Goal: Task Accomplishment & Management: Manage account settings

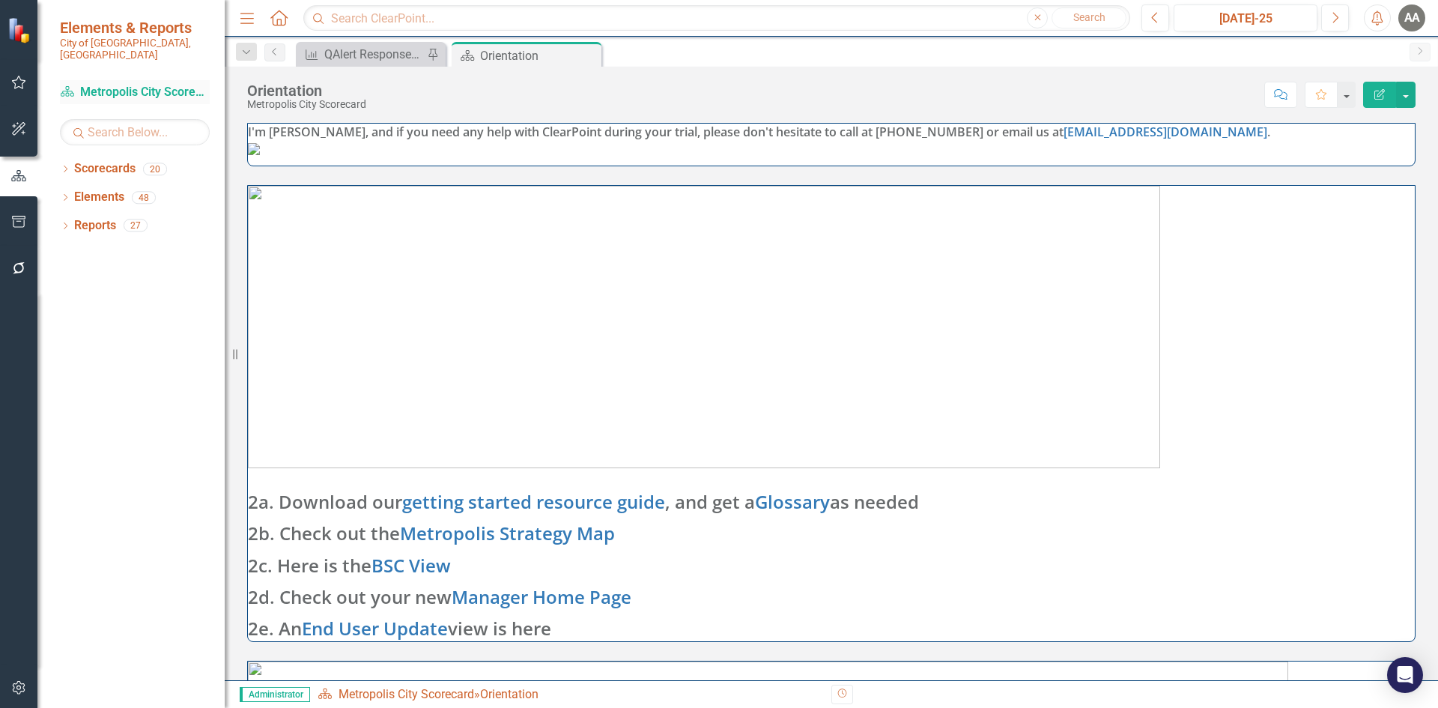
click at [187, 84] on link "Scorecard Metropolis City Scorecard" at bounding box center [135, 92] width 150 height 17
click at [151, 84] on link "Scorecard Metropolis City Scorecard" at bounding box center [135, 92] width 150 height 17
click at [22, 25] on img at bounding box center [20, 30] width 26 height 26
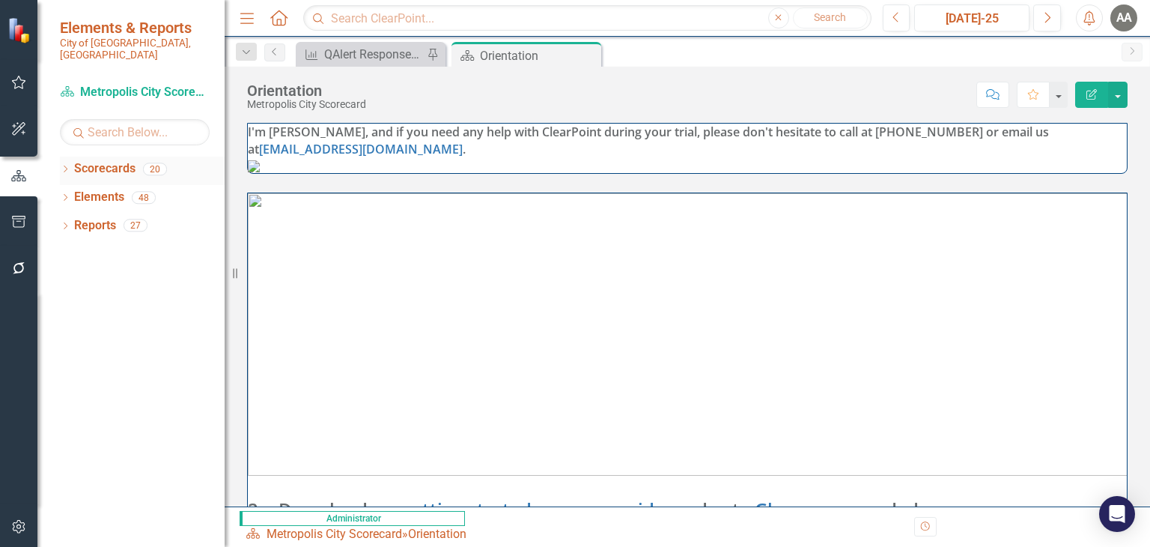
click at [96, 160] on link "Scorecards" at bounding box center [104, 168] width 61 height 17
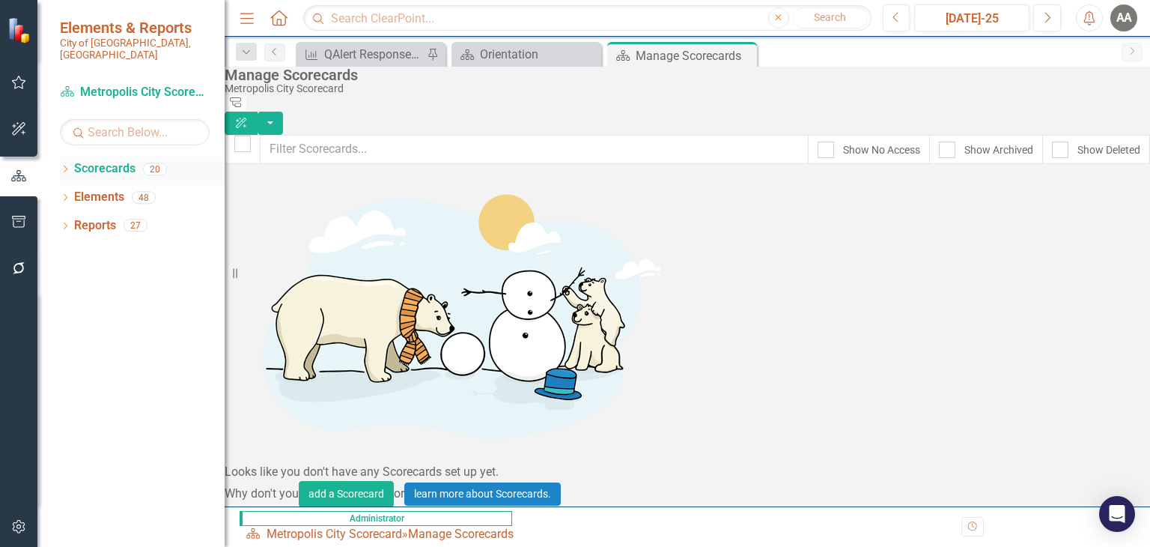
click at [60, 166] on icon "Dropdown" at bounding box center [65, 170] width 10 height 8
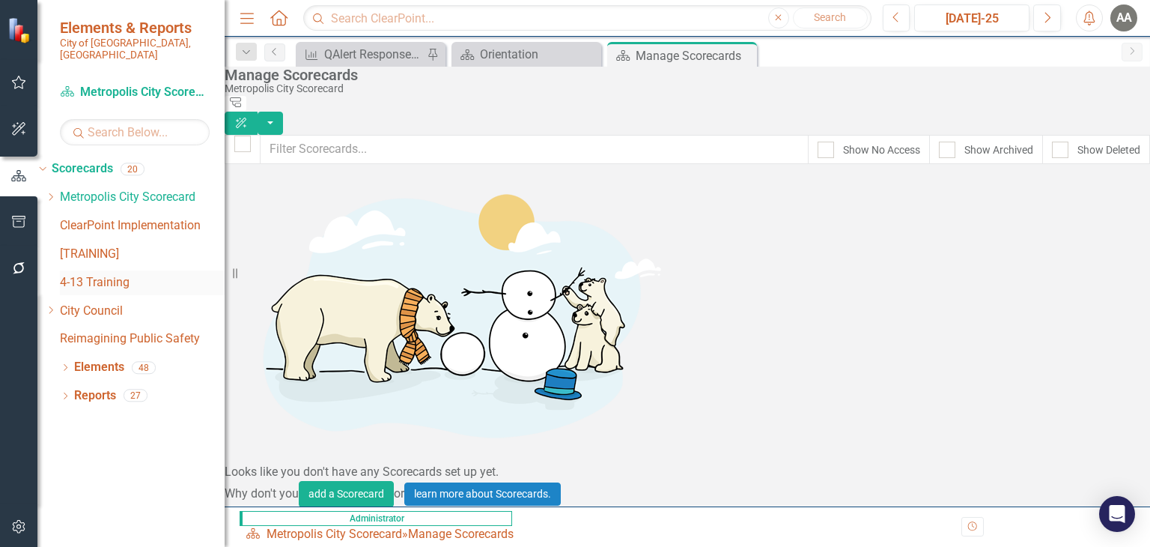
click at [118, 274] on link "4-13 Training" at bounding box center [142, 282] width 165 height 17
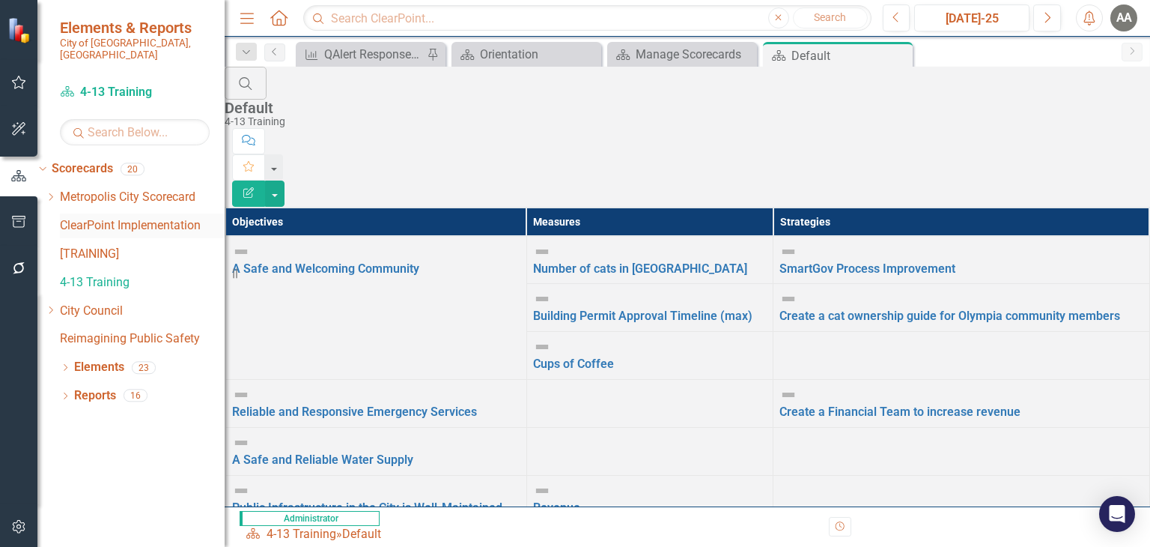
click at [117, 219] on link "ClearPoint Implementation" at bounding box center [142, 225] width 165 height 17
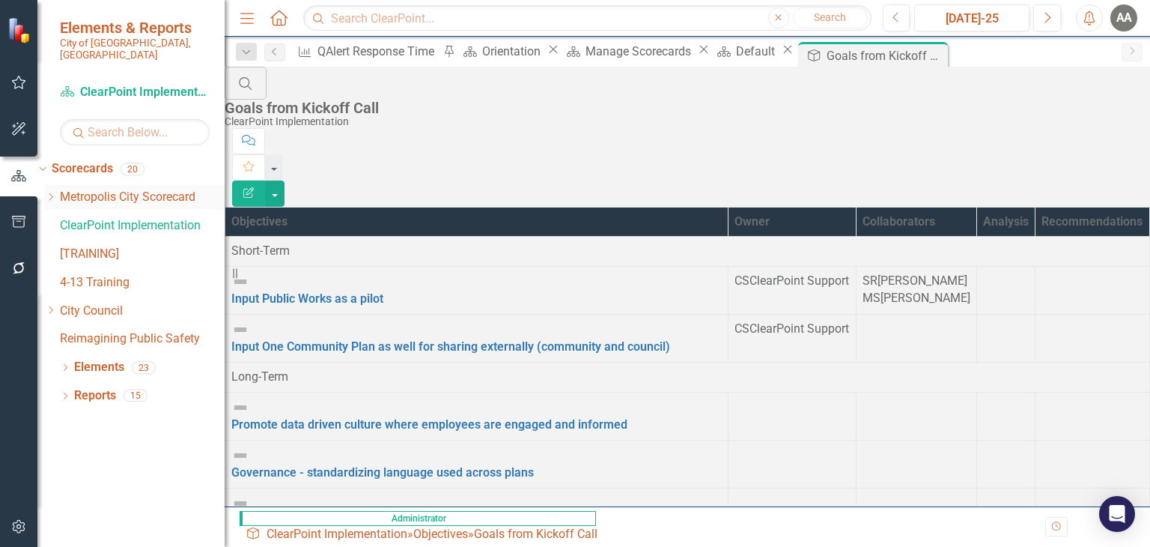
click at [120, 189] on link "Metropolis City Scorecard" at bounding box center [142, 197] width 165 height 17
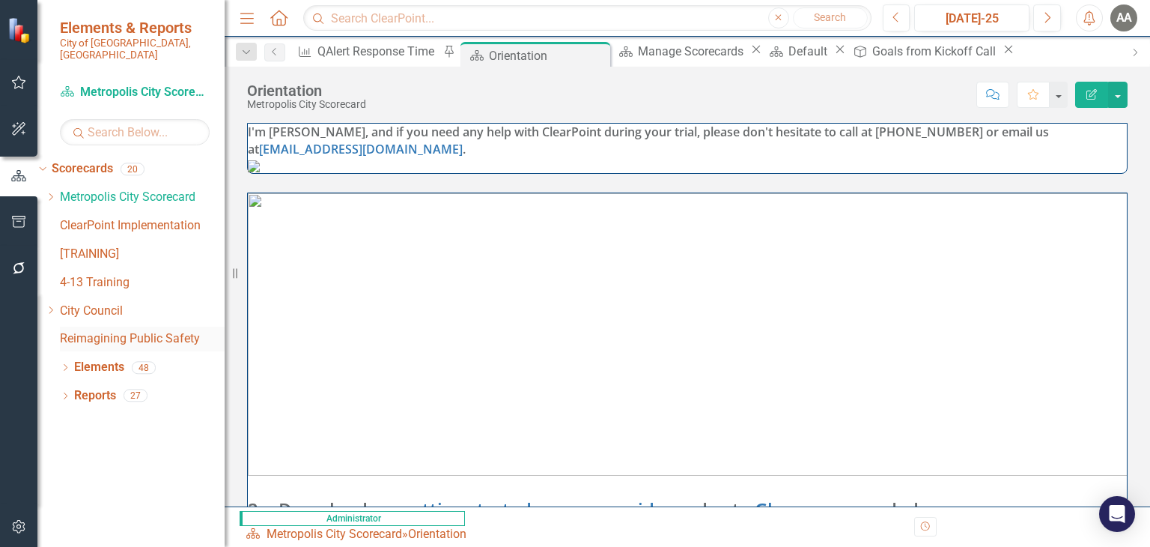
click at [106, 330] on link "Reimagining Public Safety" at bounding box center [142, 338] width 165 height 17
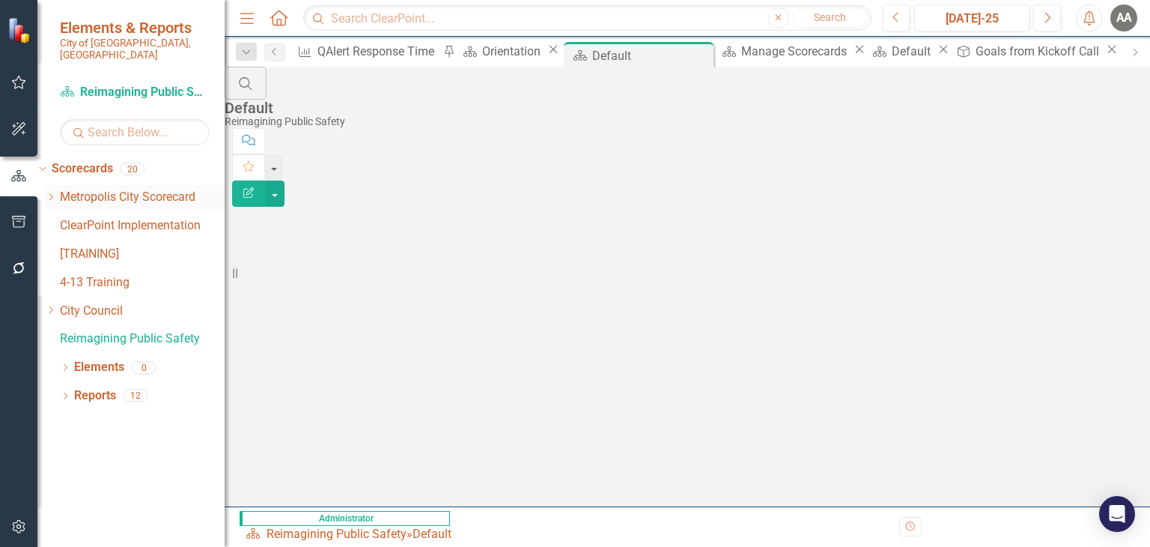
click at [124, 189] on link "Metropolis City Scorecard" at bounding box center [142, 197] width 165 height 17
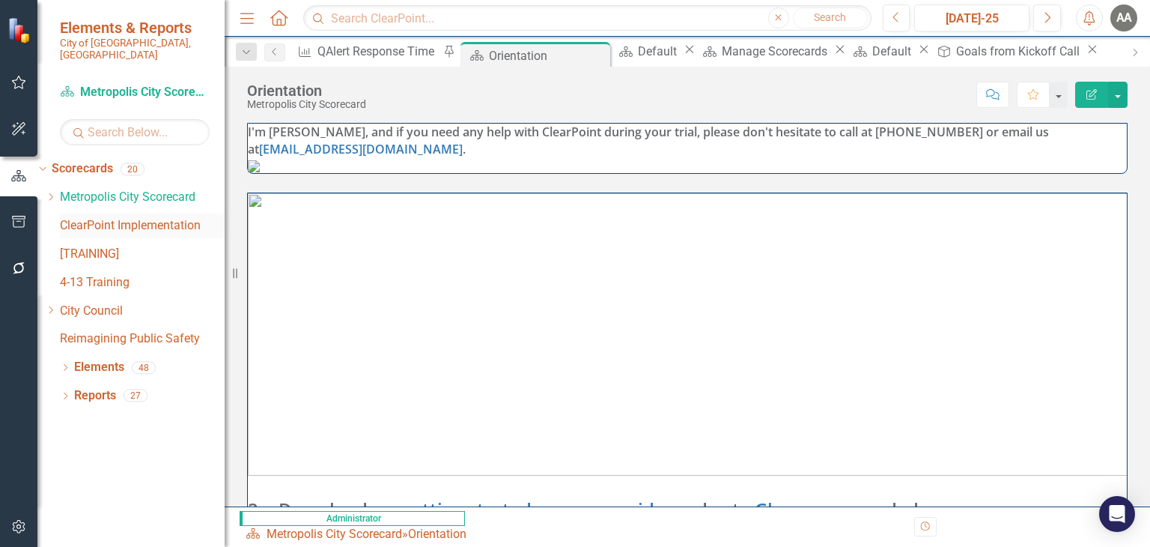
click at [127, 217] on link "ClearPoint Implementation" at bounding box center [142, 225] width 165 height 17
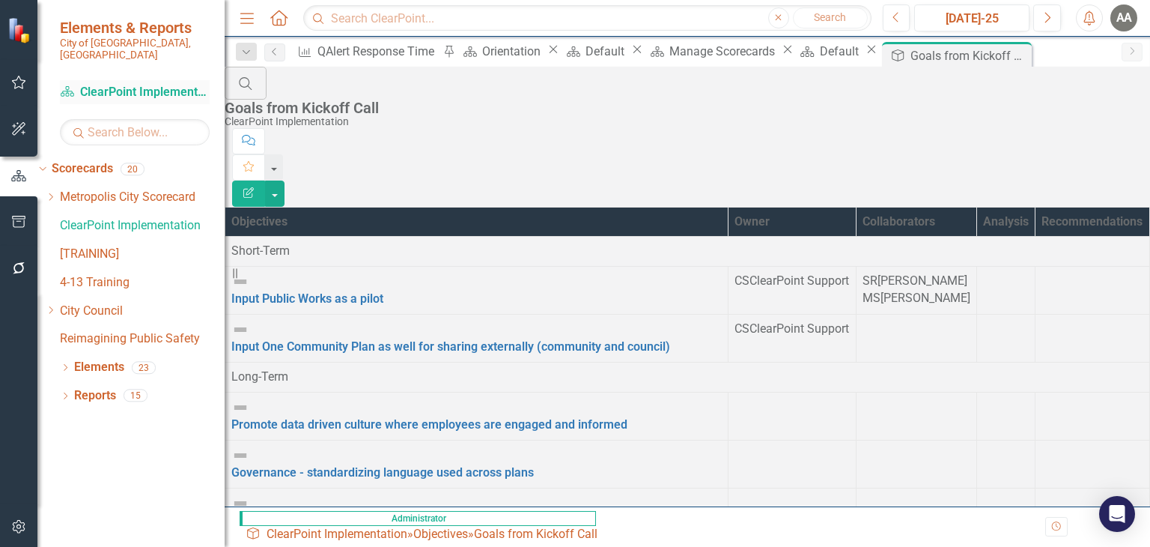
click at [123, 86] on link "Scorecard ClearPoint Implementation" at bounding box center [135, 92] width 150 height 17
click at [342, 58] on div "QAlert Response Time" at bounding box center [378, 51] width 121 height 19
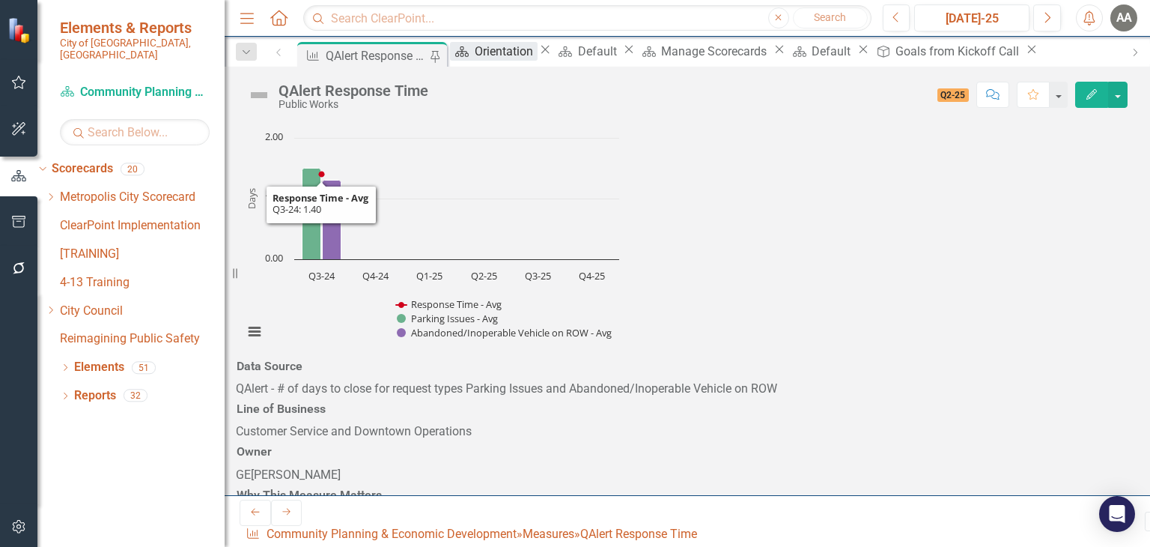
click at [499, 61] on div "Orientation" at bounding box center [506, 51] width 63 height 19
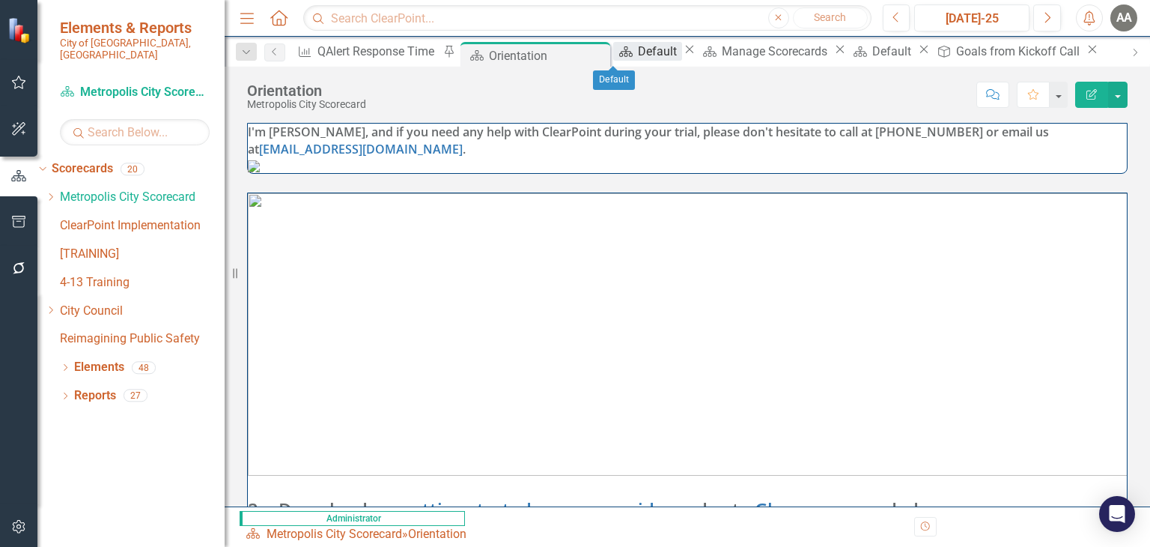
click at [638, 48] on div "Default" at bounding box center [659, 51] width 43 height 19
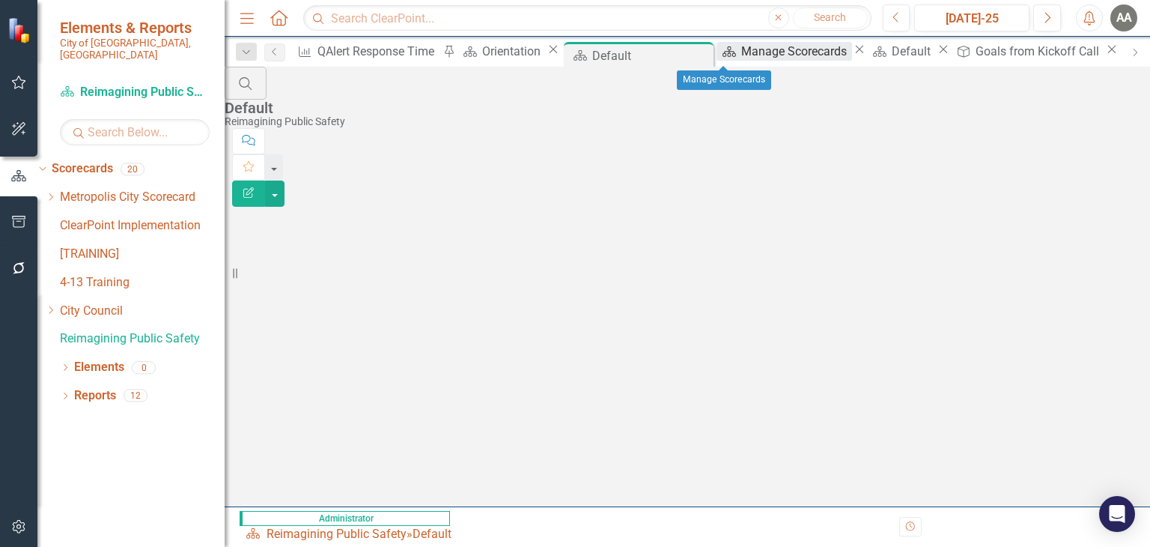
click at [741, 49] on div "Manage Scorecards" at bounding box center [796, 51] width 110 height 19
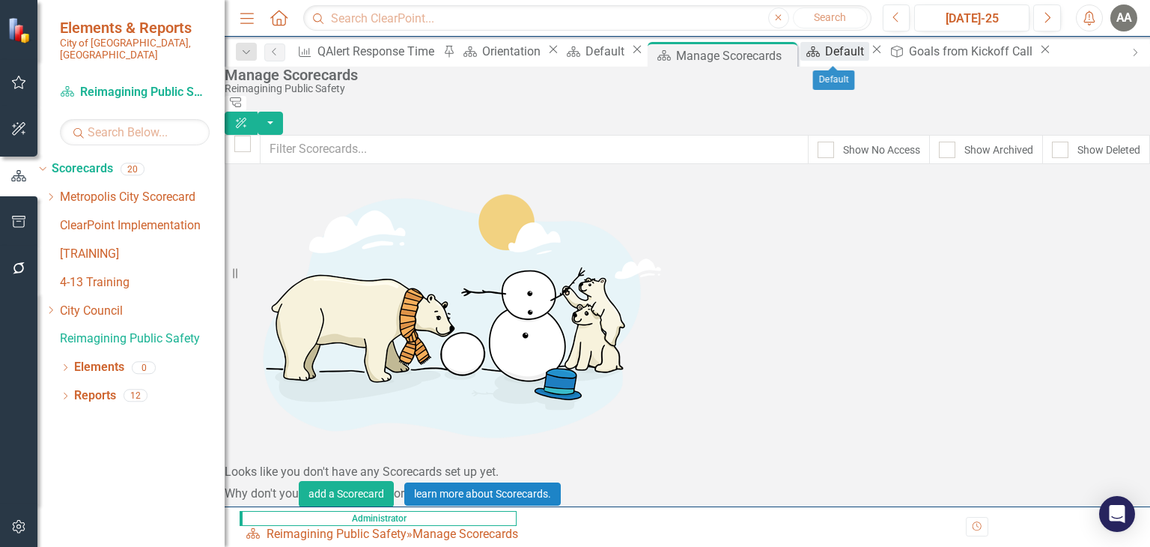
click at [806, 46] on link "Scorecard Default" at bounding box center [835, 51] width 68 height 19
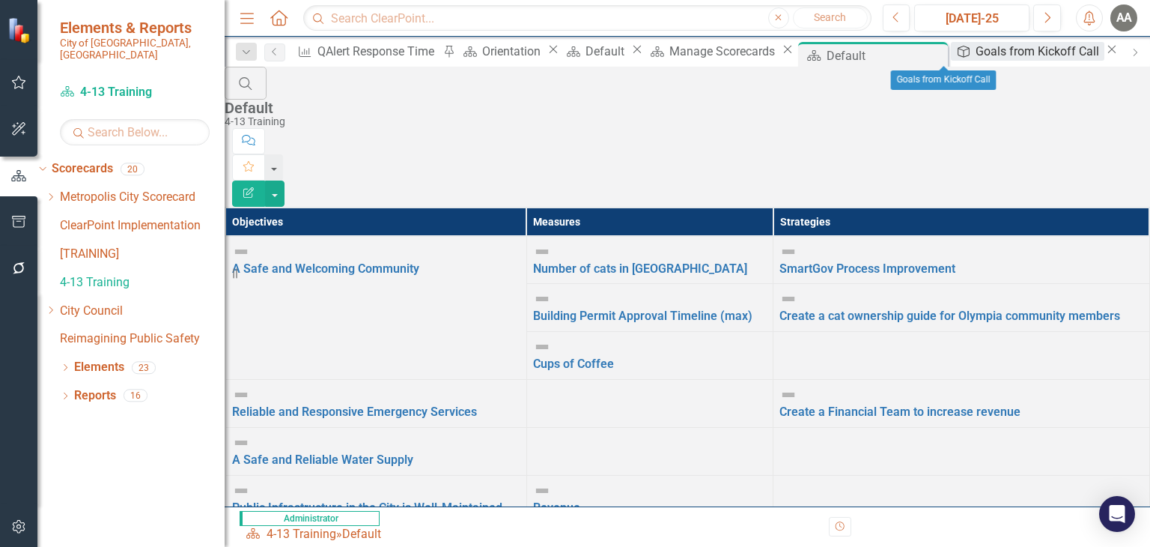
click at [976, 58] on div "Goals from Kickoff Call" at bounding box center [1040, 51] width 128 height 19
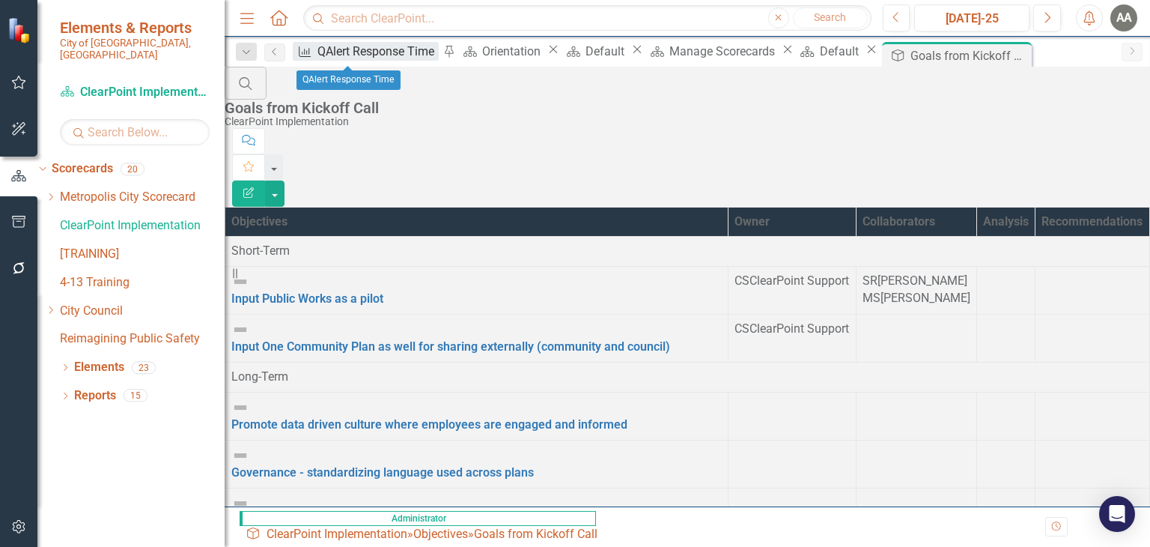
click at [343, 45] on div "QAlert Response Time" at bounding box center [378, 51] width 121 height 19
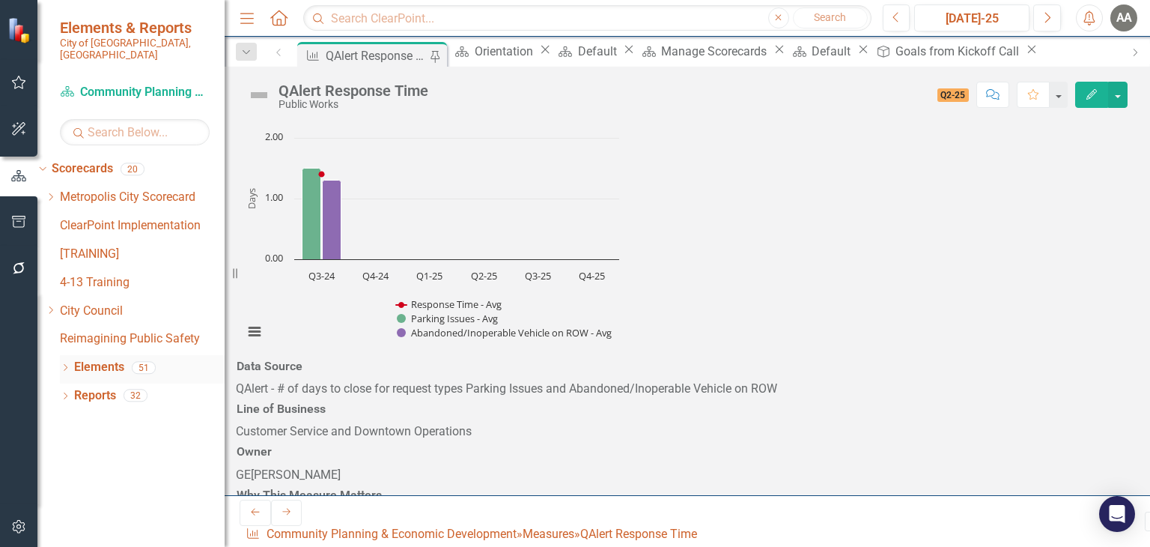
click at [70, 365] on icon "Dropdown" at bounding box center [65, 369] width 10 height 8
click at [129, 416] on link "Measure Measures" at bounding box center [96, 424] width 74 height 17
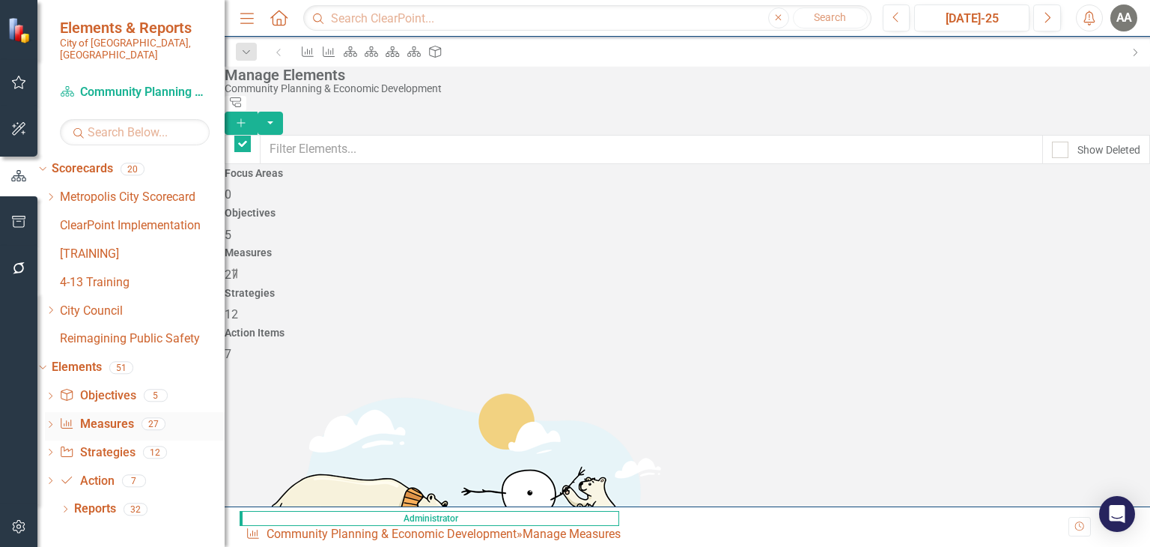
checkbox input "false"
click at [238, 267] on span "27" at bounding box center [231, 274] width 13 height 14
click at [684, 247] on h4 "Measures" at bounding box center [688, 252] width 926 height 11
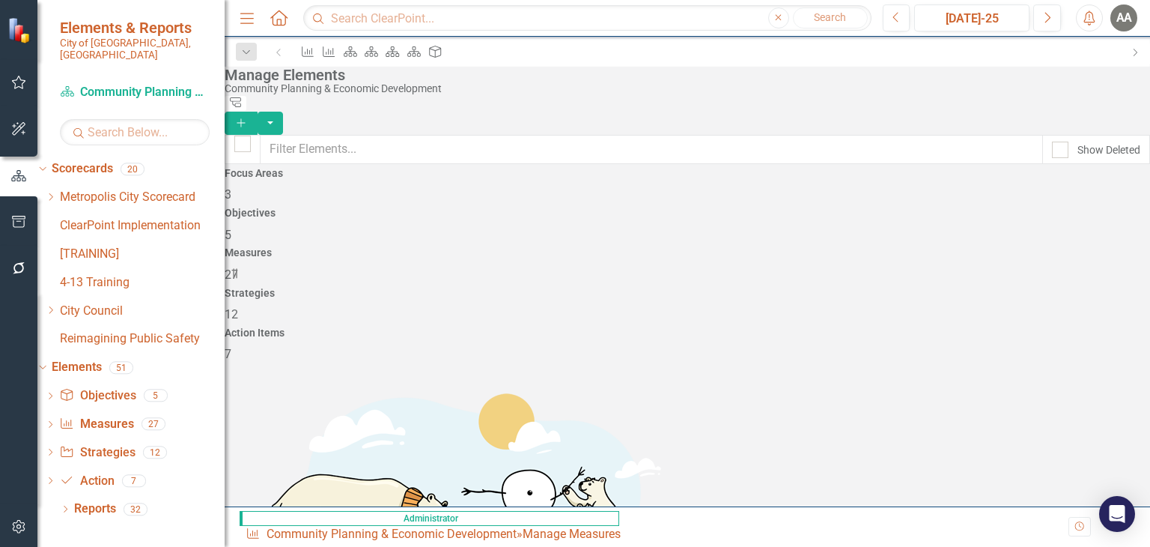
click at [682, 247] on h4 "Measures" at bounding box center [688, 252] width 926 height 11
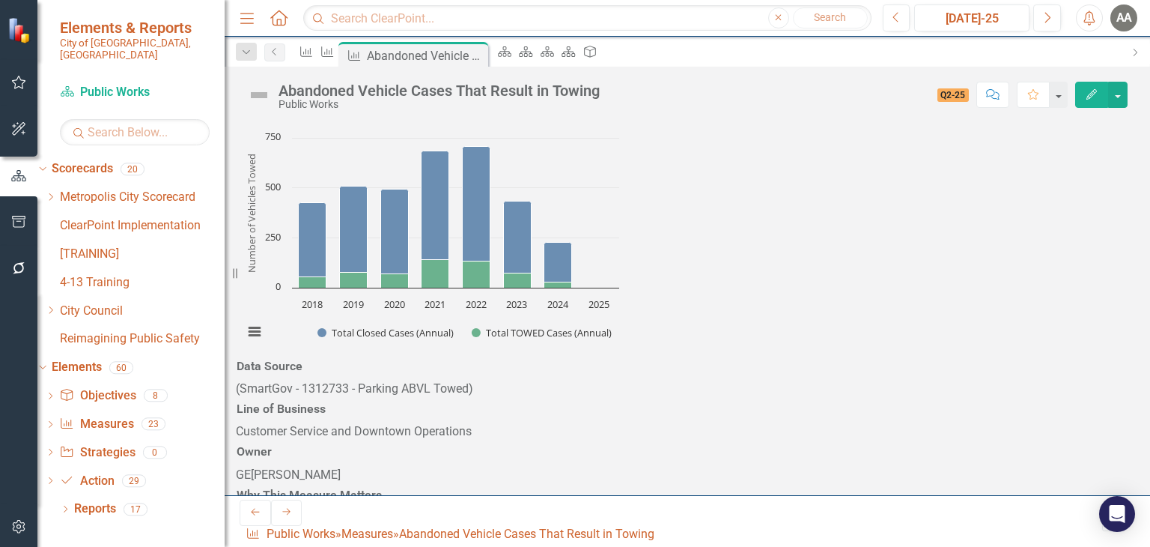
click at [1089, 97] on icon "Edit" at bounding box center [1091, 94] width 13 height 10
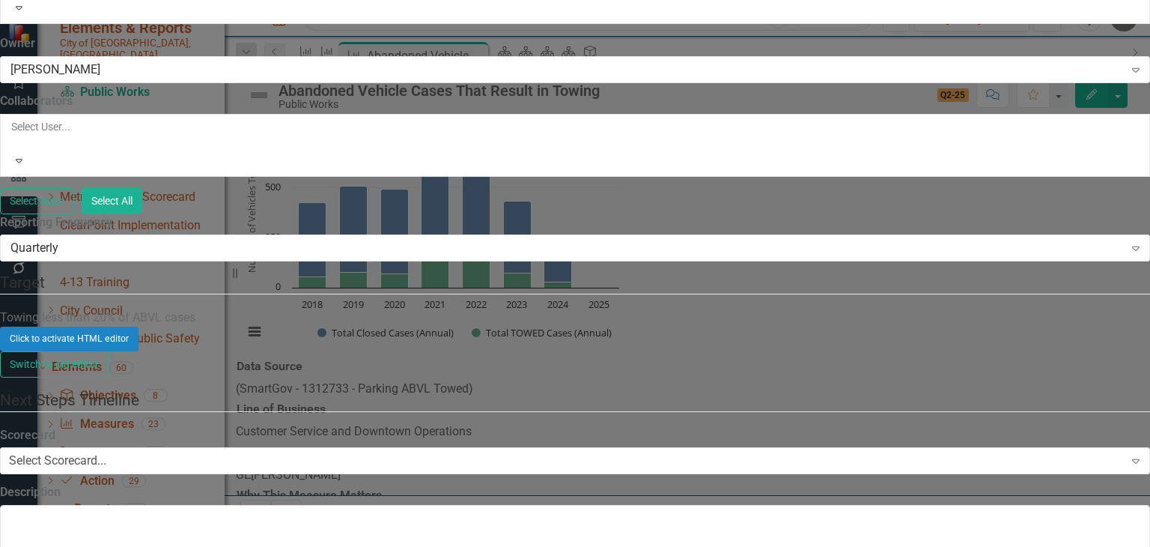
scroll to position [837, 0]
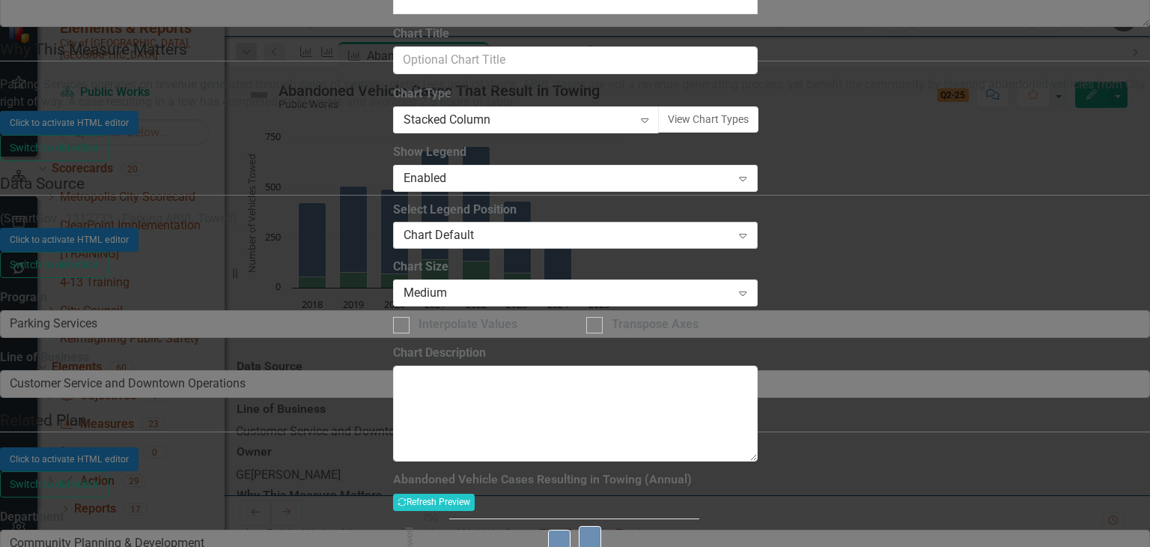
scroll to position [0, 0]
click at [393, 339] on div "Charts Chart Abandoned Vehicle Cases Resulting in Towing (Annual) Help Maximize…" at bounding box center [575, 273] width 365 height 976
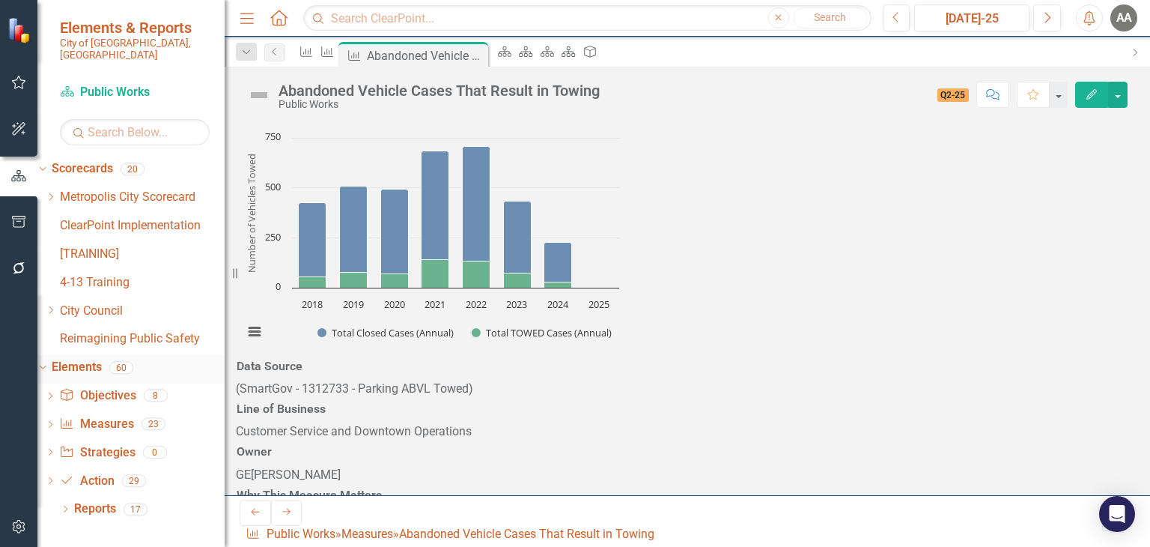
click at [46, 362] on div "Dropdown" at bounding box center [40, 367] width 13 height 10
click at [56, 192] on icon "Dropdown" at bounding box center [50, 196] width 11 height 9
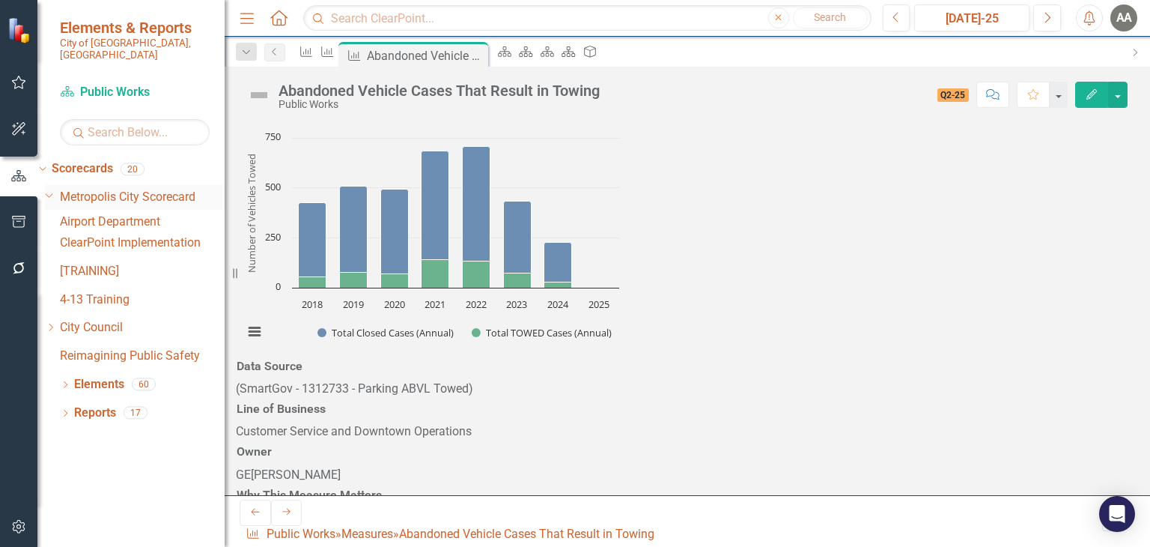
click at [55, 189] on div "Dropdown" at bounding box center [48, 194] width 13 height 11
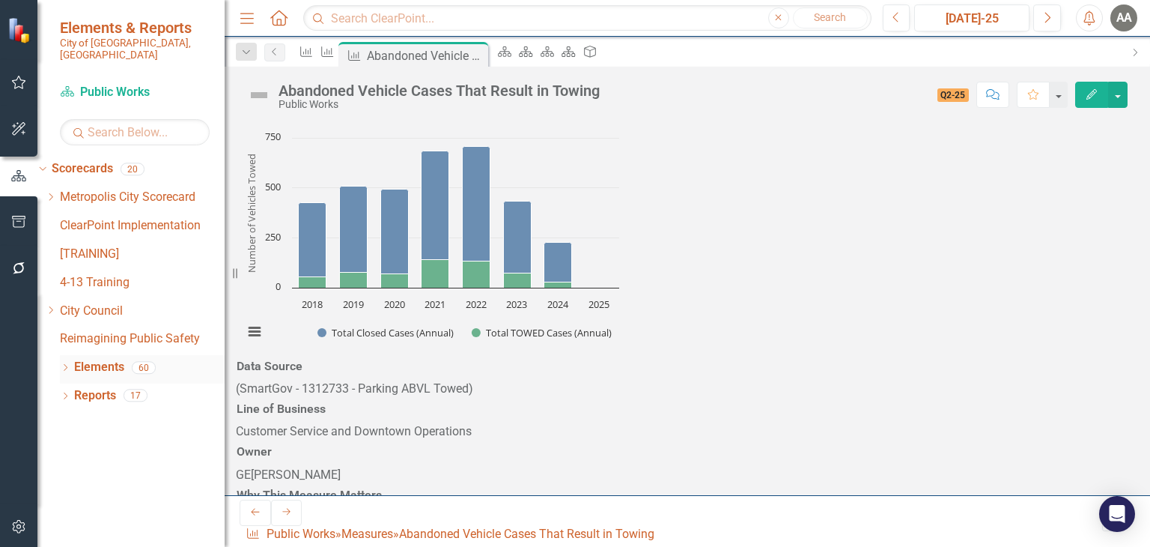
click at [61, 365] on icon "Dropdown" at bounding box center [65, 369] width 10 height 8
click at [65, 497] on div "Dropdown Reports 17" at bounding box center [142, 511] width 165 height 28
click at [70, 497] on div "Dropdown Reports 17" at bounding box center [142, 511] width 165 height 28
click at [92, 500] on link "Reports" at bounding box center [95, 508] width 42 height 17
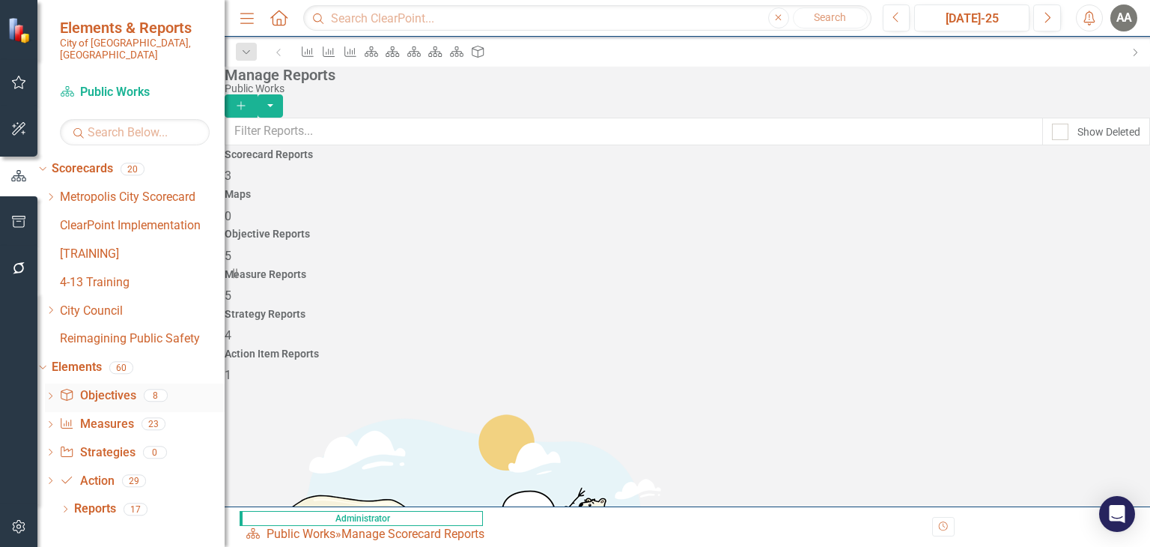
click at [120, 387] on link "Objective Objectives" at bounding box center [97, 395] width 76 height 17
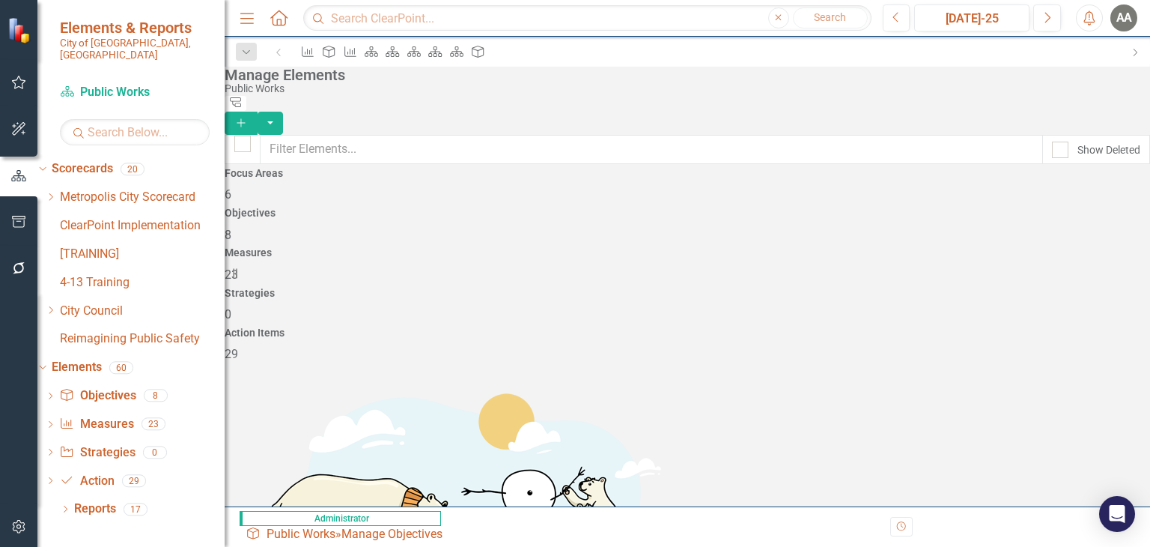
click at [527, 221] on div "Objectives 8" at bounding box center [688, 225] width 926 height 36
click at [528, 221] on div "Objectives 8" at bounding box center [688, 225] width 926 height 36
click at [231, 228] on span "8" at bounding box center [228, 235] width 7 height 14
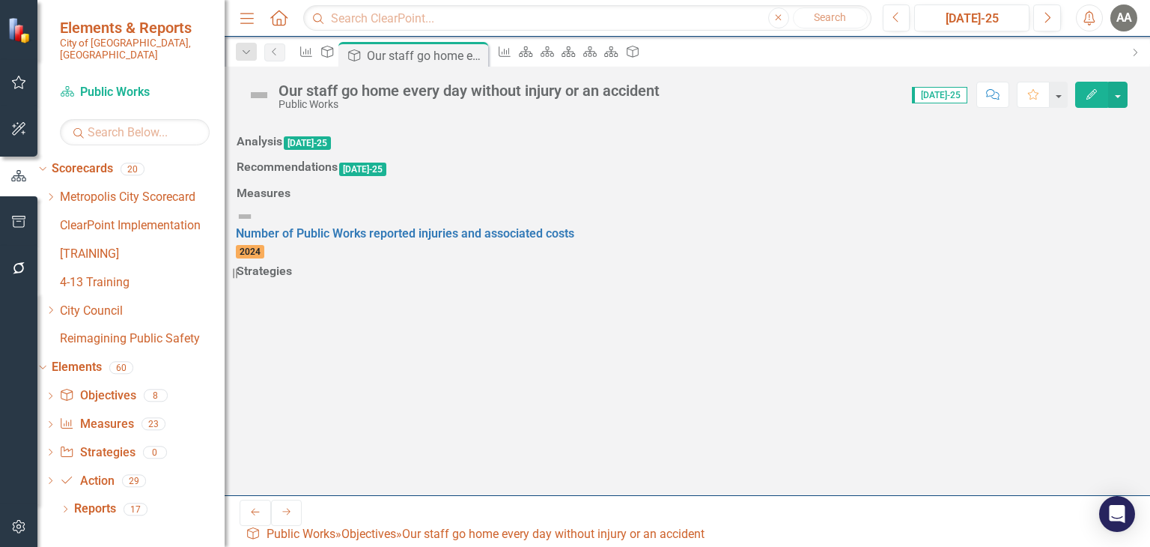
click at [1095, 91] on icon "button" at bounding box center [1092, 94] width 10 height 10
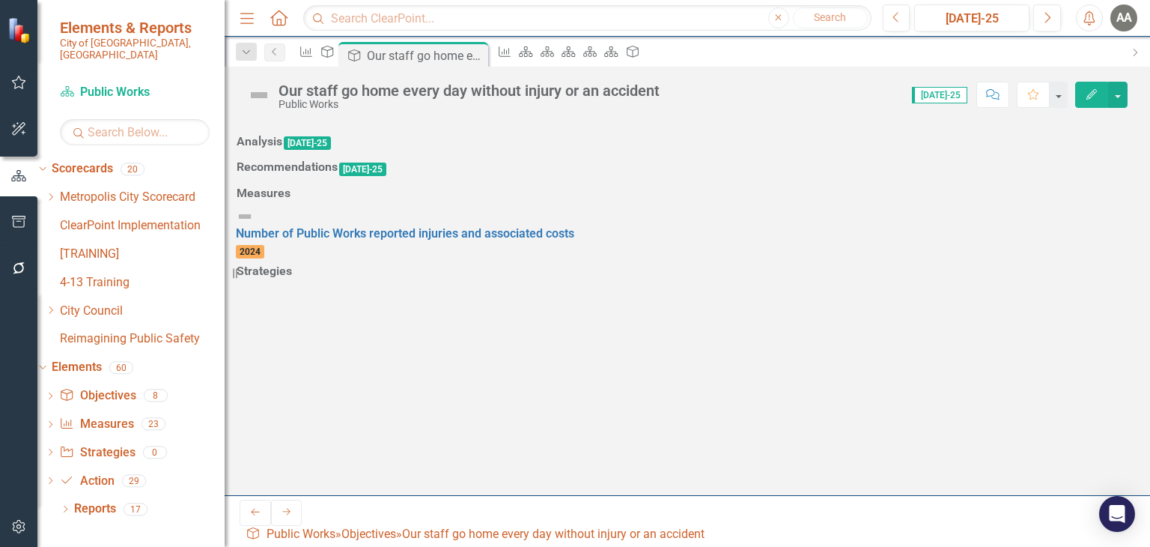
click at [1090, 94] on icon "button" at bounding box center [1092, 94] width 10 height 10
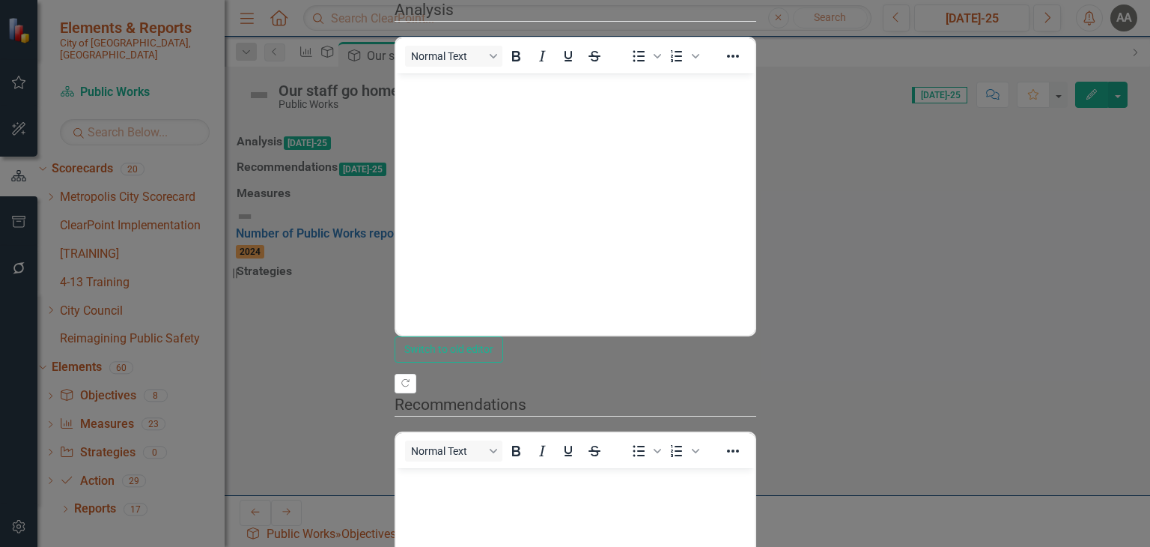
click at [754, 133] on body "Rich Text Area. Press ALT-0 for help." at bounding box center [574, 185] width 359 height 225
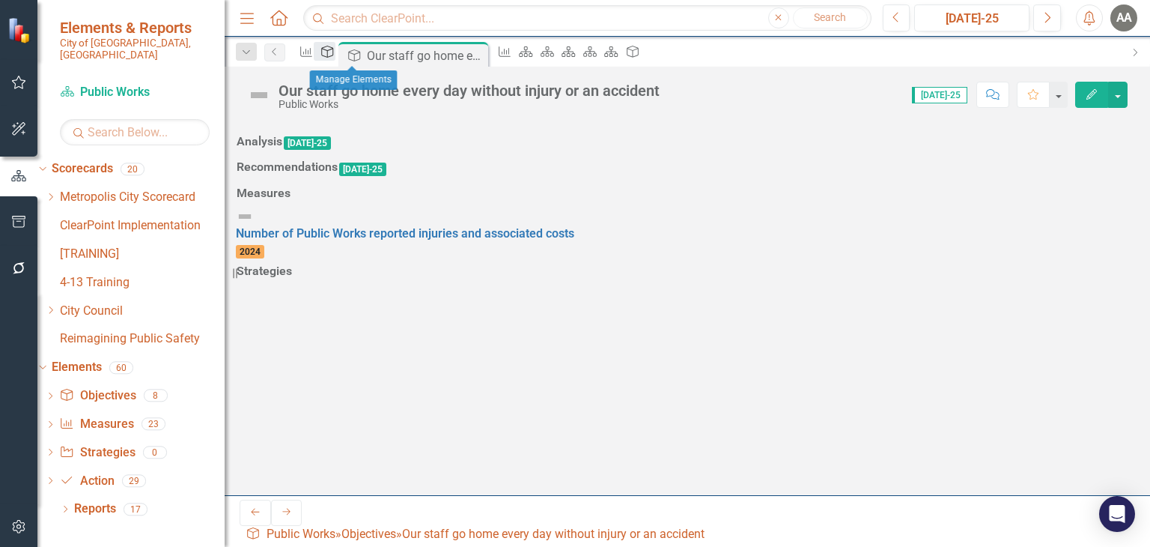
click at [335, 55] on icon "Objective" at bounding box center [327, 52] width 15 height 12
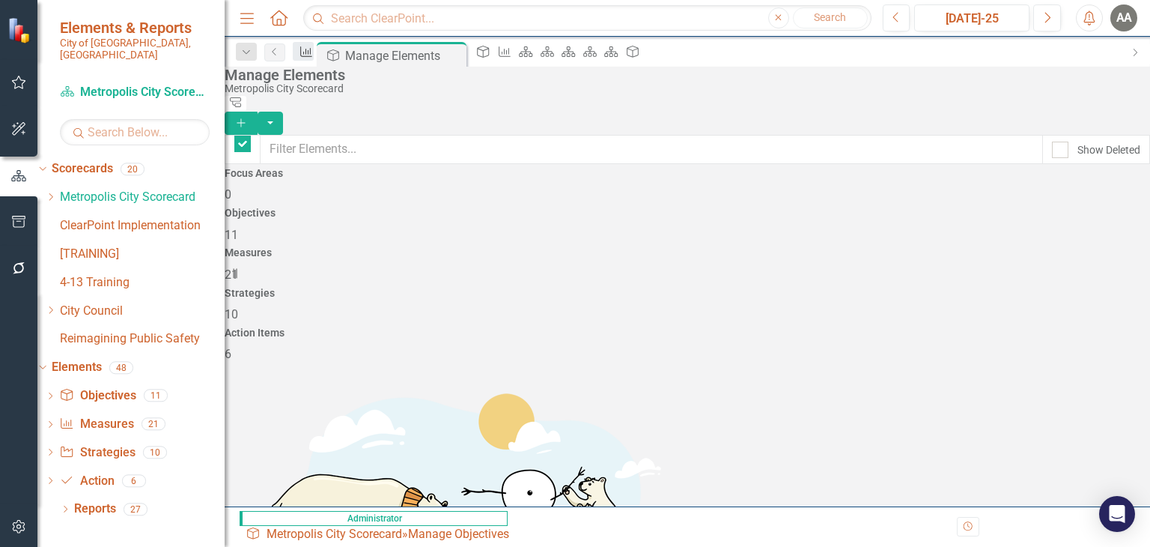
checkbox input "false"
click at [314, 53] on icon "Measure" at bounding box center [306, 52] width 15 height 12
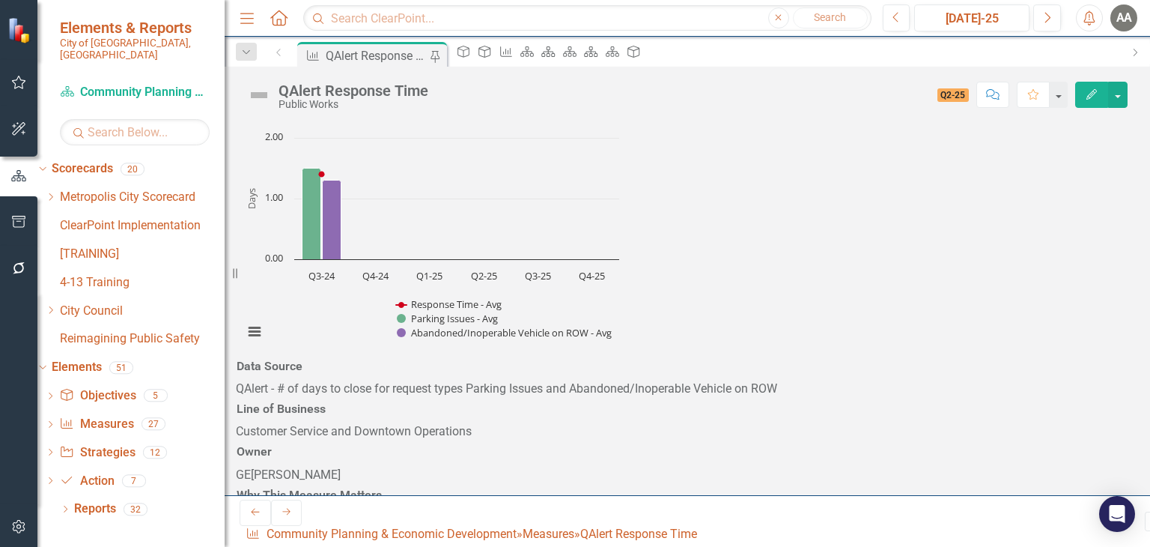
click at [953, 510] on span "This measures Parking Services' response time to common parking complaints from…" at bounding box center [594, 517] width 717 height 14
click at [1097, 101] on button "Edit" at bounding box center [1091, 95] width 33 height 26
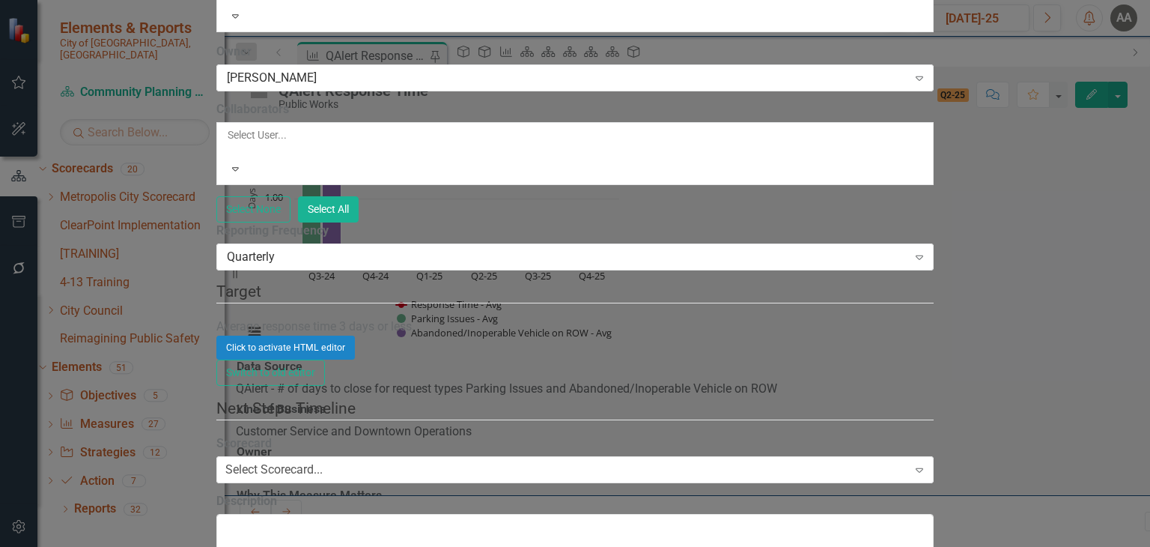
scroll to position [899, 0]
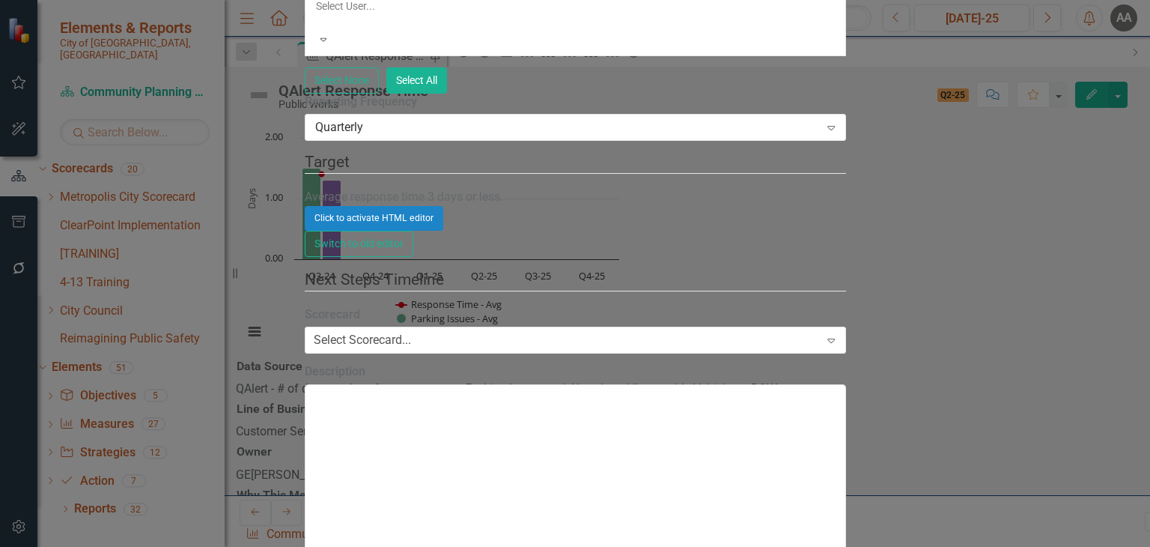
scroll to position [150, 0]
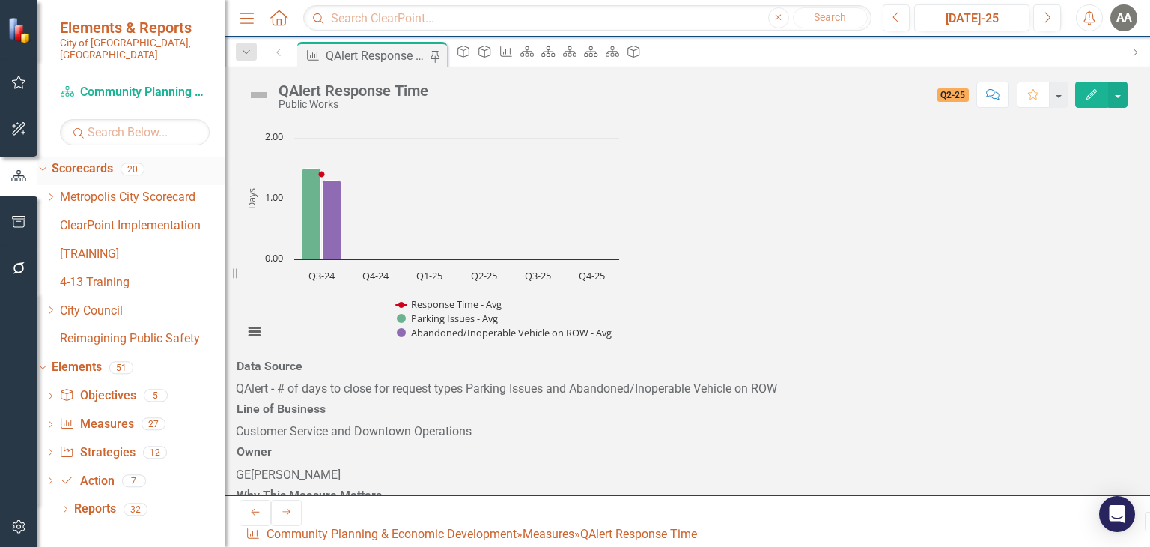
click at [45, 163] on icon "Dropdown" at bounding box center [41, 168] width 8 height 10
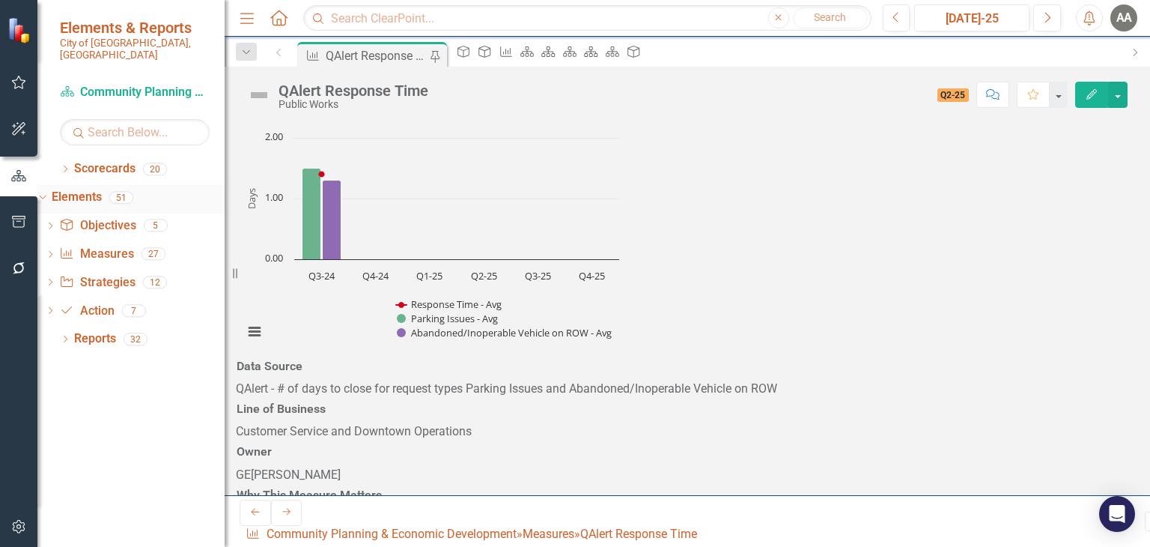
click at [45, 192] on icon "Dropdown" at bounding box center [41, 197] width 8 height 10
click at [67, 166] on icon "Dropdown" at bounding box center [65, 170] width 10 height 8
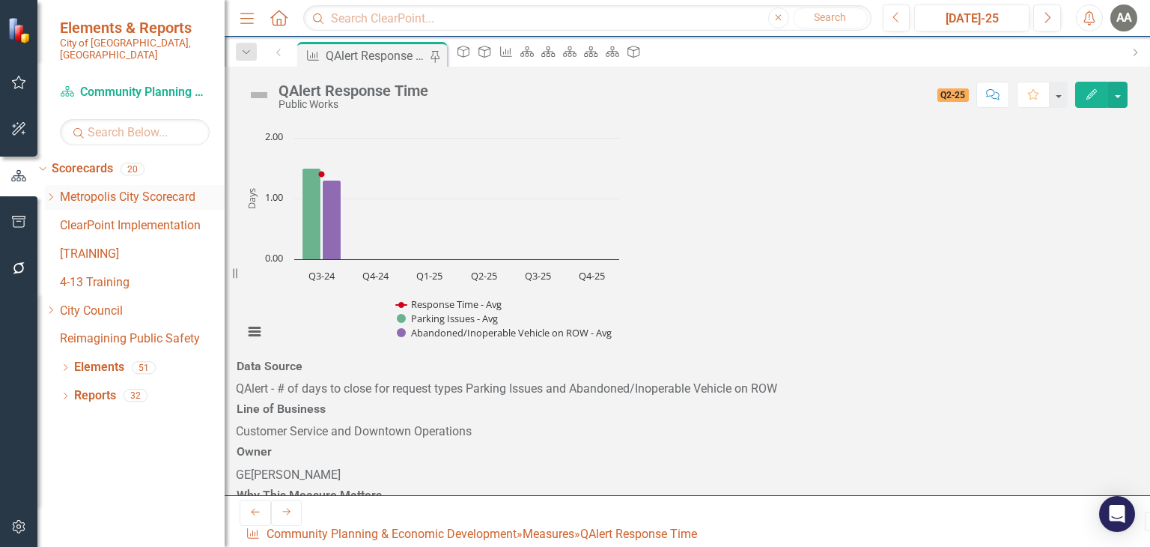
click at [56, 192] on icon "Dropdown" at bounding box center [50, 196] width 11 height 9
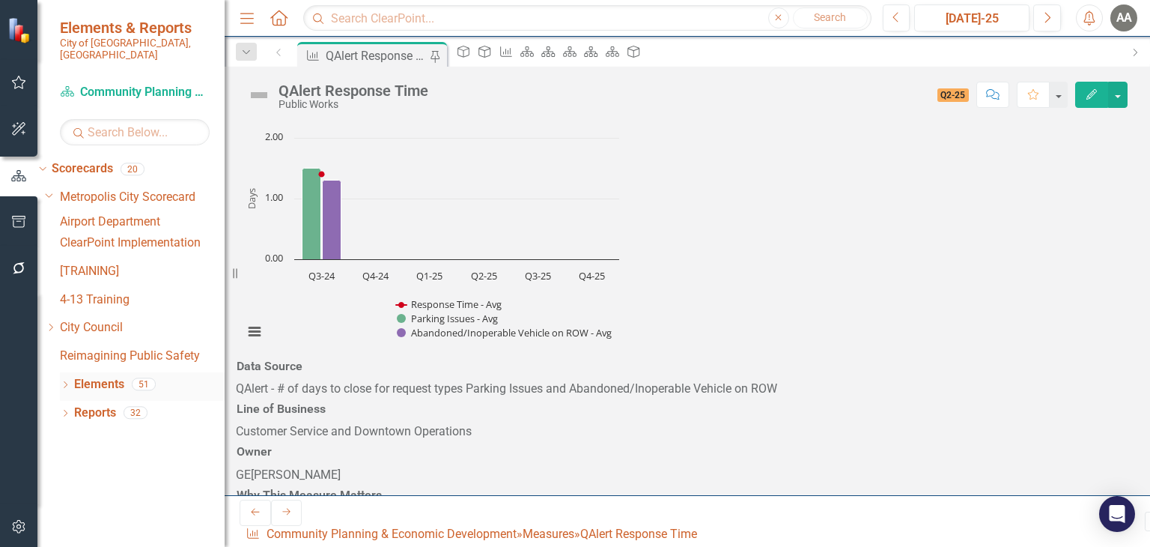
click at [67, 382] on icon "Dropdown" at bounding box center [65, 386] width 10 height 8
click at [56, 324] on icon "Dropdown" at bounding box center [50, 327] width 11 height 9
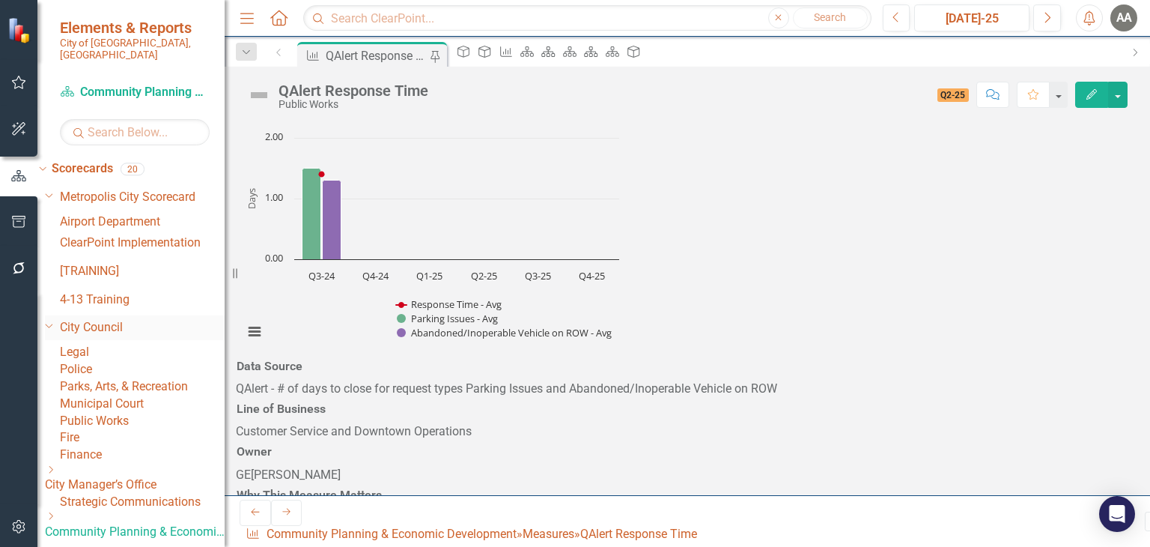
click at [60, 324] on div "Dropdown" at bounding box center [52, 327] width 15 height 7
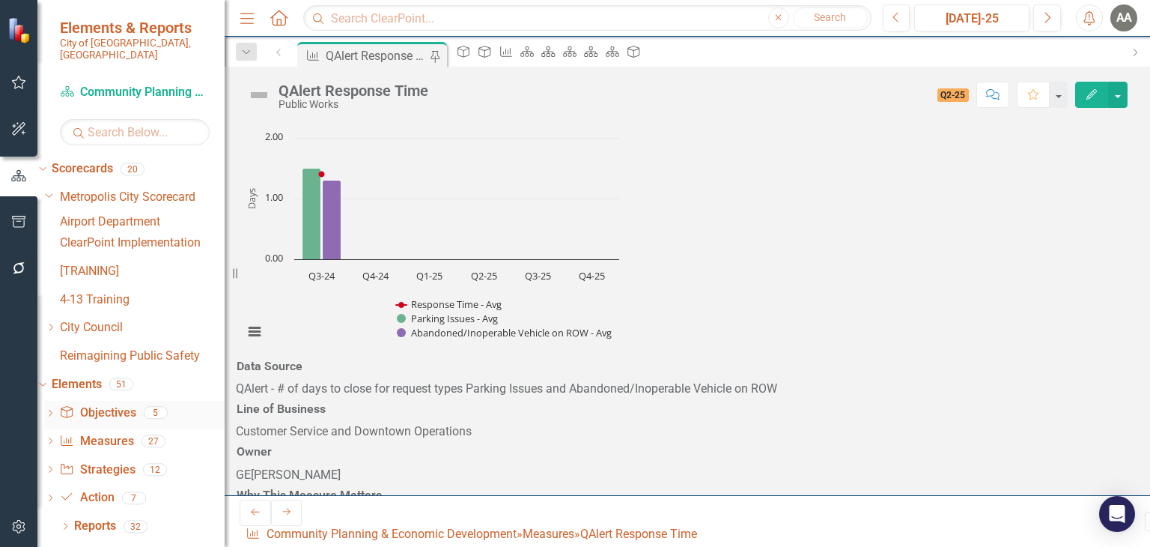
click at [127, 413] on link "Objective Objectives" at bounding box center [97, 412] width 76 height 17
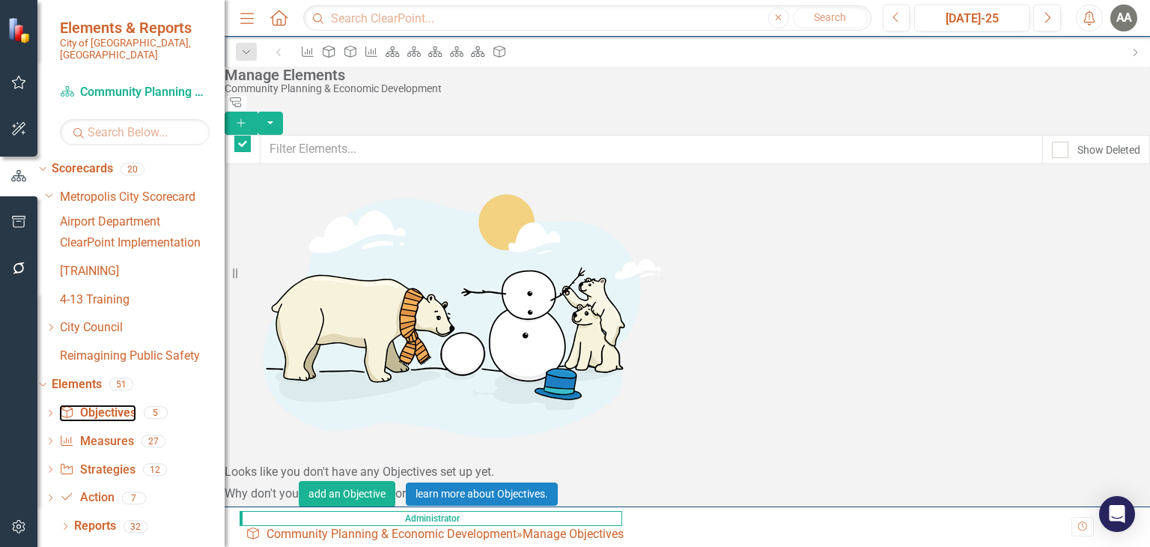
checkbox input "false"
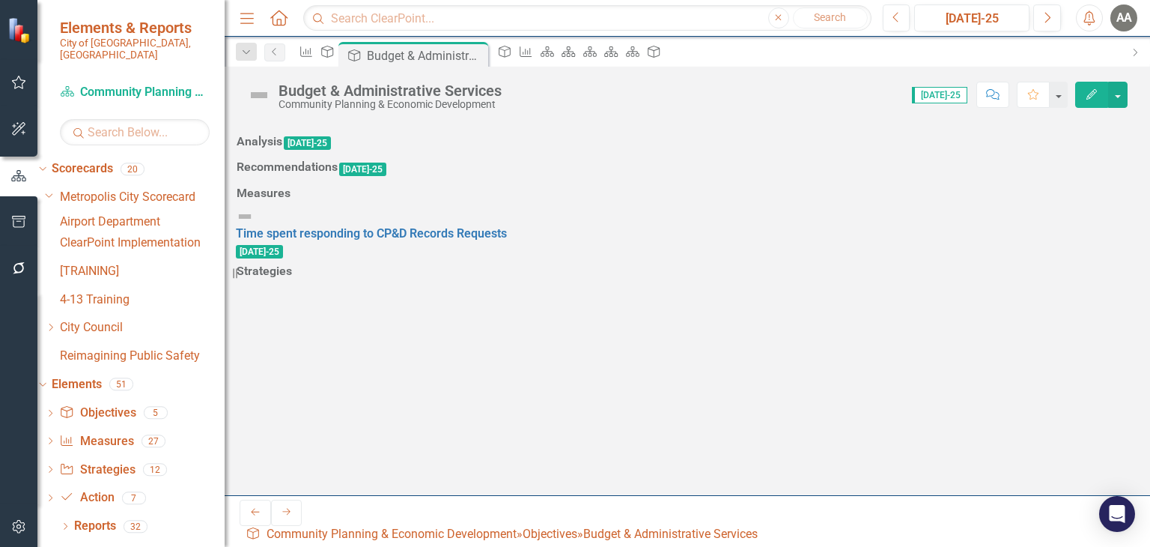
click at [1096, 97] on icon "Edit" at bounding box center [1091, 94] width 13 height 10
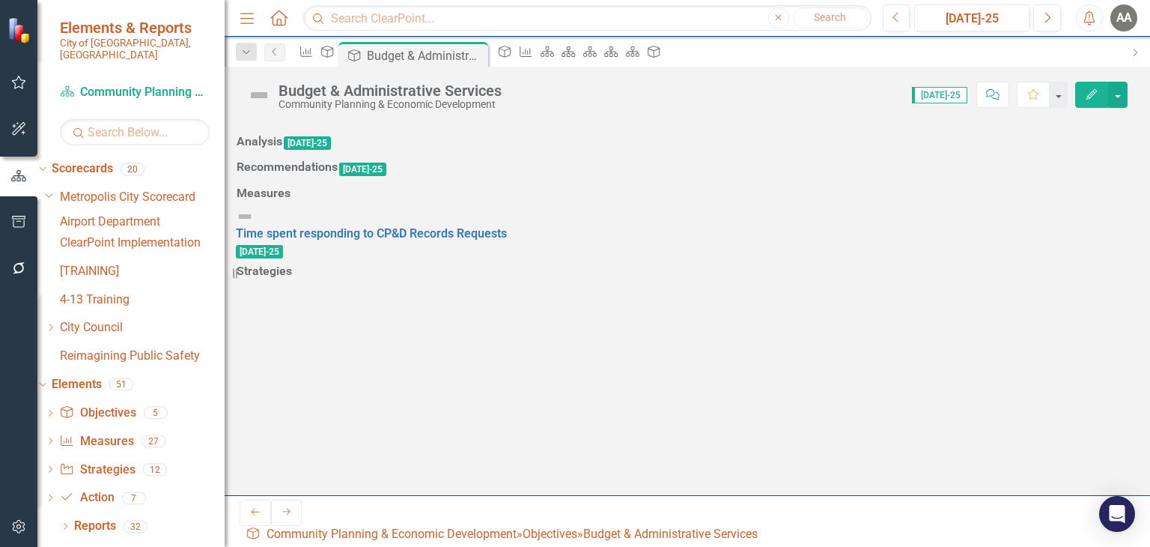
click at [1091, 89] on icon "Edit" at bounding box center [1091, 94] width 13 height 10
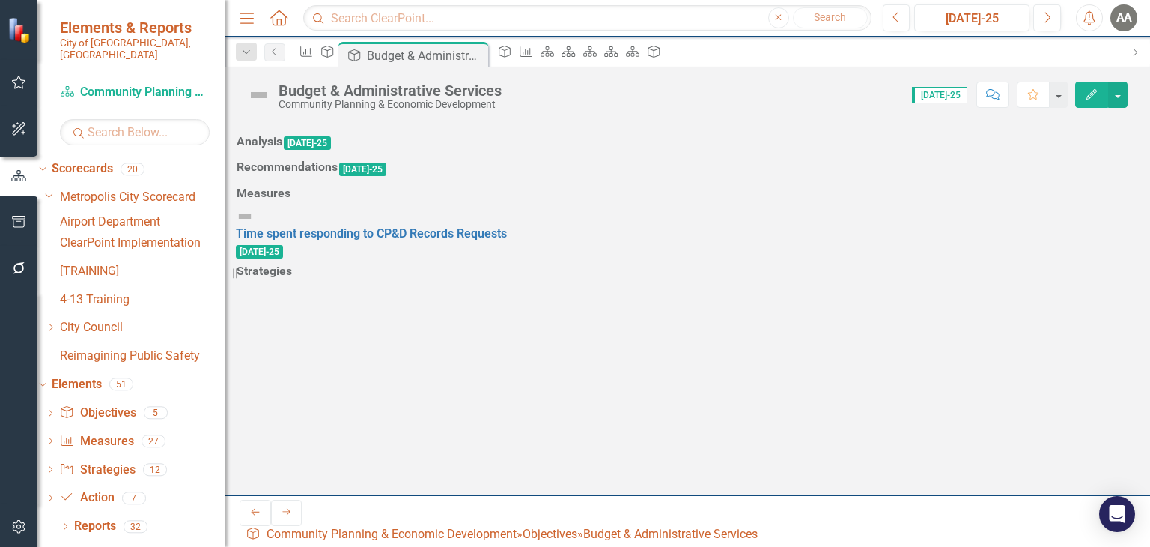
click at [1090, 95] on icon "Edit" at bounding box center [1091, 94] width 13 height 10
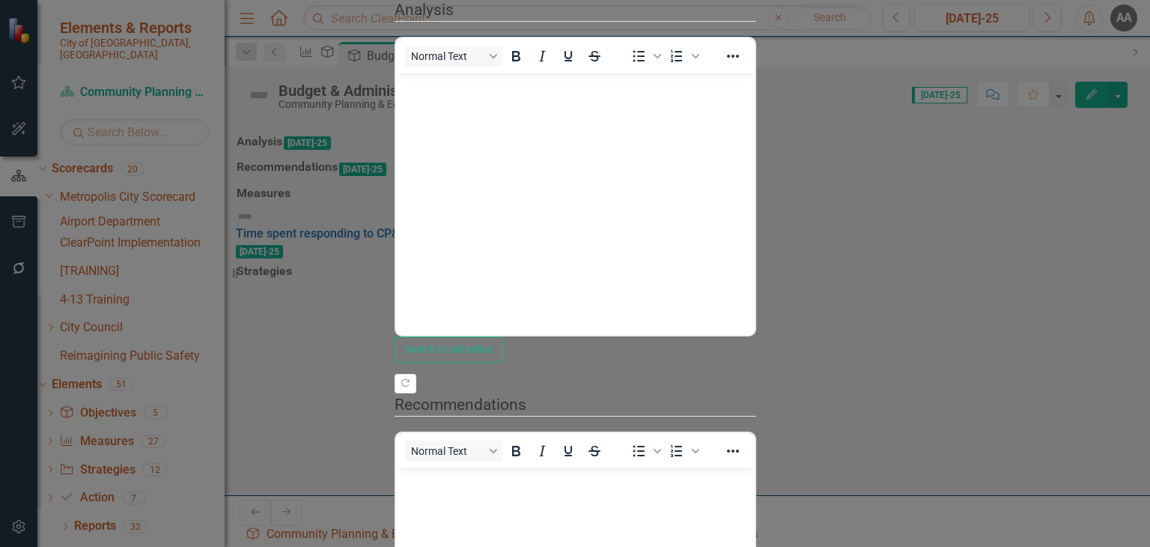
click at [754, 105] on body "Rich Text Area. Press ALT-0 for help." at bounding box center [574, 185] width 359 height 225
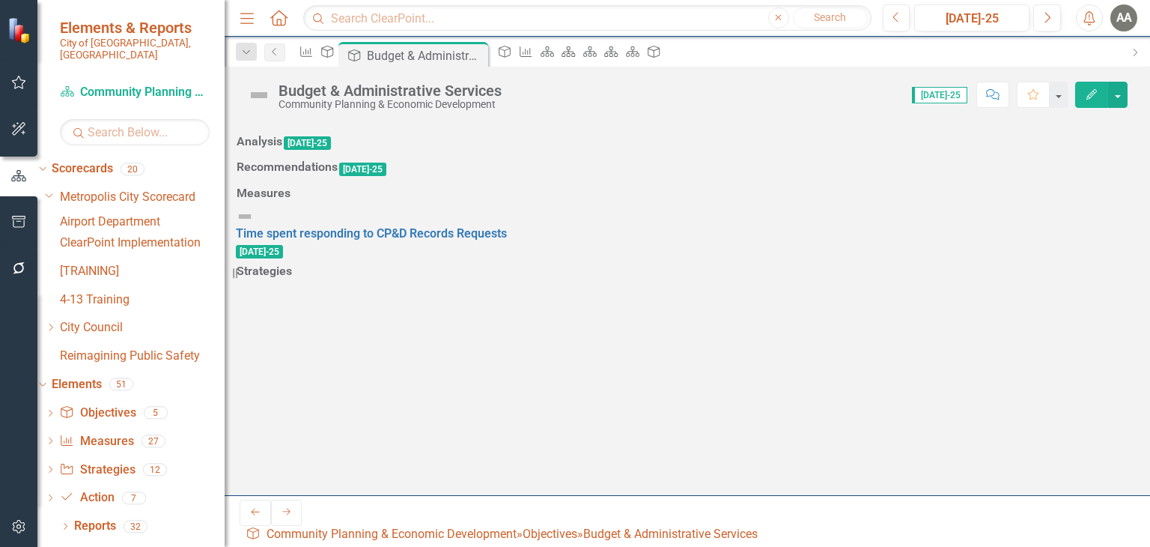
click at [66, 180] on div "Dropdown Scorecards 20 Dropdown [GEOGRAPHIC_DATA] Scorecard Airport Department …" at bounding box center [130, 265] width 187 height 216
click at [73, 189] on div "Dropdown Metropolis City Scorecard" at bounding box center [135, 197] width 180 height 25
click at [54, 189] on icon "Dropdown" at bounding box center [49, 194] width 9 height 11
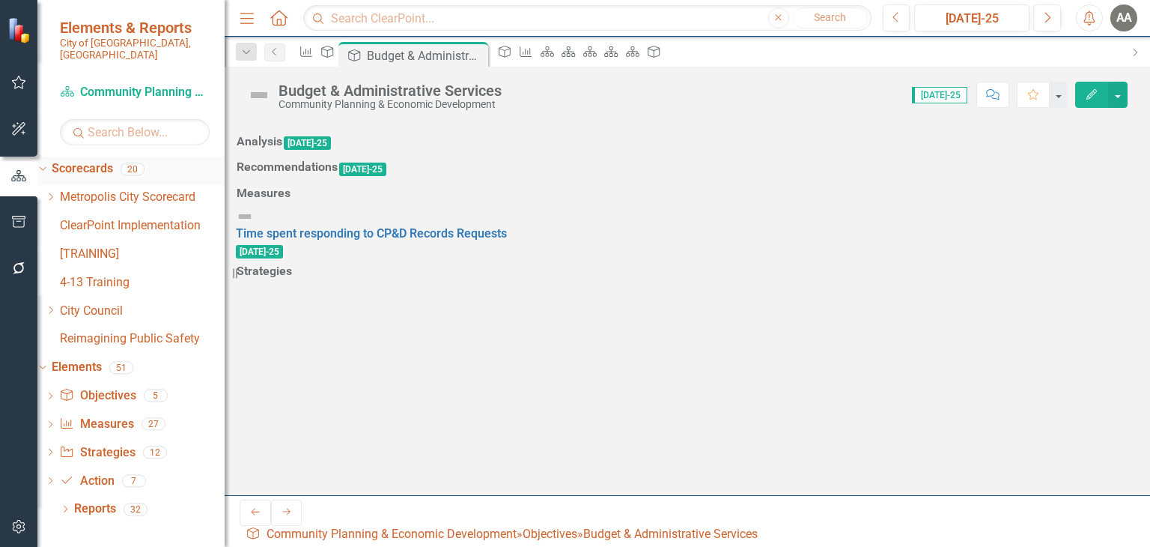
click at [46, 163] on div "Dropdown" at bounding box center [40, 168] width 13 height 10
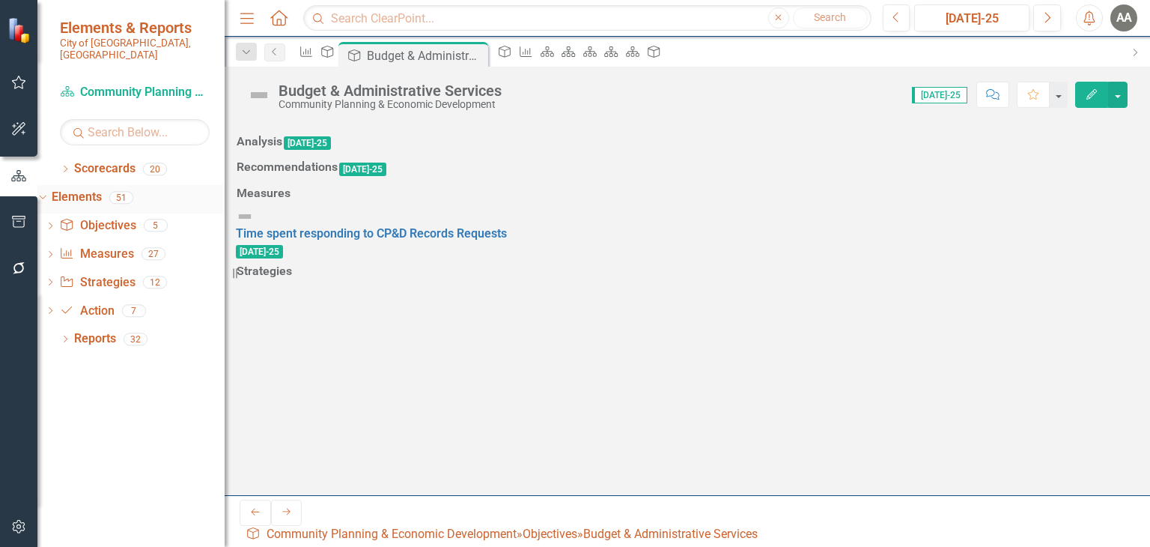
click at [45, 192] on icon "Dropdown" at bounding box center [41, 197] width 8 height 10
click at [61, 223] on icon "Dropdown" at bounding box center [65, 227] width 10 height 8
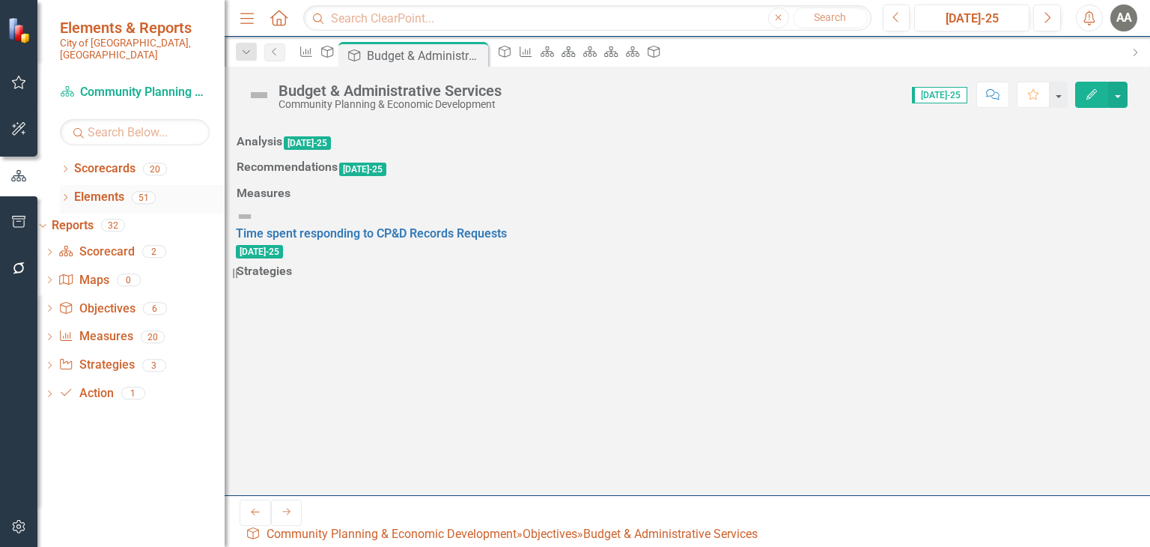
click at [64, 194] on icon at bounding box center [66, 197] width 4 height 7
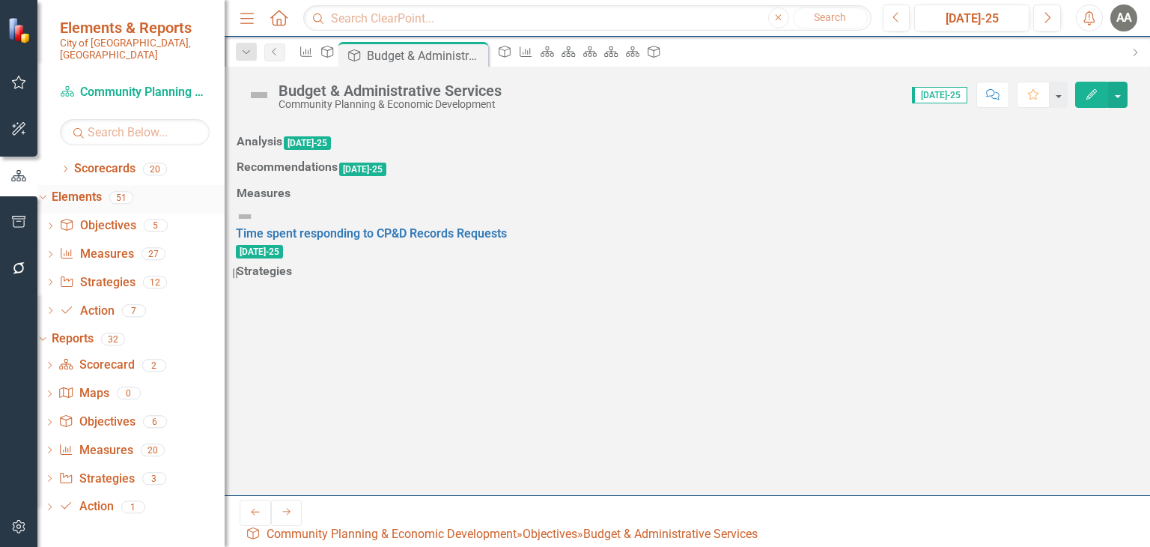
click at [45, 192] on icon "Dropdown" at bounding box center [41, 197] width 8 height 10
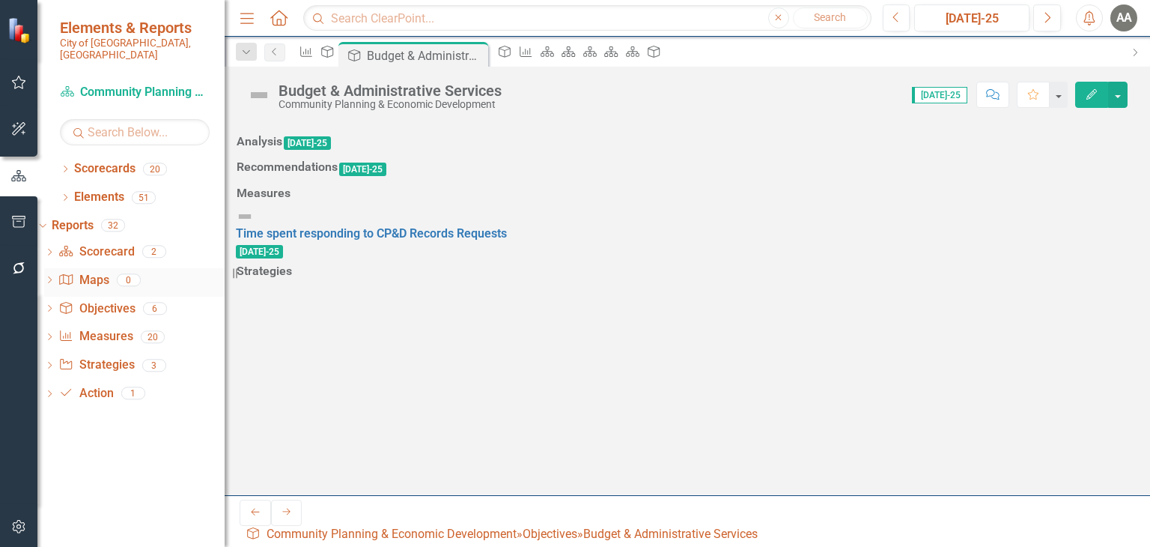
click at [55, 277] on icon "Dropdown" at bounding box center [49, 281] width 10 height 8
click at [131, 298] on link "Objective Objectives" at bounding box center [96, 306] width 76 height 17
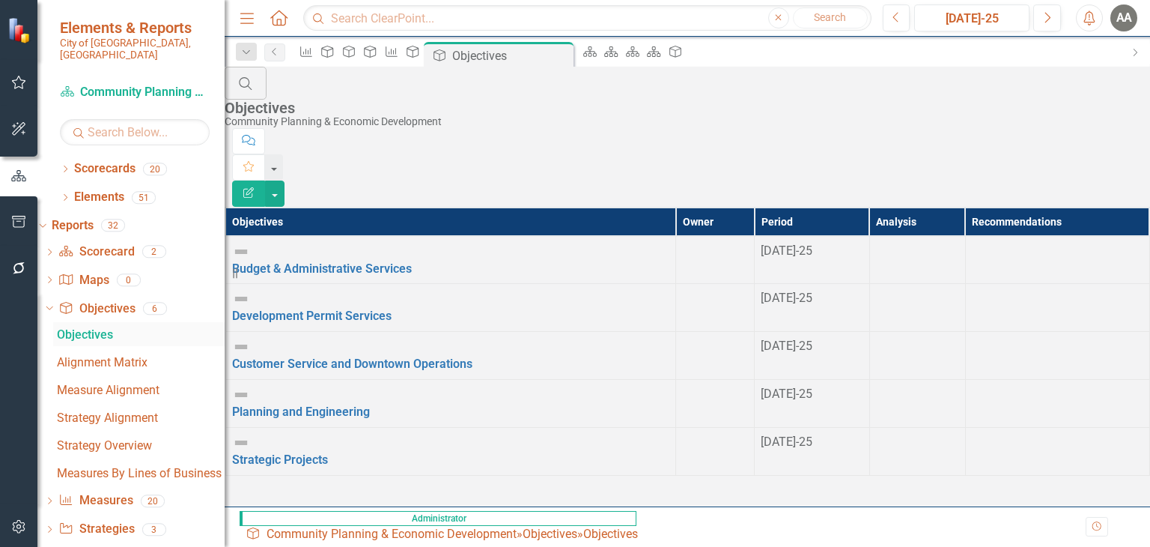
click at [114, 328] on div "Objectives" at bounding box center [141, 334] width 168 height 13
click at [55, 306] on div "Dropdown" at bounding box center [49, 309] width 10 height 7
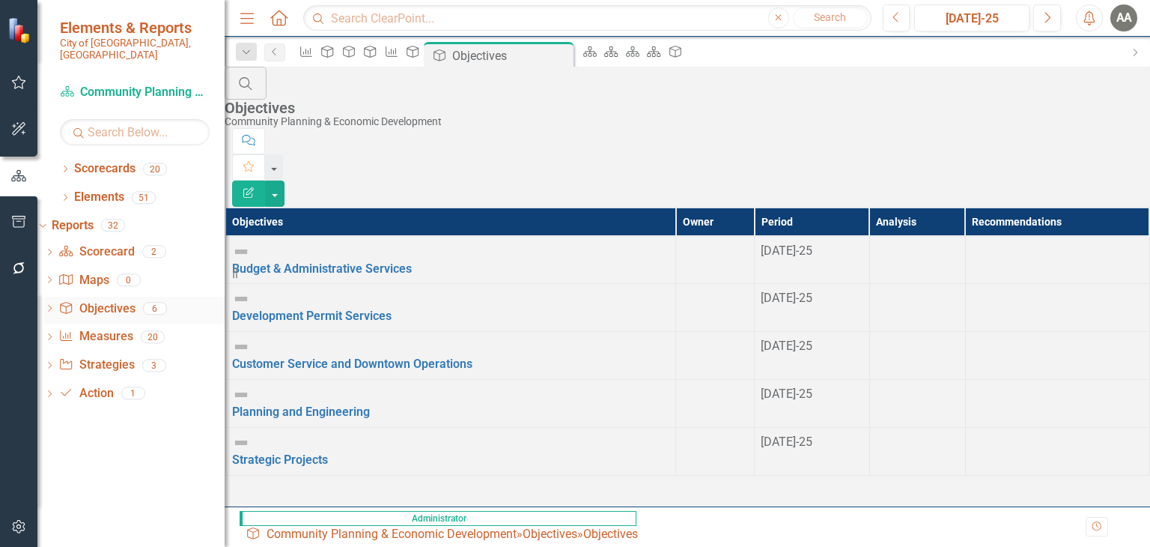
click at [55, 306] on icon "Dropdown" at bounding box center [49, 310] width 10 height 8
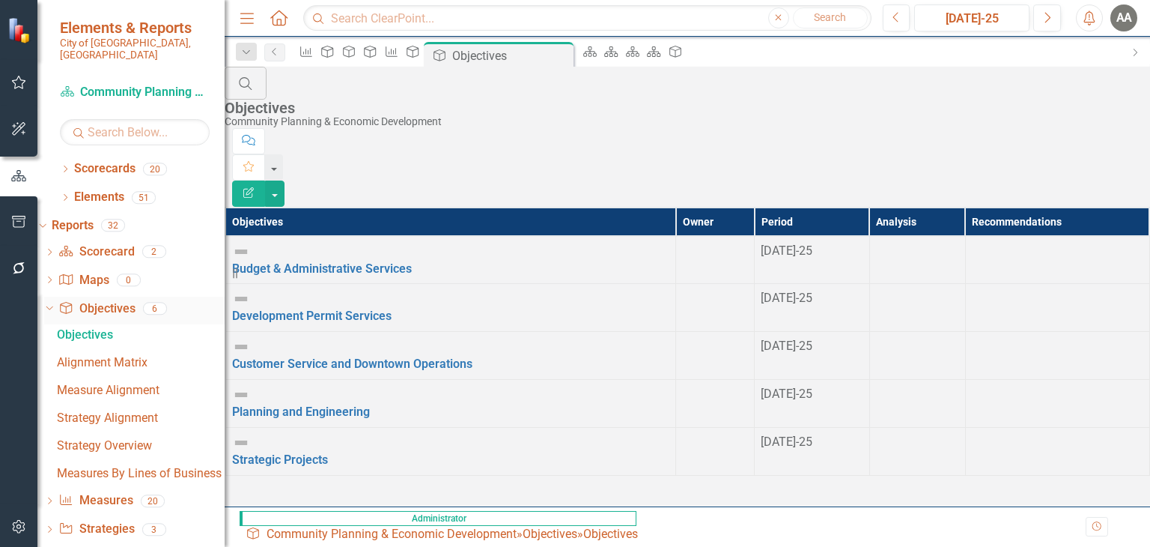
click at [52, 303] on icon "Dropdown" at bounding box center [47, 308] width 8 height 10
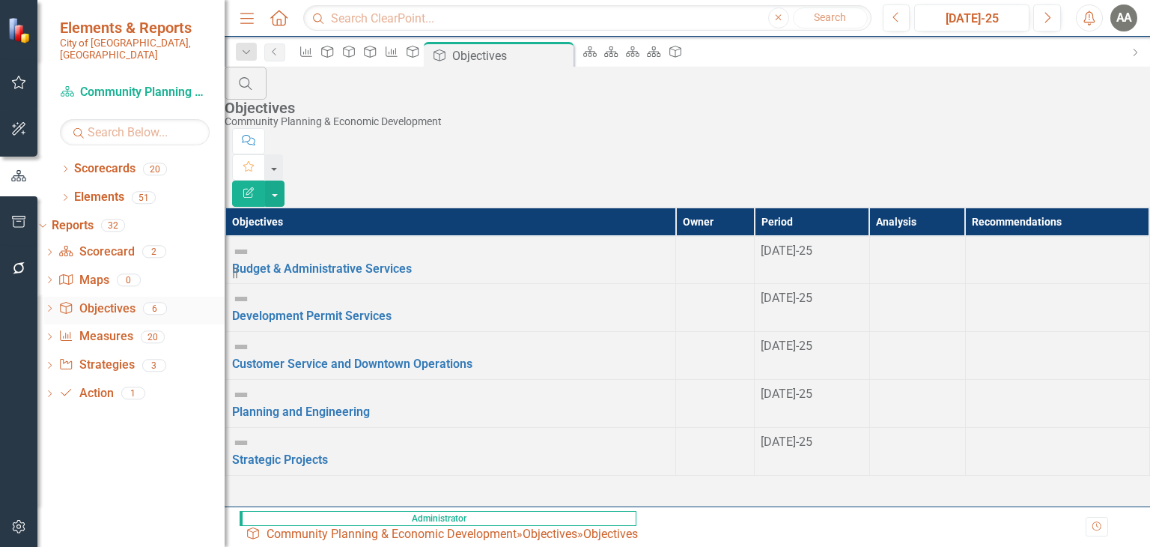
click at [55, 306] on icon "Dropdown" at bounding box center [49, 310] width 10 height 8
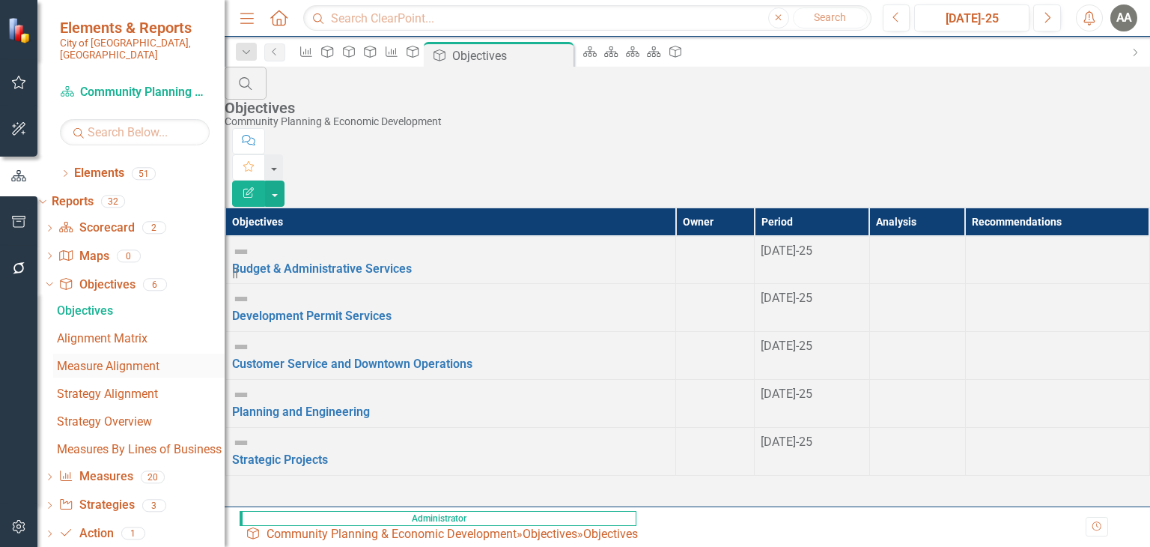
scroll to position [37, 0]
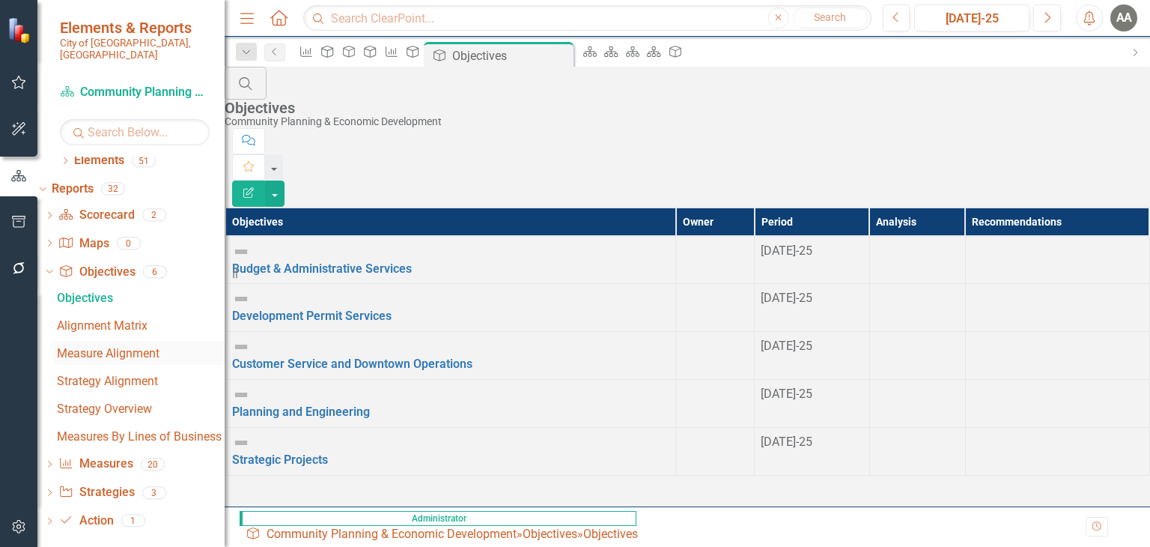
click at [145, 347] on div "Measure Alignment" at bounding box center [141, 353] width 168 height 13
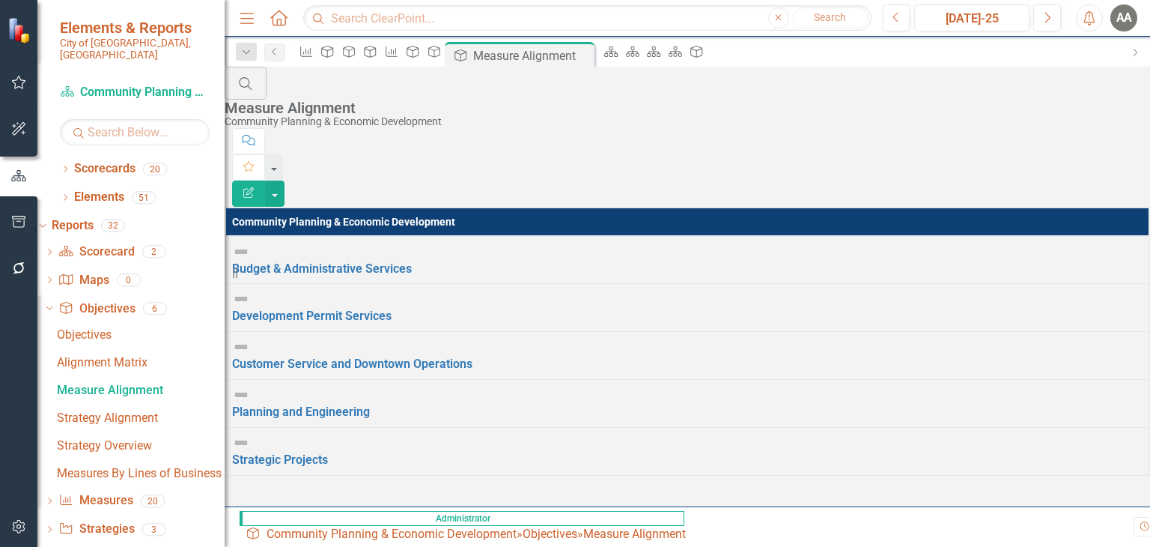
click at [255, 187] on icon "Edit Report" at bounding box center [248, 192] width 13 height 10
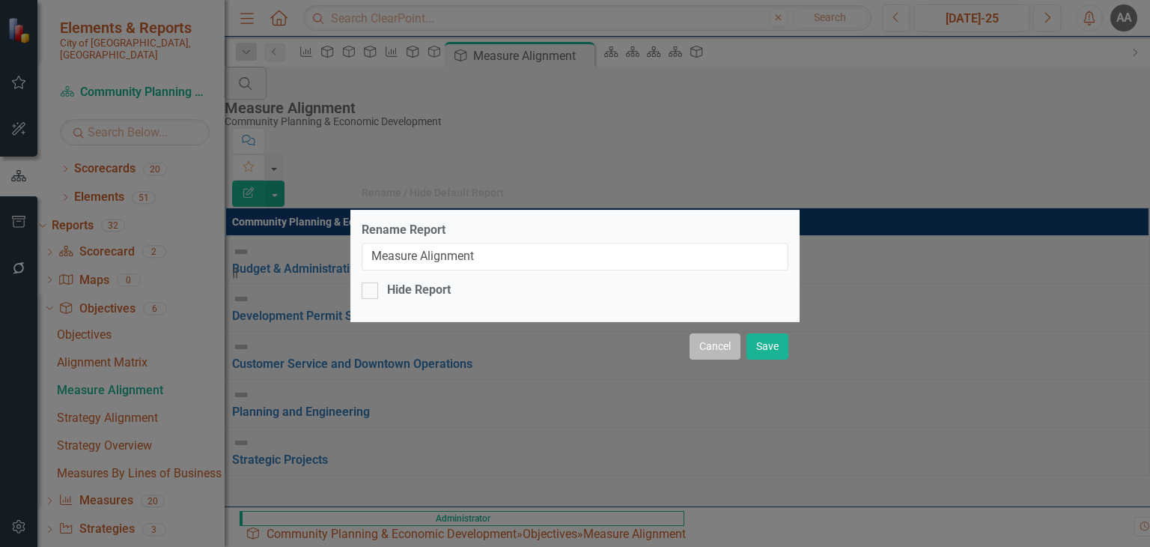
click at [728, 342] on button "Cancel" at bounding box center [715, 346] width 51 height 26
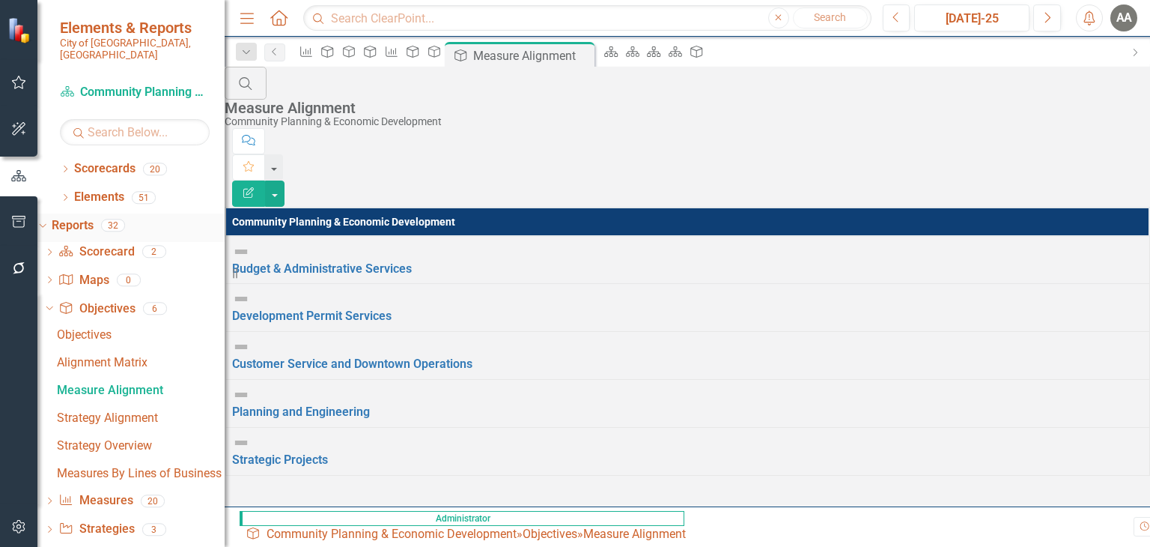
click at [71, 216] on div "Dropdown Reports 32" at bounding box center [130, 227] width 187 height 28
click at [66, 195] on icon "Dropdown" at bounding box center [65, 199] width 10 height 8
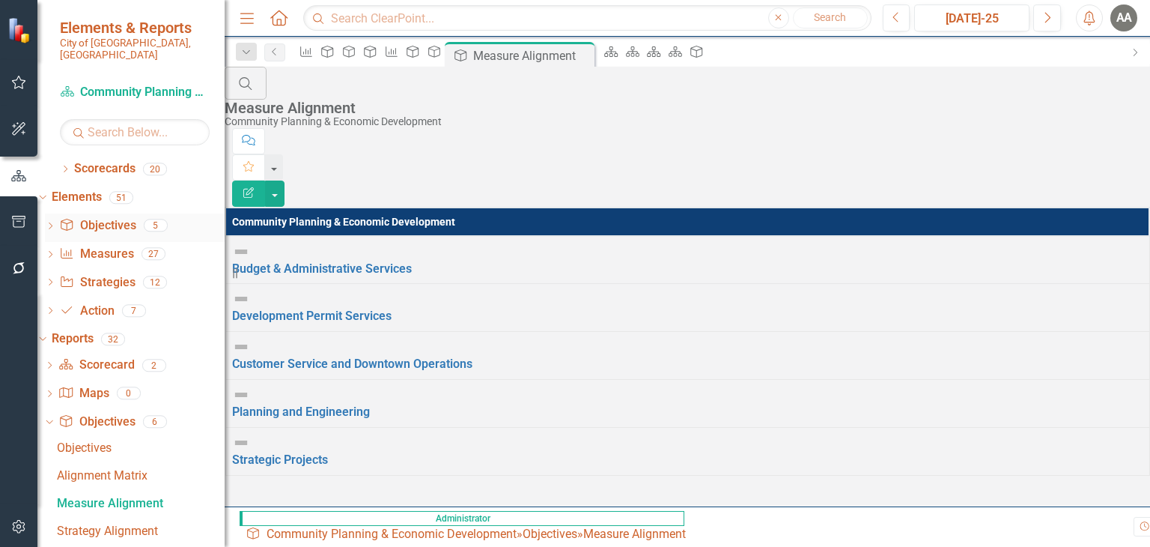
click at [135, 217] on link "Objective Objectives" at bounding box center [97, 225] width 76 height 17
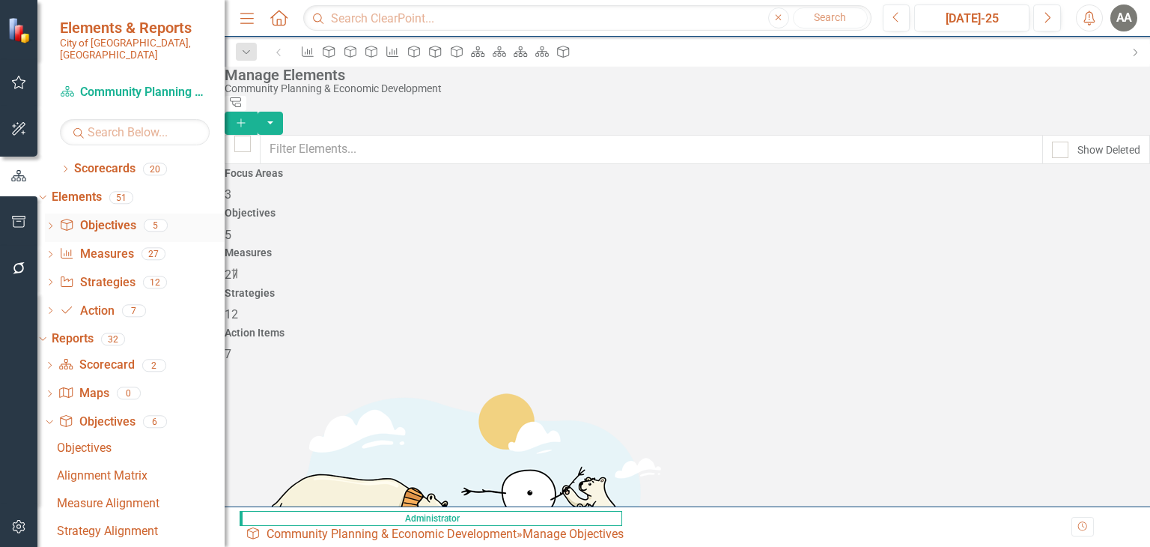
click at [55, 223] on icon "Dropdown" at bounding box center [50, 227] width 10 height 8
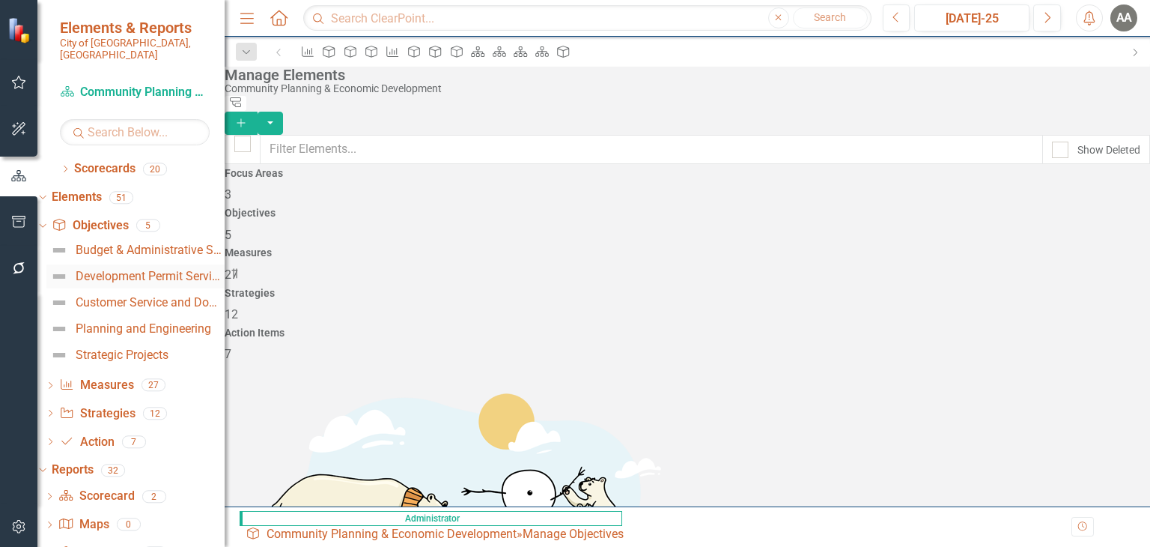
click at [130, 270] on div "Development Permit Services" at bounding box center [150, 276] width 149 height 13
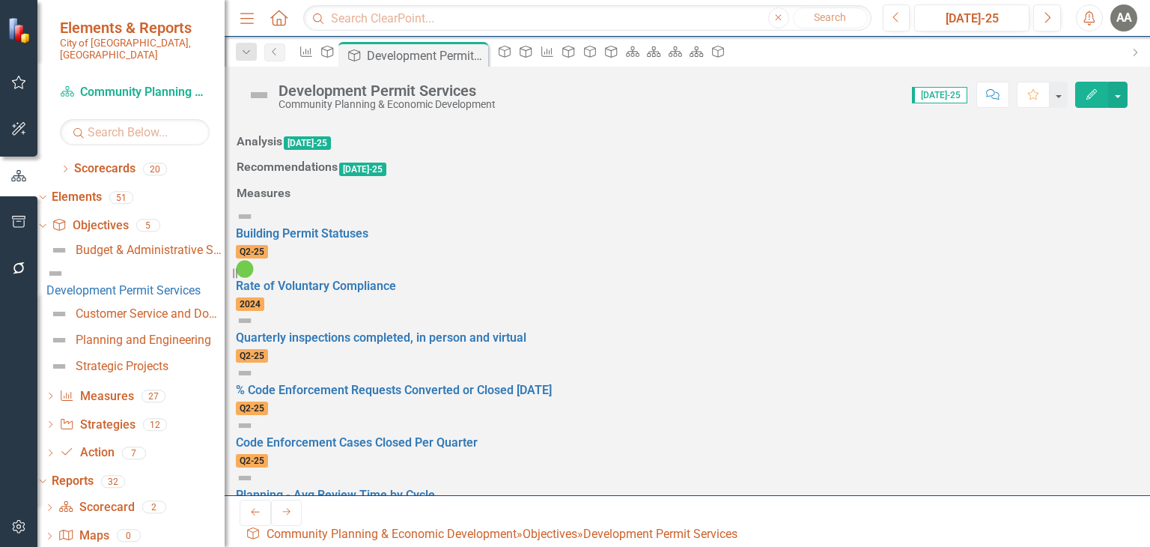
click at [1088, 94] on icon "Edit" at bounding box center [1091, 94] width 13 height 10
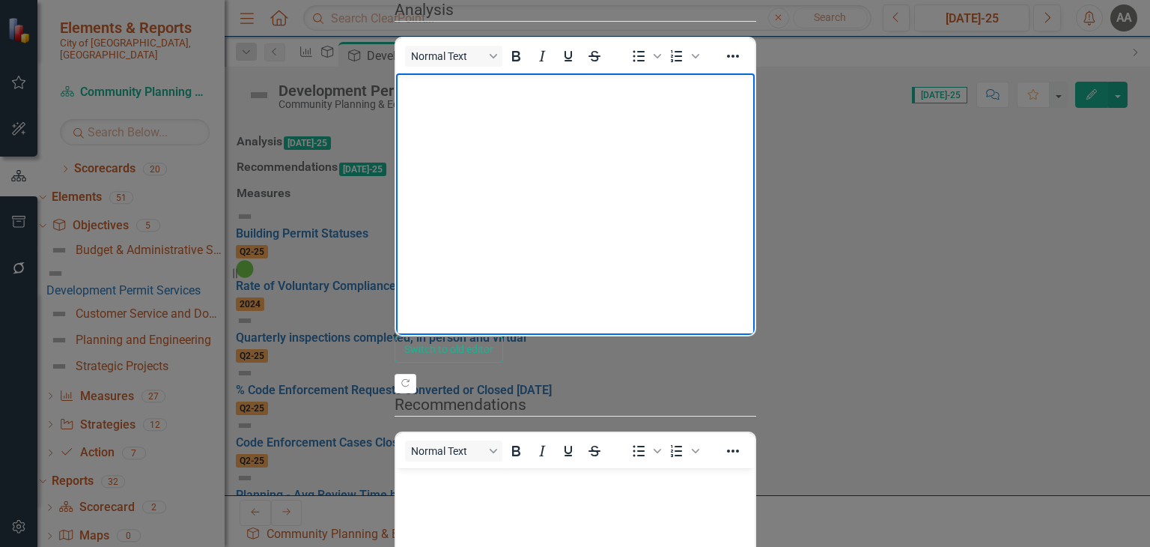
click at [720, 152] on body "Rich Text Area. Press ALT-0 for help." at bounding box center [574, 185] width 359 height 225
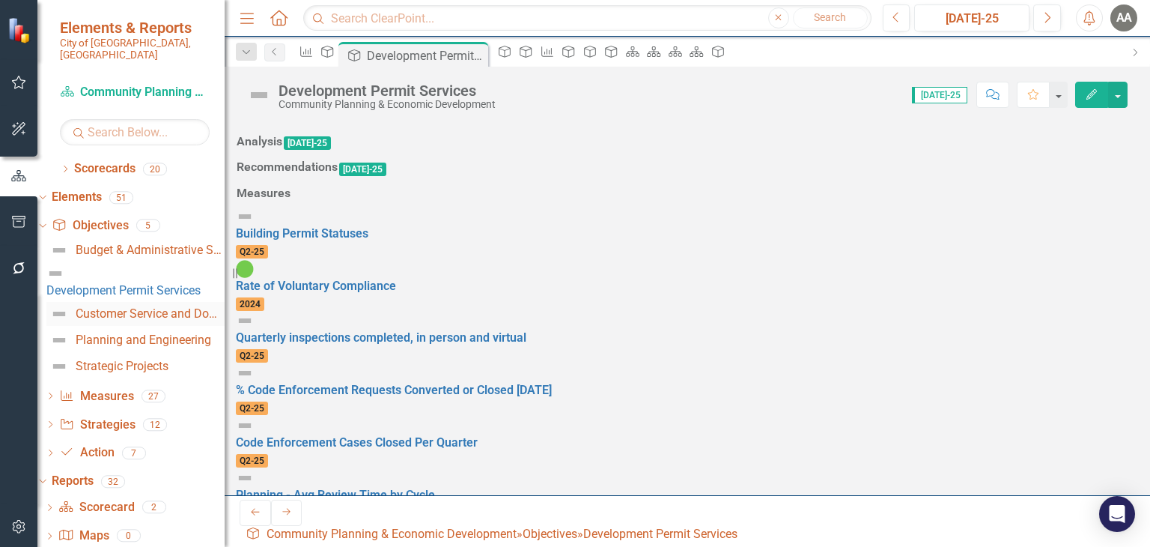
click at [129, 307] on div "Customer Service and Downtown Operations" at bounding box center [150, 313] width 149 height 13
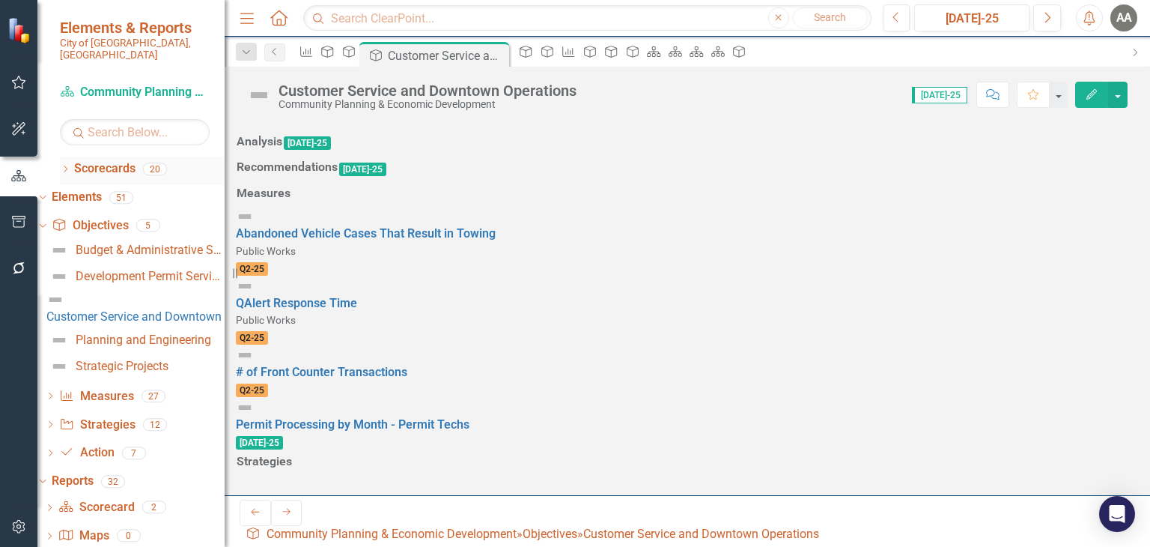
click at [63, 166] on icon "Dropdown" at bounding box center [65, 170] width 10 height 8
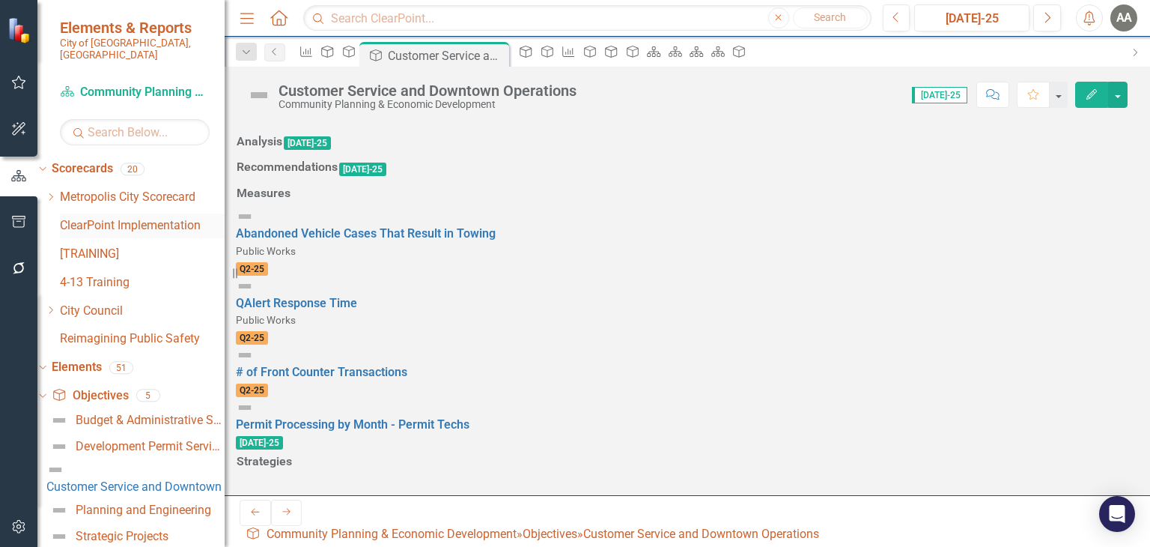
click at [133, 217] on link "ClearPoint Implementation" at bounding box center [142, 225] width 165 height 17
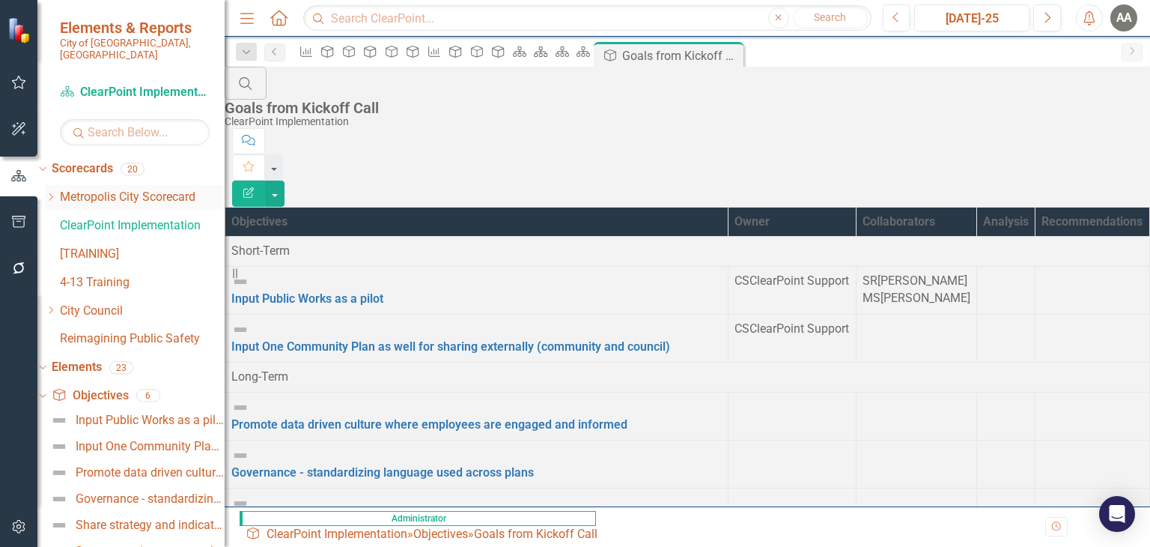
click at [56, 192] on icon "Dropdown" at bounding box center [50, 196] width 11 height 9
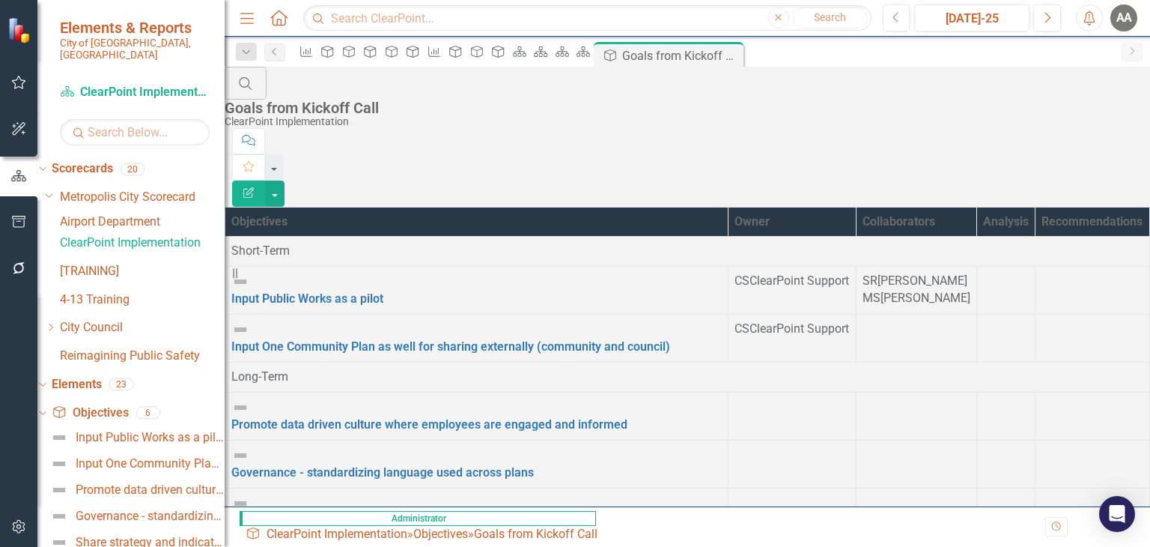
click at [133, 213] on link "Airport Department" at bounding box center [142, 221] width 165 height 17
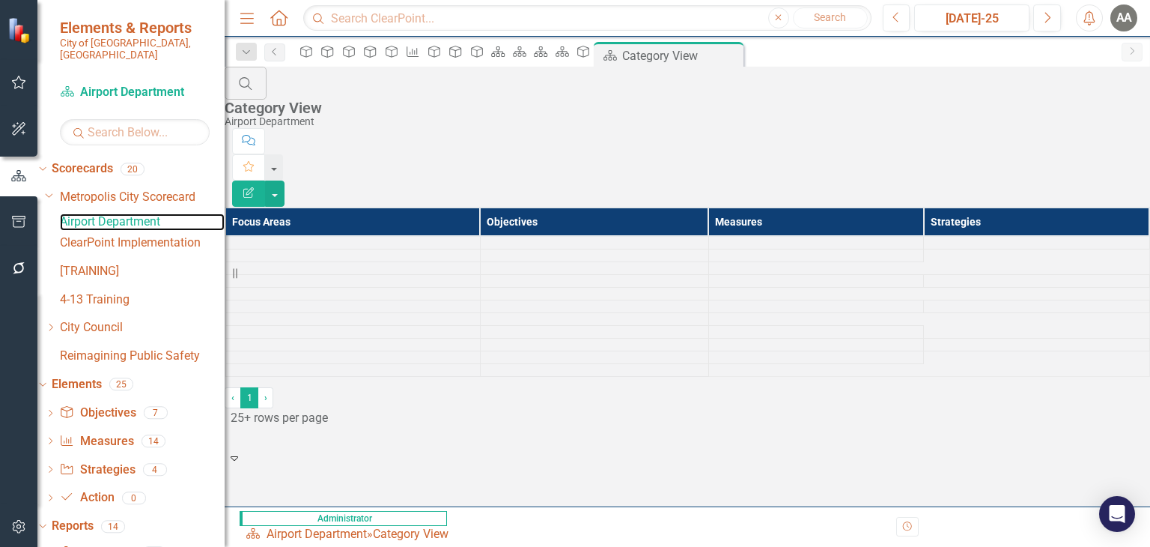
scroll to position [42, 0]
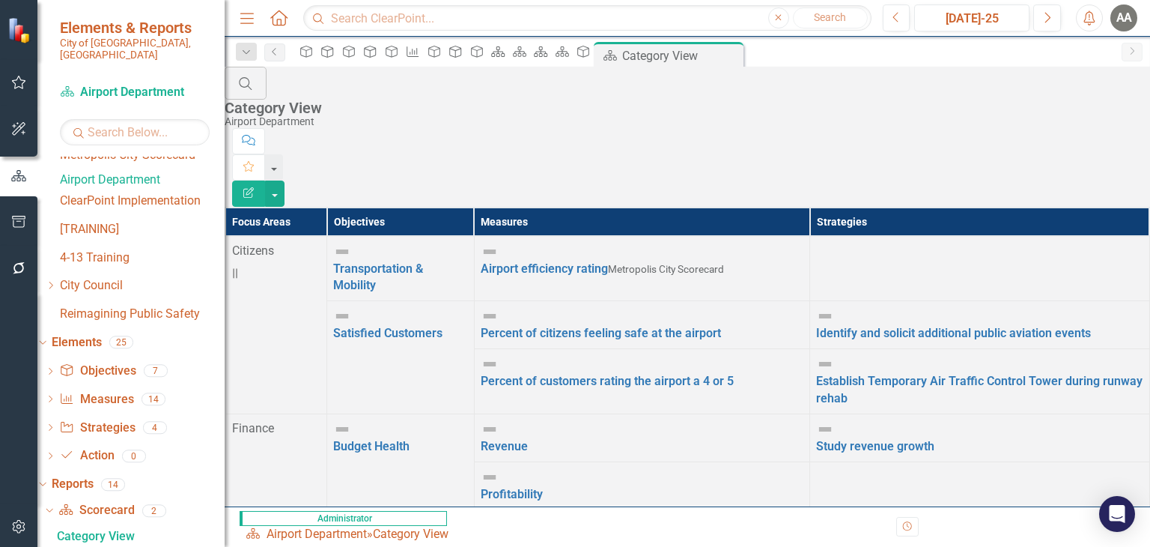
click at [67, 183] on div "Dropdown [GEOGRAPHIC_DATA] Scorecard Airport Department ClearPoint Implementati…" at bounding box center [135, 236] width 180 height 187
click at [18, 228] on button "button" at bounding box center [19, 222] width 34 height 31
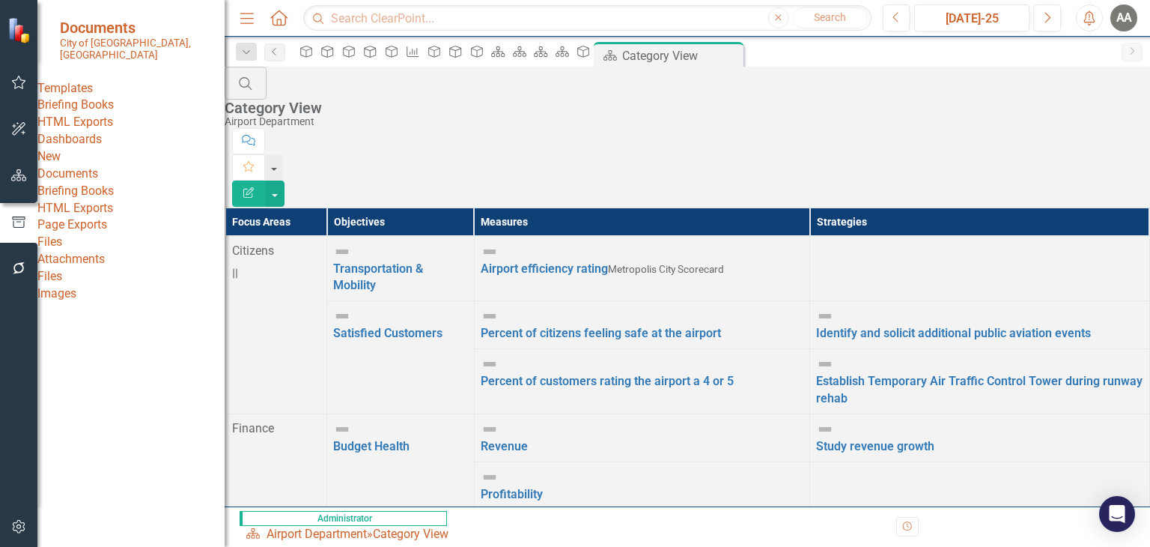
click at [13, 31] on img at bounding box center [20, 29] width 27 height 27
click at [100, 28] on span "Documents" at bounding box center [135, 28] width 150 height 18
click at [18, 73] on button "button" at bounding box center [19, 82] width 34 height 31
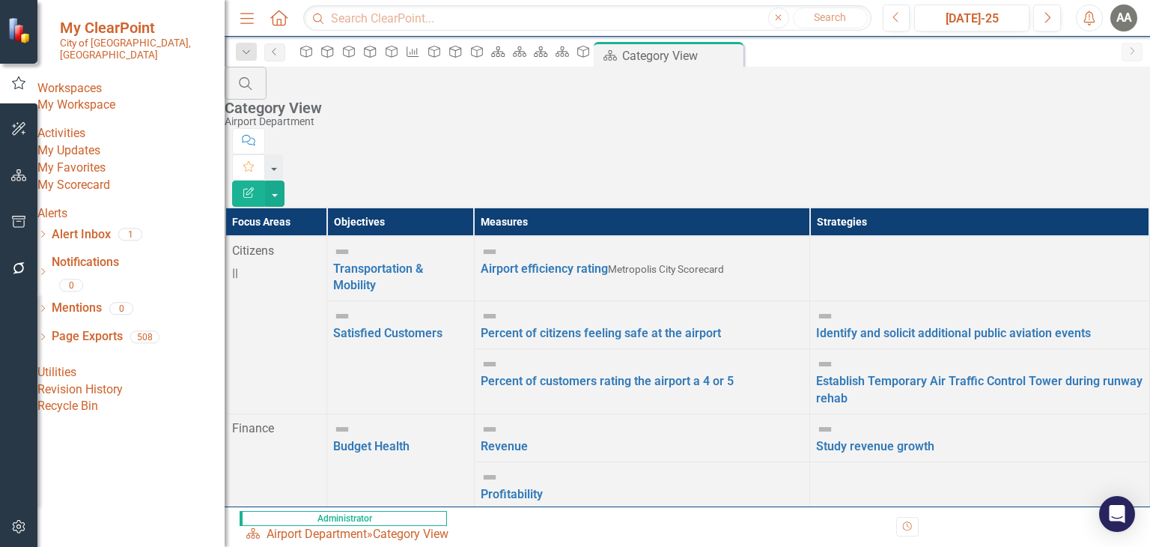
click at [103, 80] on div "Workspaces" at bounding box center [130, 88] width 187 height 17
click at [97, 80] on div "Workspaces" at bounding box center [130, 88] width 187 height 17
click at [98, 100] on link "My Workspace" at bounding box center [130, 105] width 187 height 17
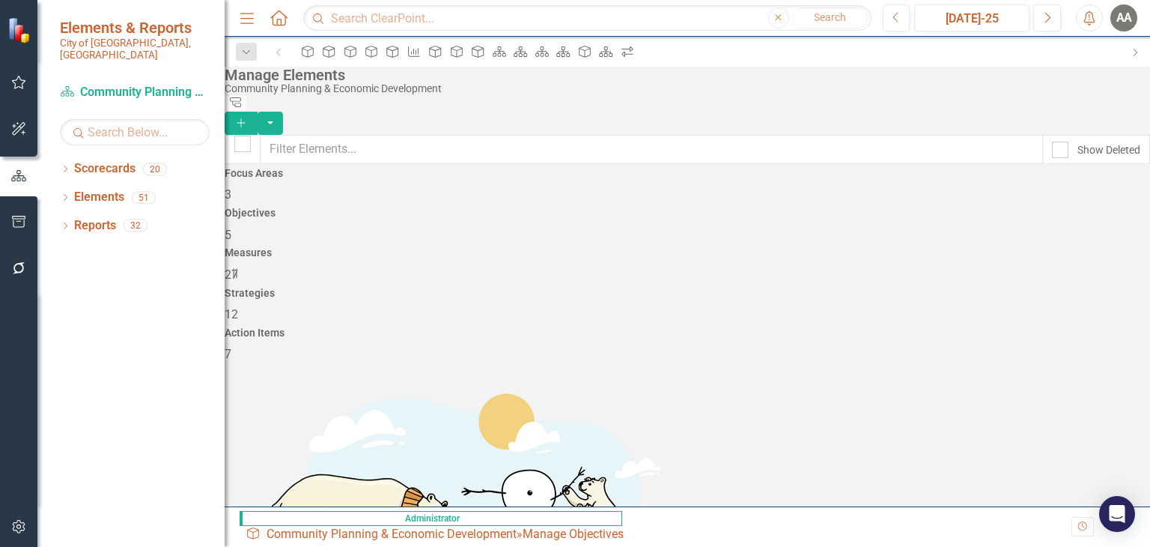
checkbox input "false"
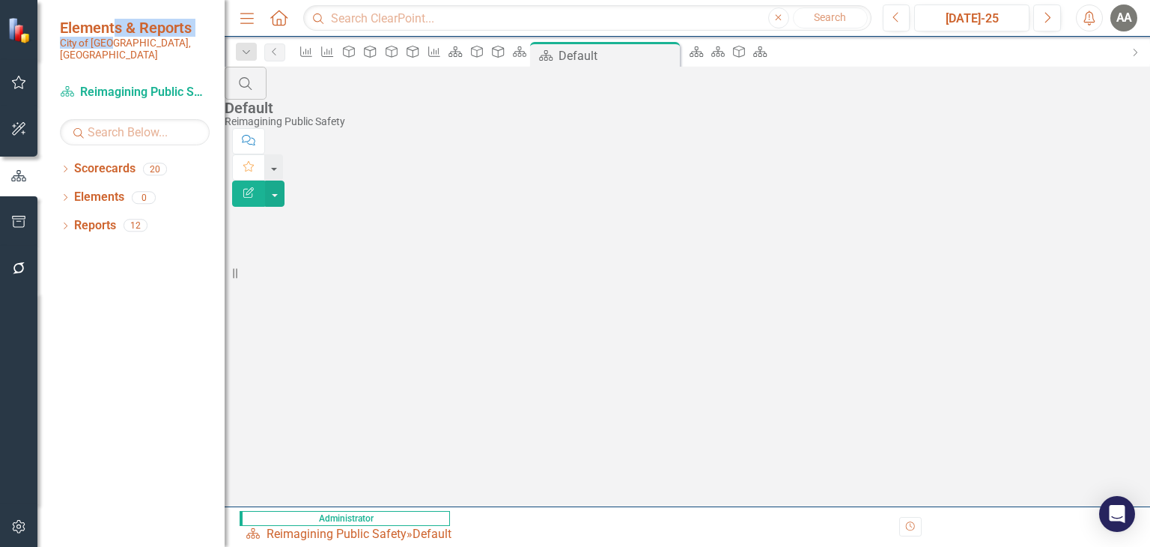
click at [113, 37] on div "Elements & Reports City of [GEOGRAPHIC_DATA], [GEOGRAPHIC_DATA]" at bounding box center [135, 40] width 150 height 43
click at [111, 84] on link "Scorecard Reimagining Public Safety" at bounding box center [135, 92] width 150 height 17
click at [1114, 16] on div "AA" at bounding box center [1124, 17] width 27 height 27
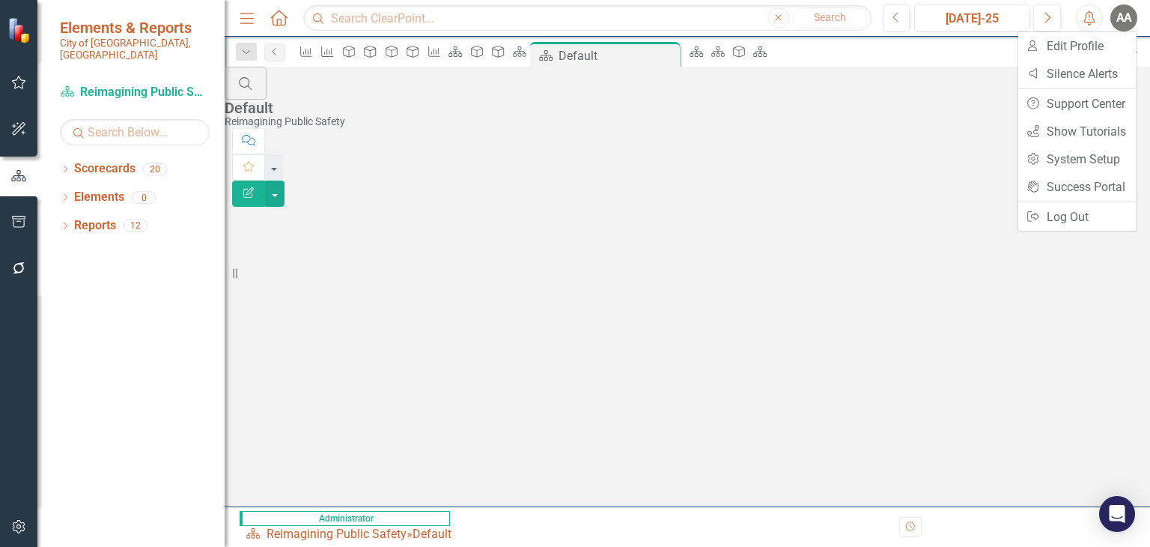
click at [473, 181] on div "Search Default Reimagining Public Safety Comment Favorite Edit Report" at bounding box center [688, 137] width 926 height 140
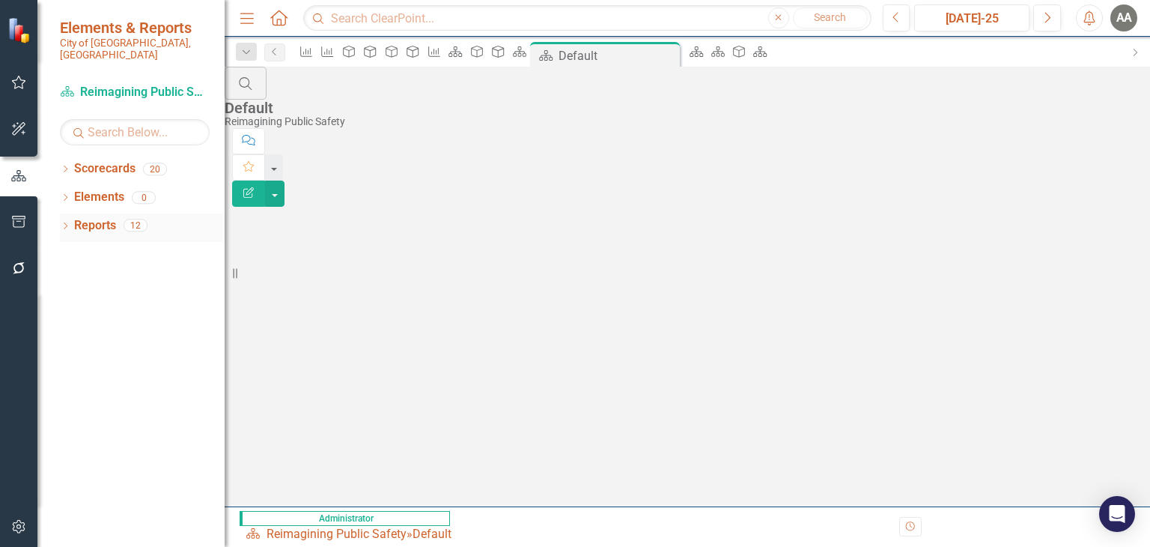
click at [64, 223] on icon "Dropdown" at bounding box center [65, 227] width 10 height 8
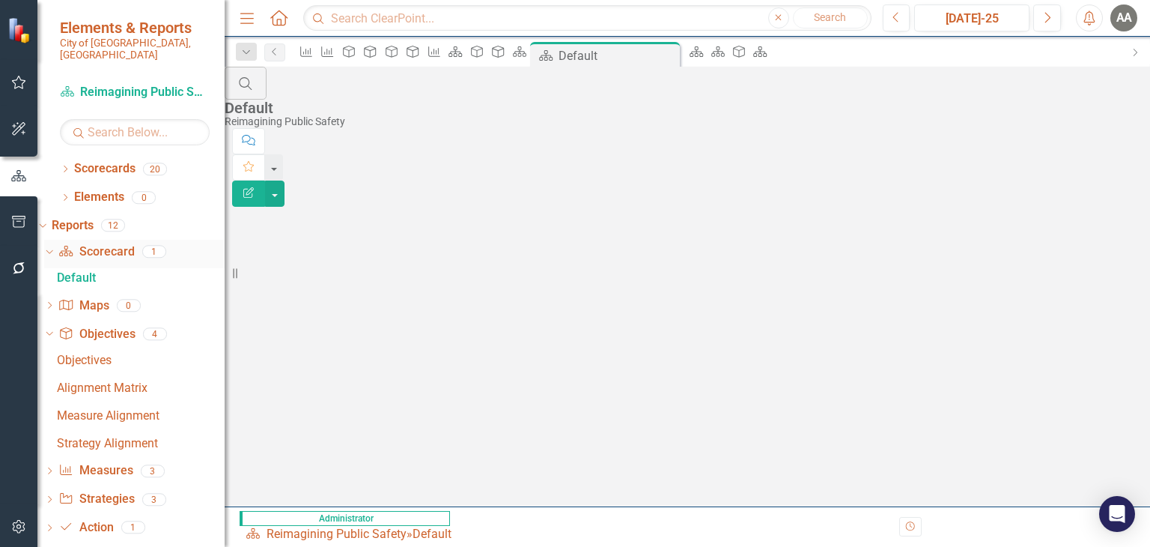
click at [52, 246] on icon "Dropdown" at bounding box center [47, 251] width 8 height 10
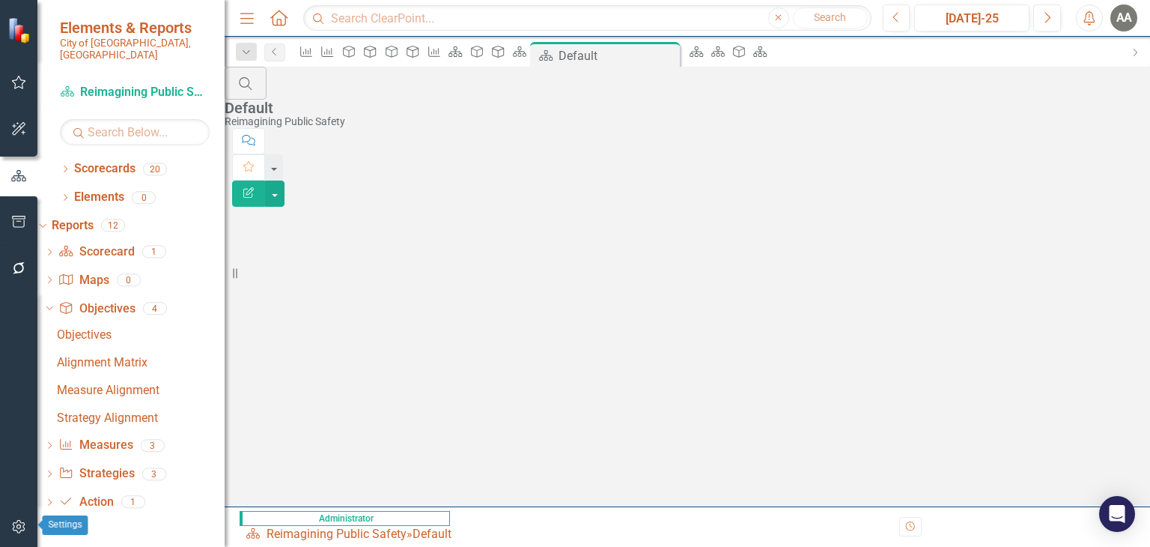
click at [18, 520] on icon "button" at bounding box center [18, 526] width 13 height 13
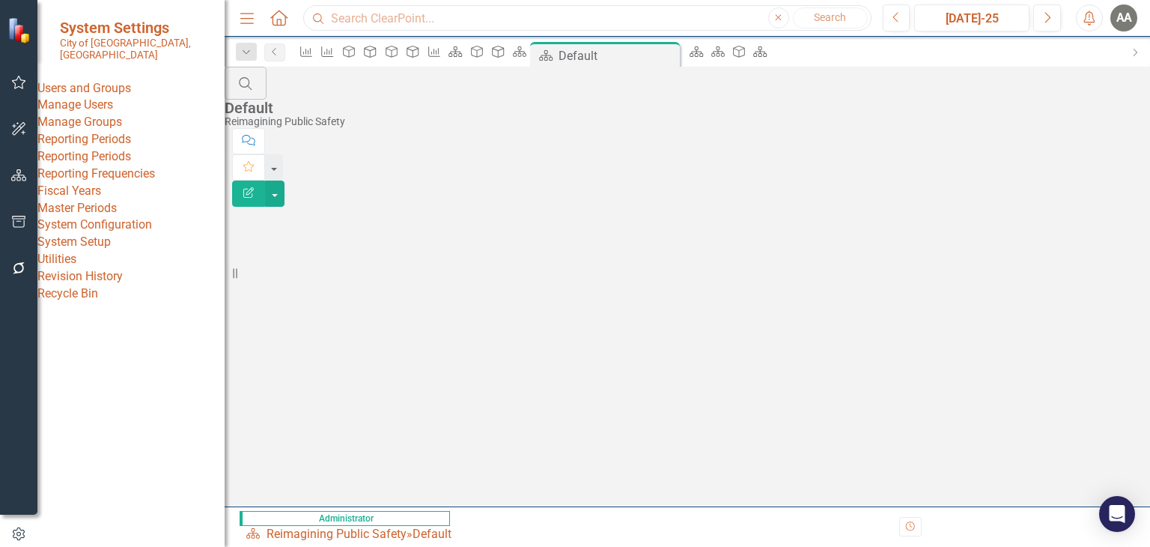
click at [643, 19] on input "text" at bounding box center [587, 18] width 568 height 26
type input "t"
type input "b"
click at [1065, 207] on div "Search Default Reimagining Public Safety Comment Favorite Edit Report" at bounding box center [688, 137] width 926 height 140
click at [13, 217] on icon "button" at bounding box center [19, 222] width 16 height 12
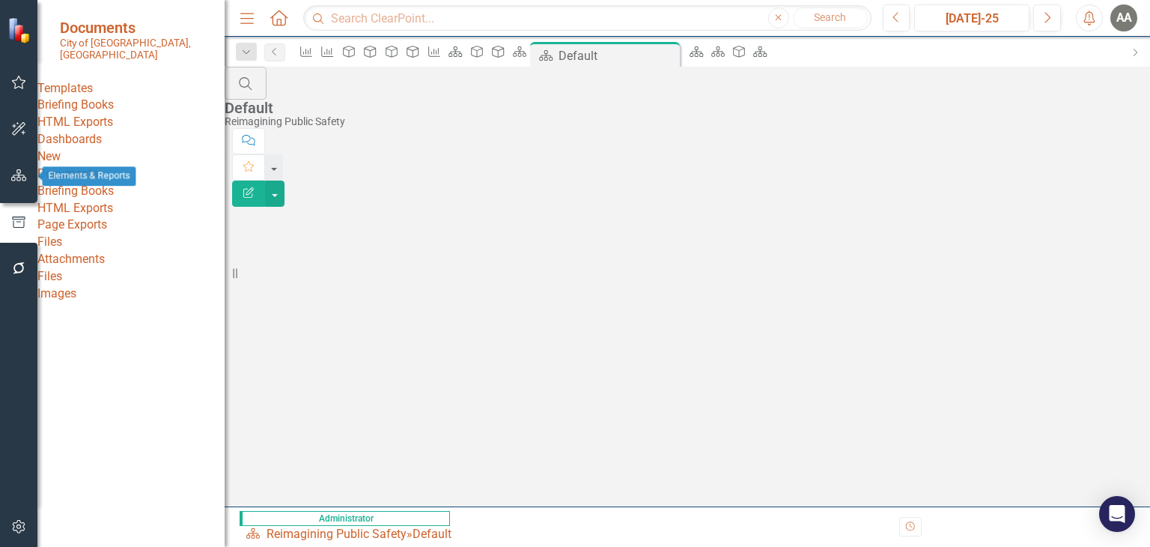
click at [9, 181] on button "button" at bounding box center [19, 175] width 34 height 31
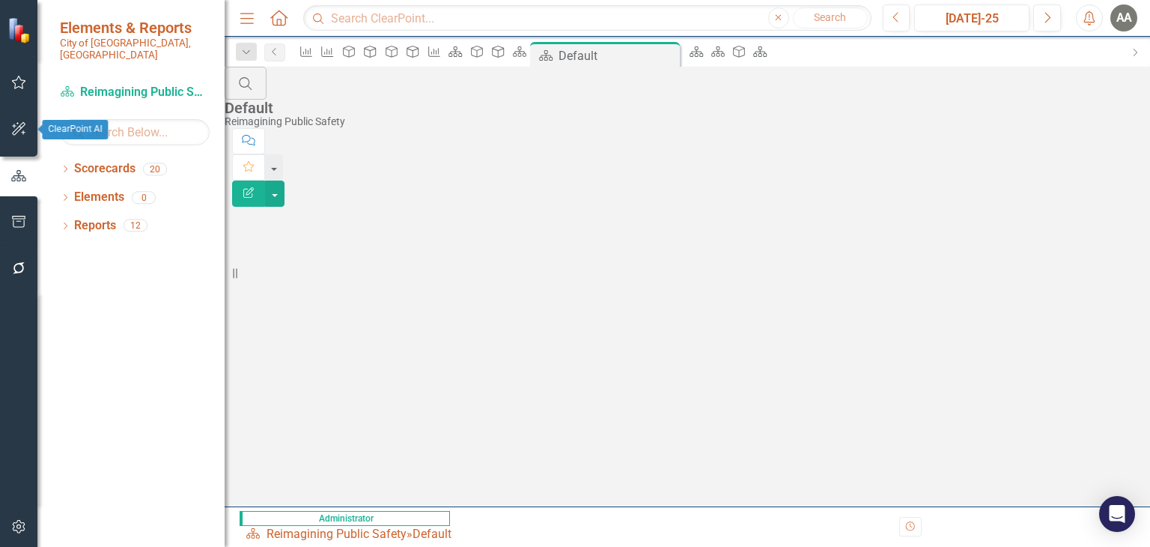
click at [11, 131] on icon "button" at bounding box center [19, 129] width 16 height 12
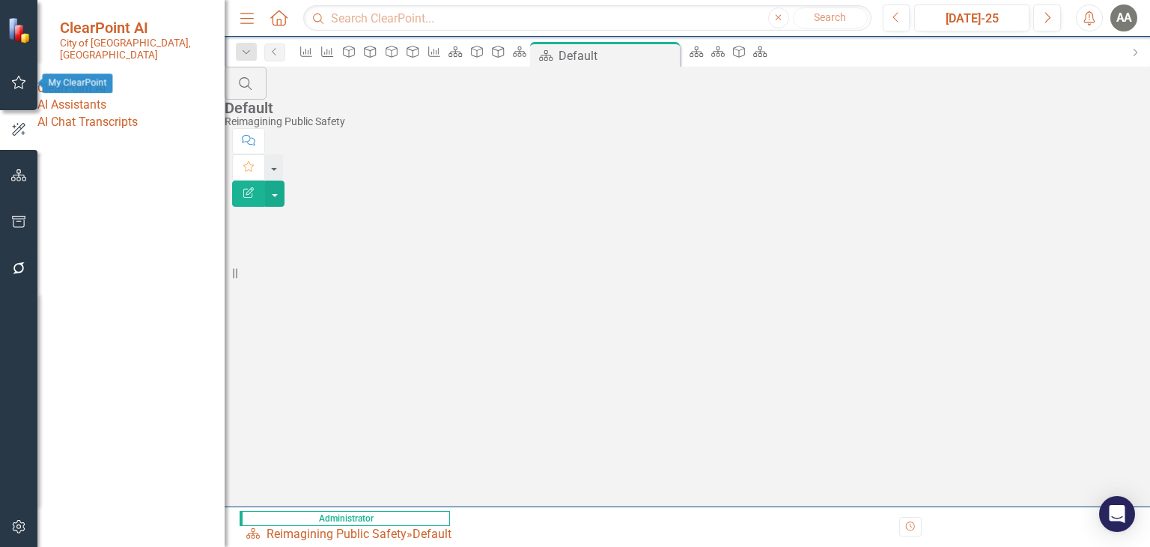
click at [15, 79] on icon "button" at bounding box center [19, 82] width 16 height 12
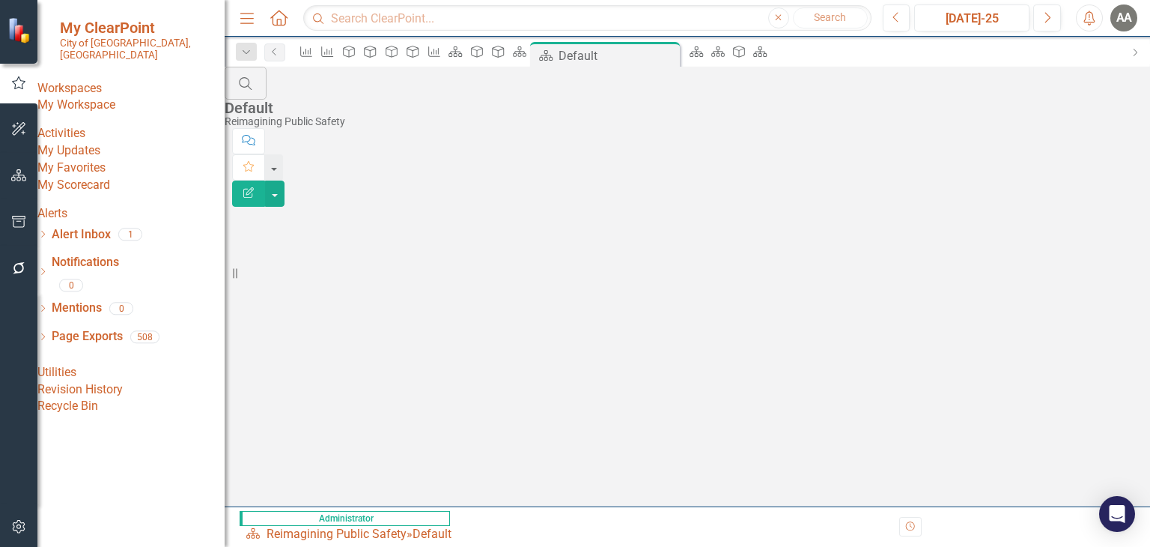
click at [94, 97] on link "My Workspace" at bounding box center [130, 105] width 187 height 17
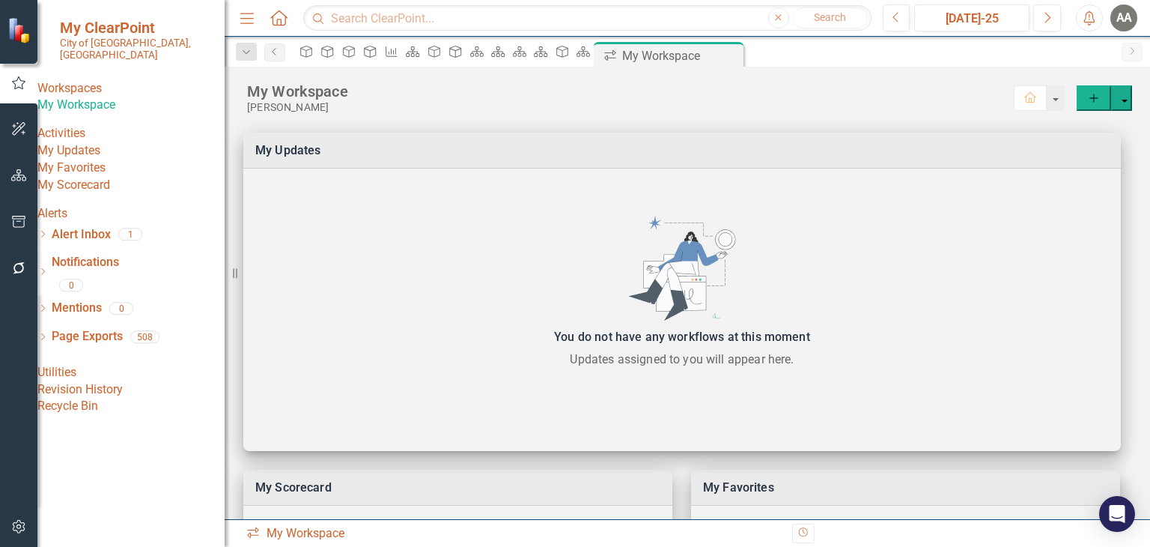
click at [93, 160] on link "My Updates" at bounding box center [130, 150] width 187 height 17
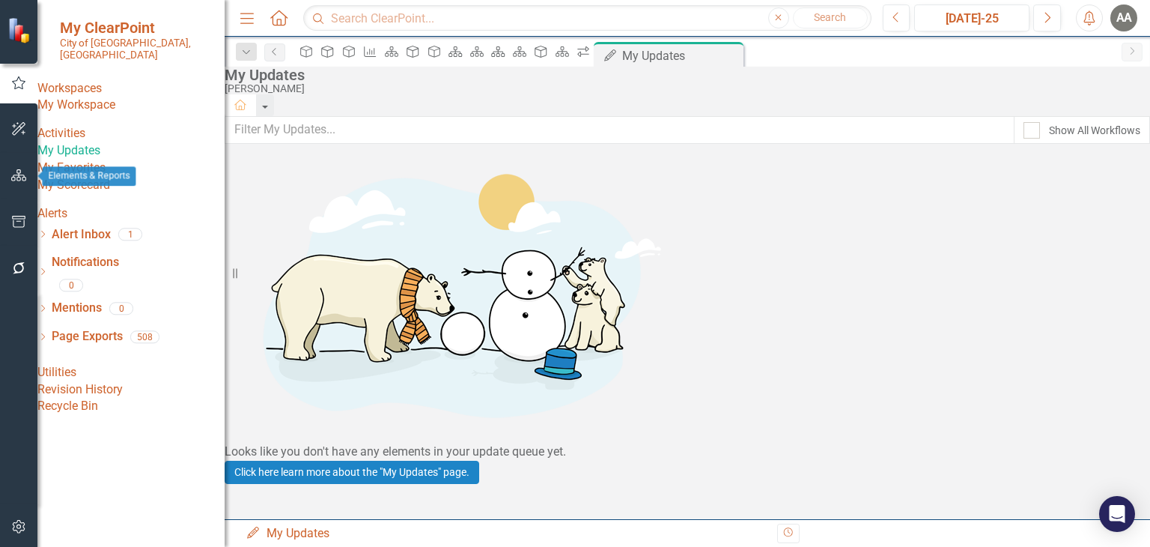
click at [13, 177] on icon "button" at bounding box center [19, 175] width 16 height 12
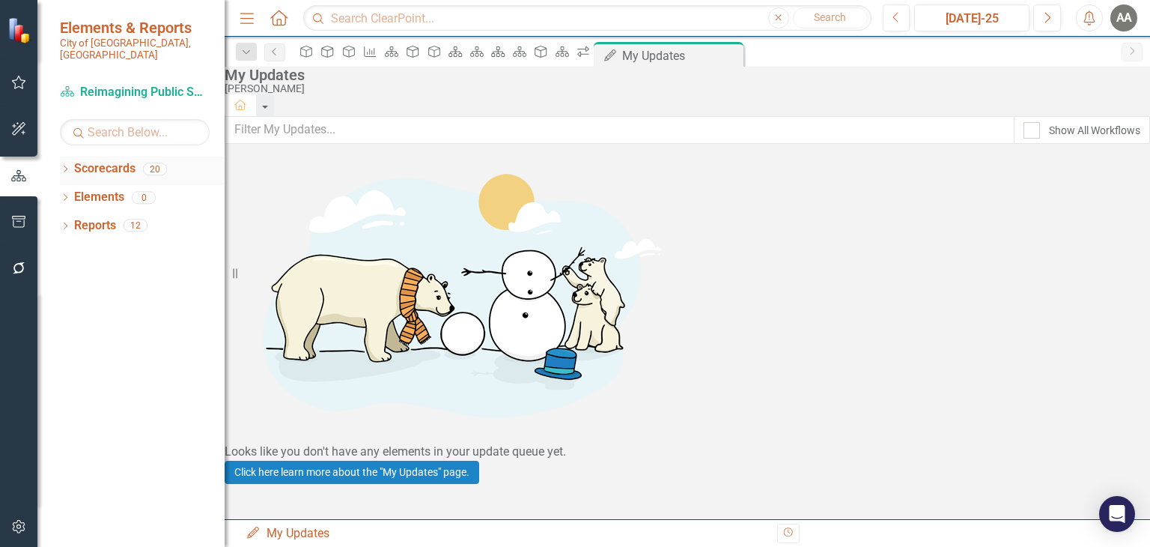
click at [62, 165] on div "Dropdown" at bounding box center [65, 171] width 10 height 13
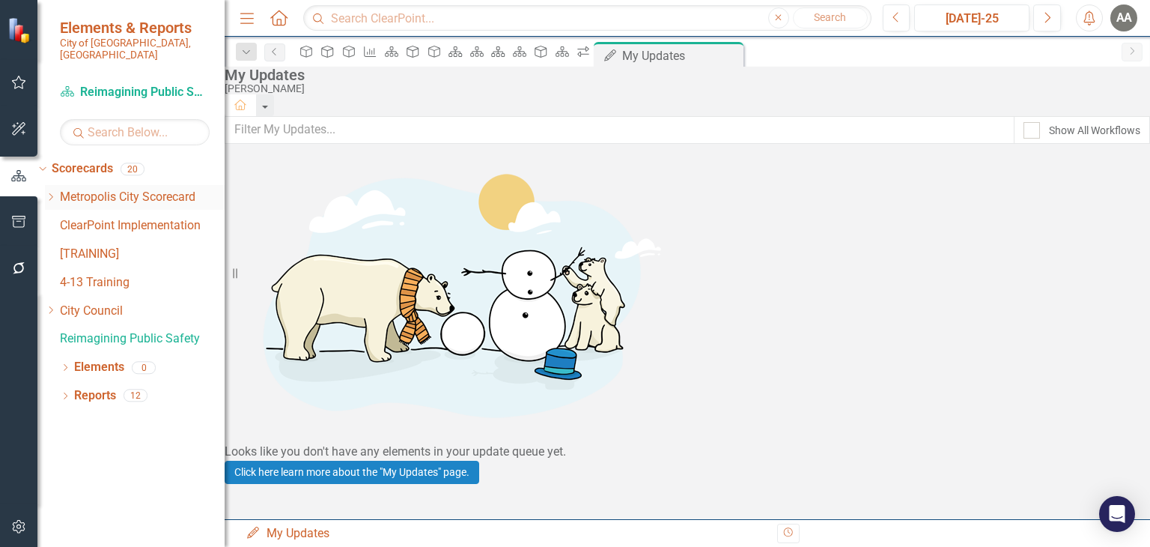
click at [56, 192] on icon "Dropdown" at bounding box center [50, 196] width 11 height 9
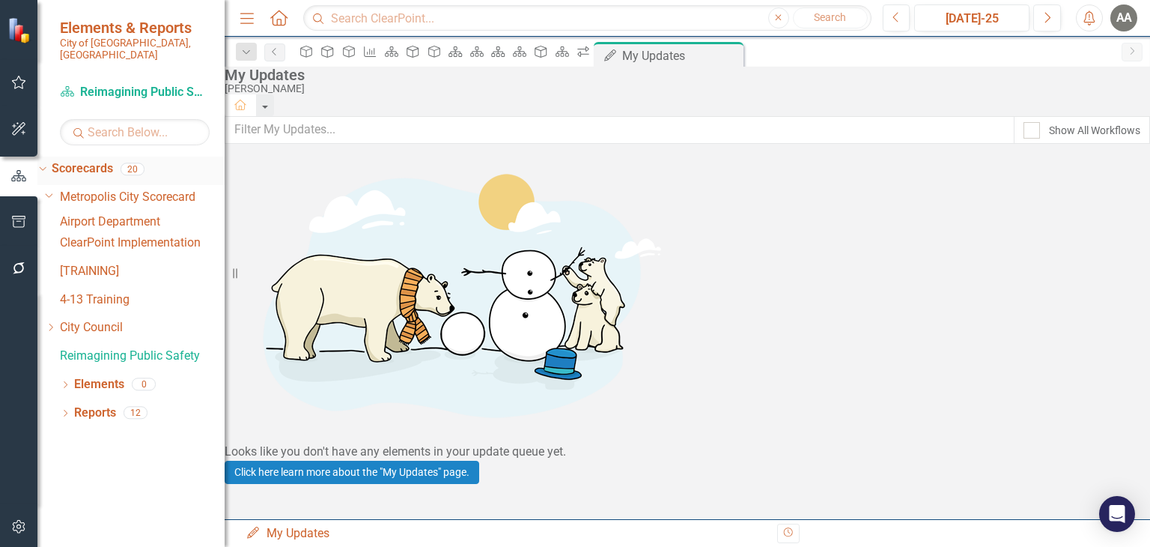
click at [45, 163] on icon "Dropdown" at bounding box center [41, 168] width 8 height 10
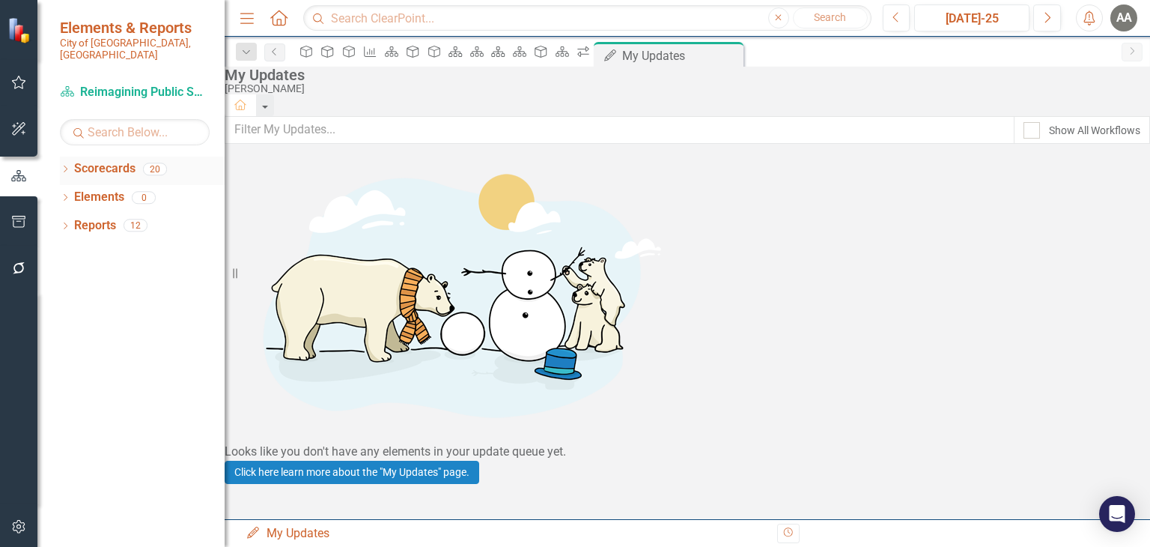
click at [66, 166] on icon "Dropdown" at bounding box center [65, 170] width 10 height 8
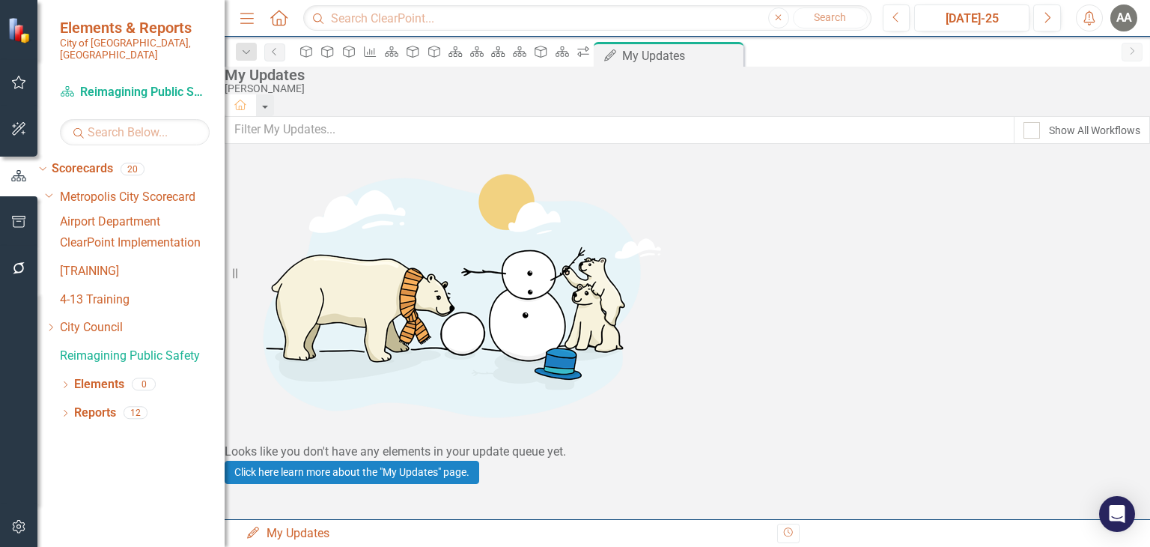
click at [169, 214] on link "Airport Department" at bounding box center [142, 221] width 165 height 17
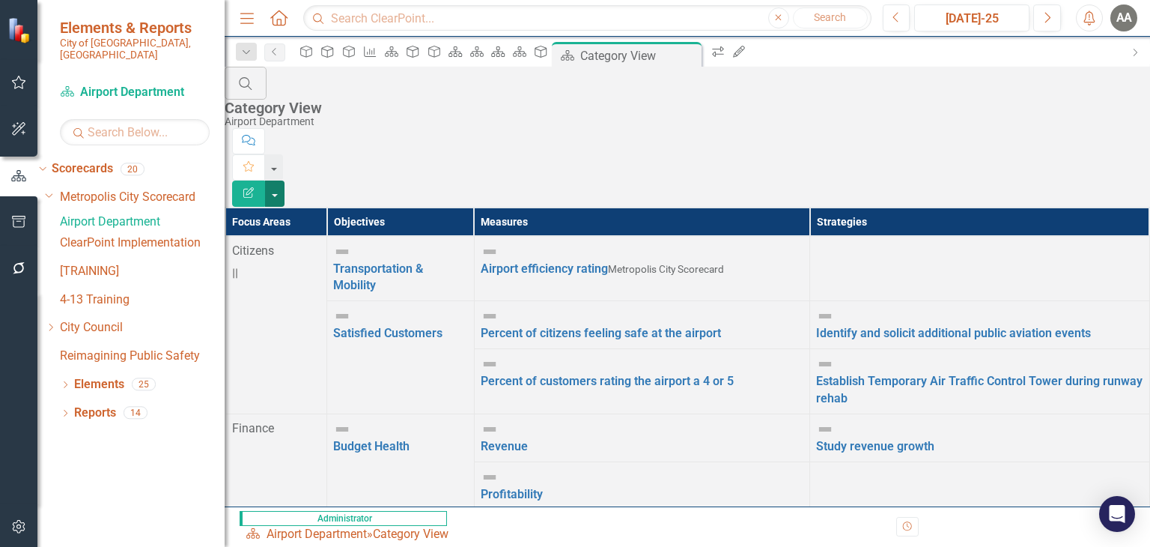
click at [285, 180] on button "button" at bounding box center [274, 193] width 19 height 26
click at [553, 85] on div "Search Category View Airport Department" at bounding box center [688, 97] width 926 height 61
click at [56, 329] on icon "Dropdown" at bounding box center [50, 327] width 11 height 9
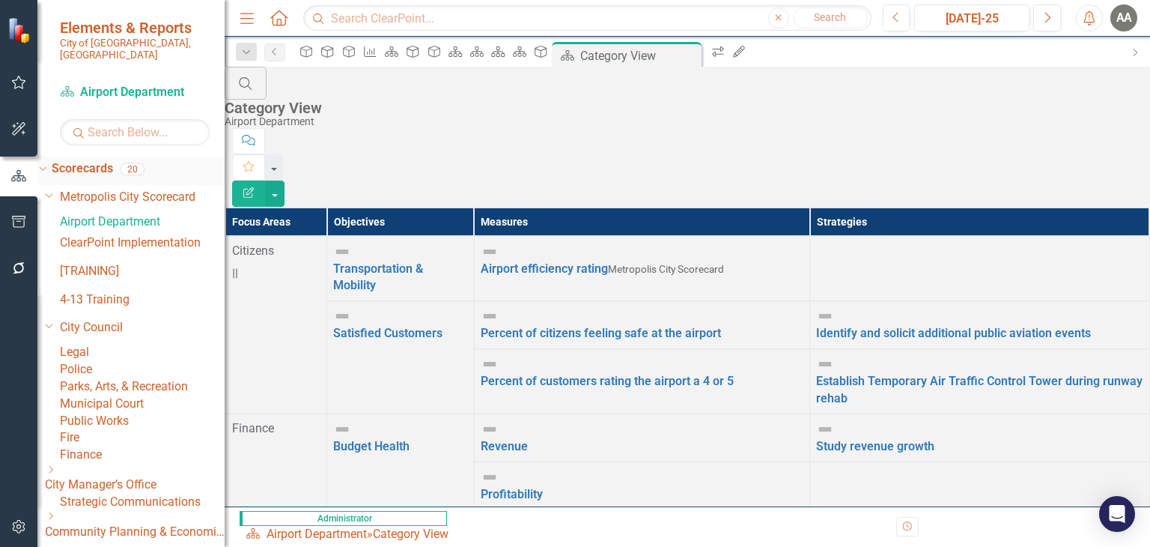
click at [45, 163] on icon "Dropdown" at bounding box center [41, 168] width 8 height 10
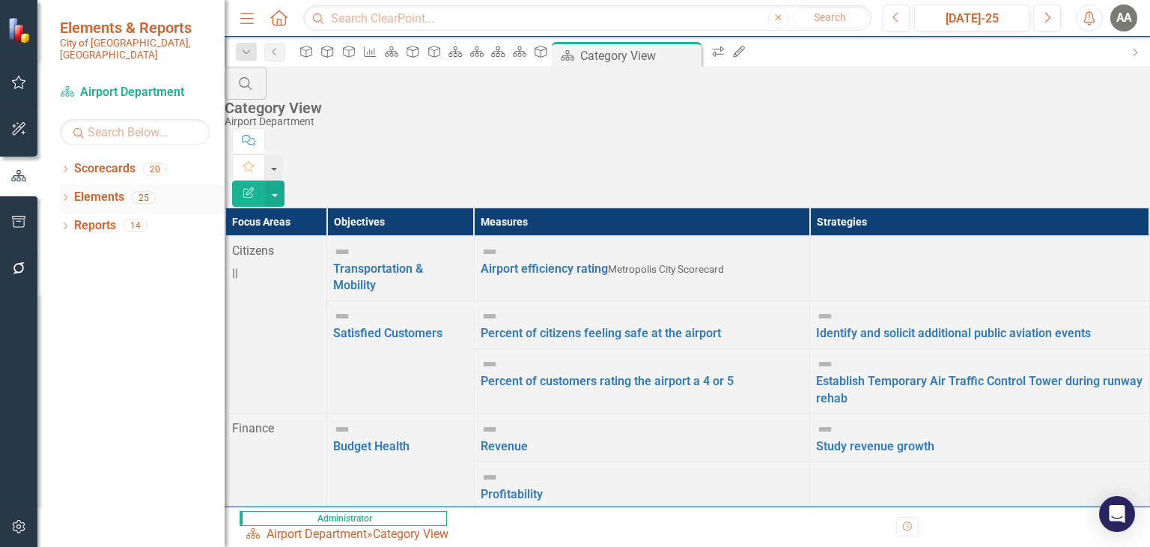
click at [68, 195] on icon "Dropdown" at bounding box center [65, 199] width 10 height 8
click at [55, 223] on icon "Dropdown" at bounding box center [50, 227] width 10 height 8
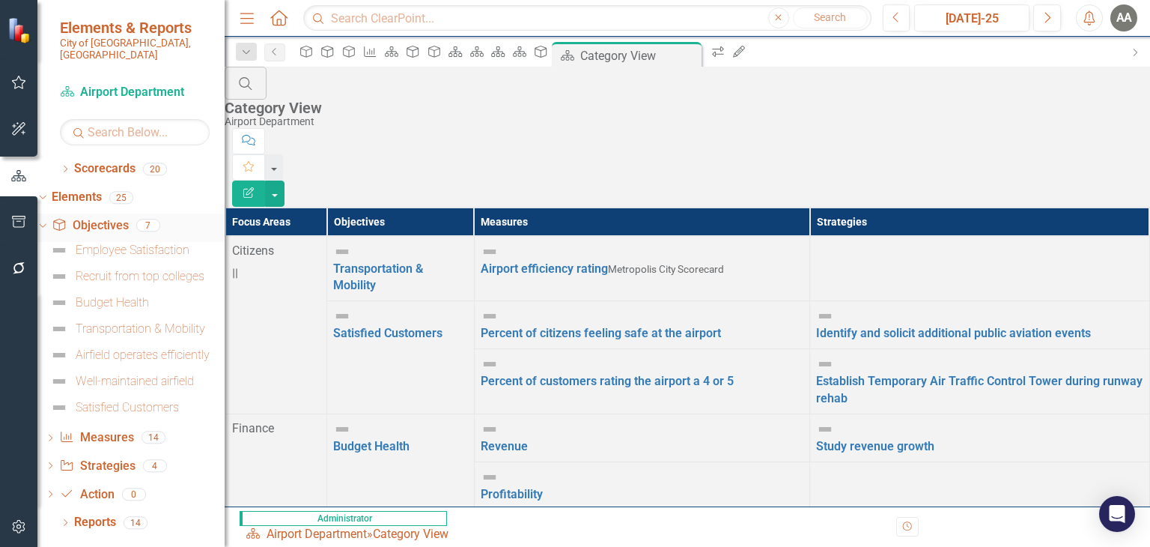
click at [128, 217] on link "Objective Objectives" at bounding box center [90, 225] width 76 height 17
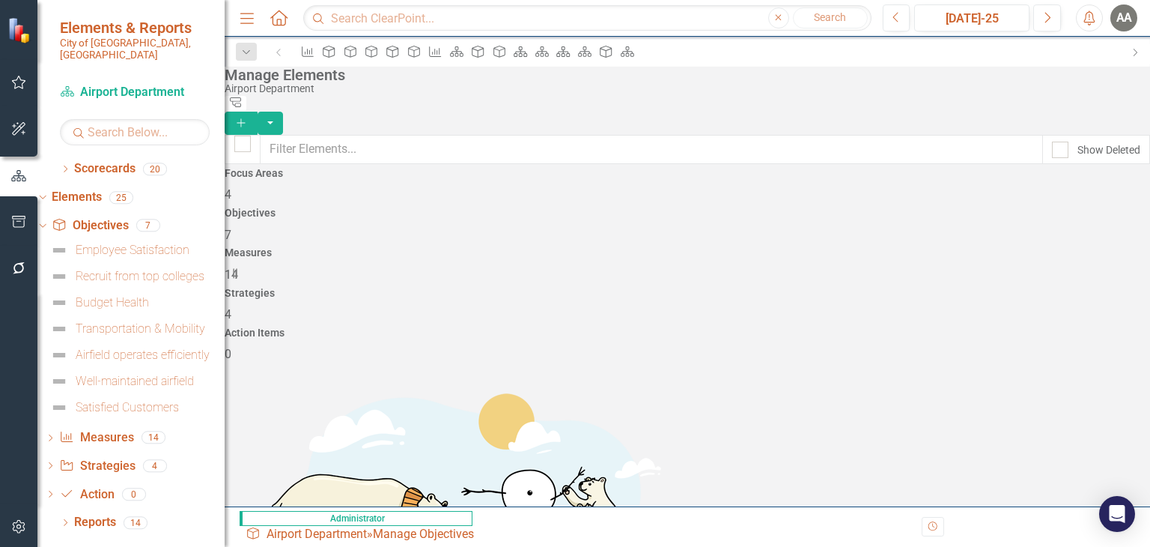
click at [248, 118] on icon "Add" at bounding box center [240, 123] width 13 height 10
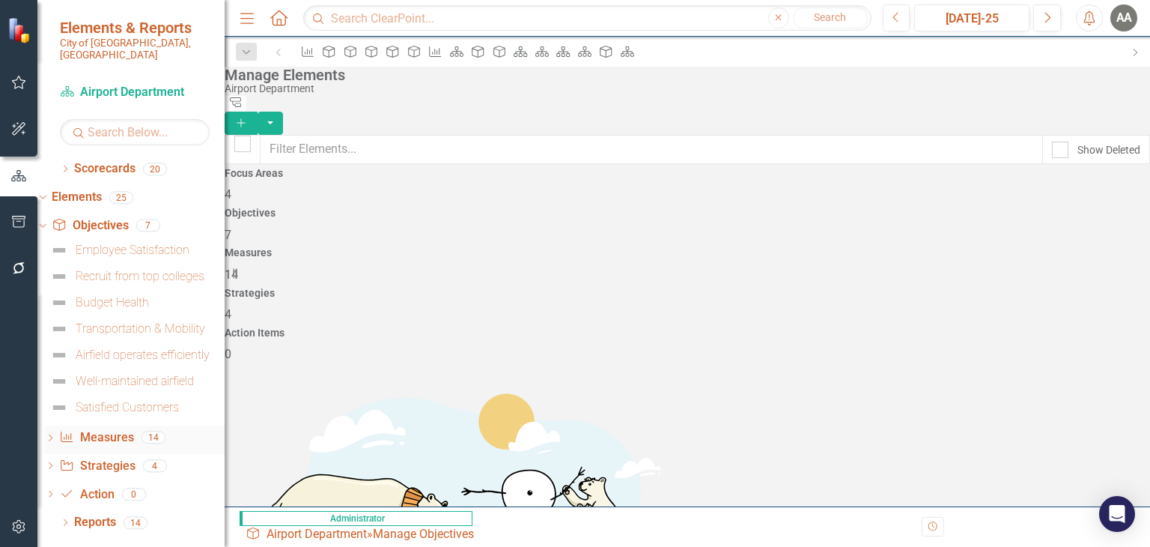
click at [55, 435] on icon "Dropdown" at bounding box center [50, 439] width 10 height 8
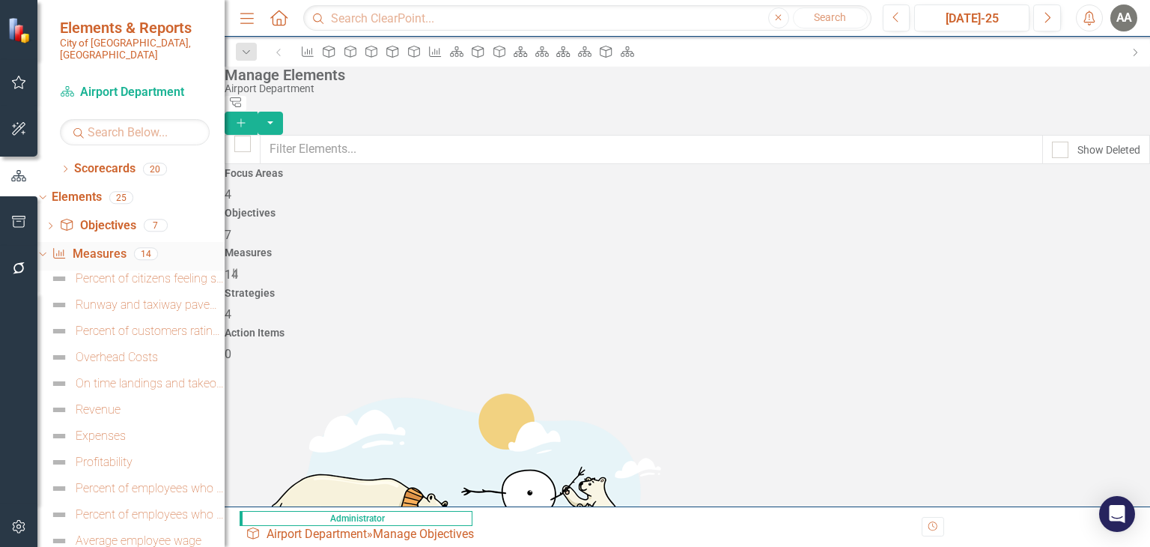
click at [114, 246] on link "Measure Measures" at bounding box center [89, 254] width 74 height 17
click at [248, 118] on icon "Add" at bounding box center [240, 123] width 13 height 10
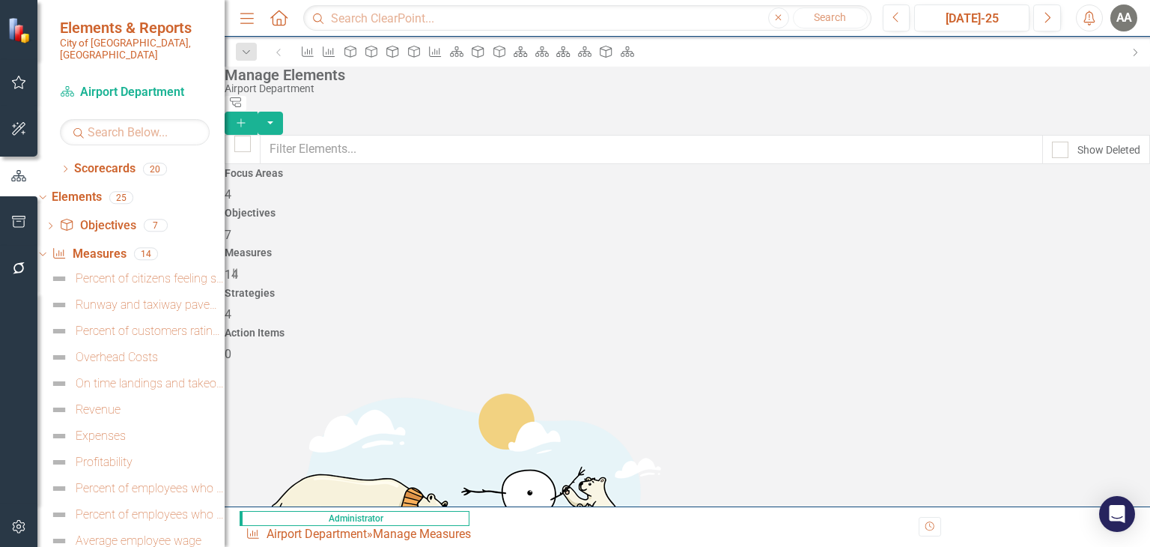
click at [258, 112] on button "Add" at bounding box center [241, 123] width 33 height 23
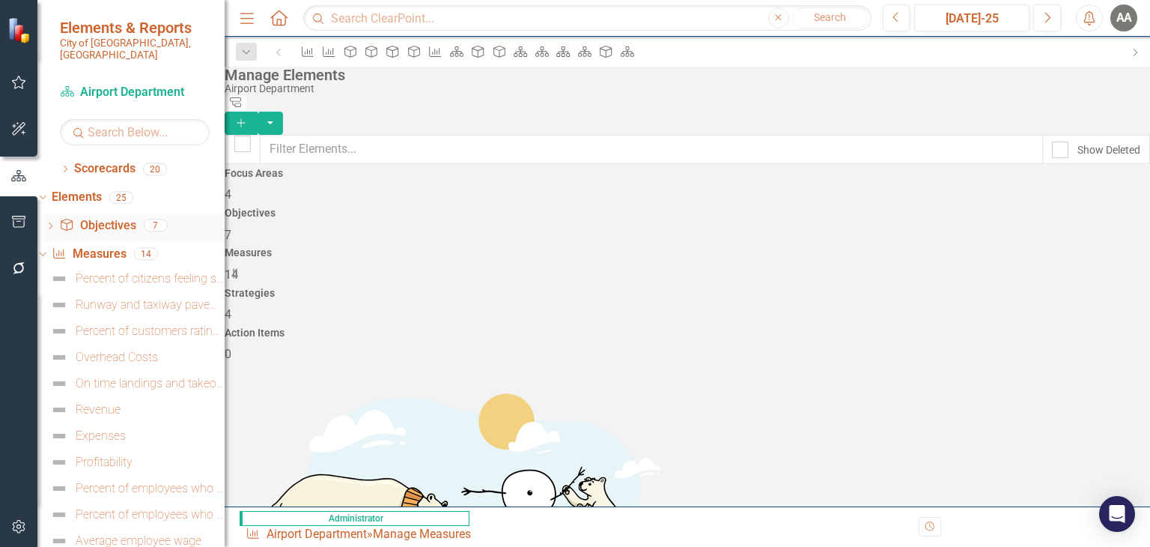
click at [55, 223] on icon "Dropdown" at bounding box center [50, 227] width 10 height 8
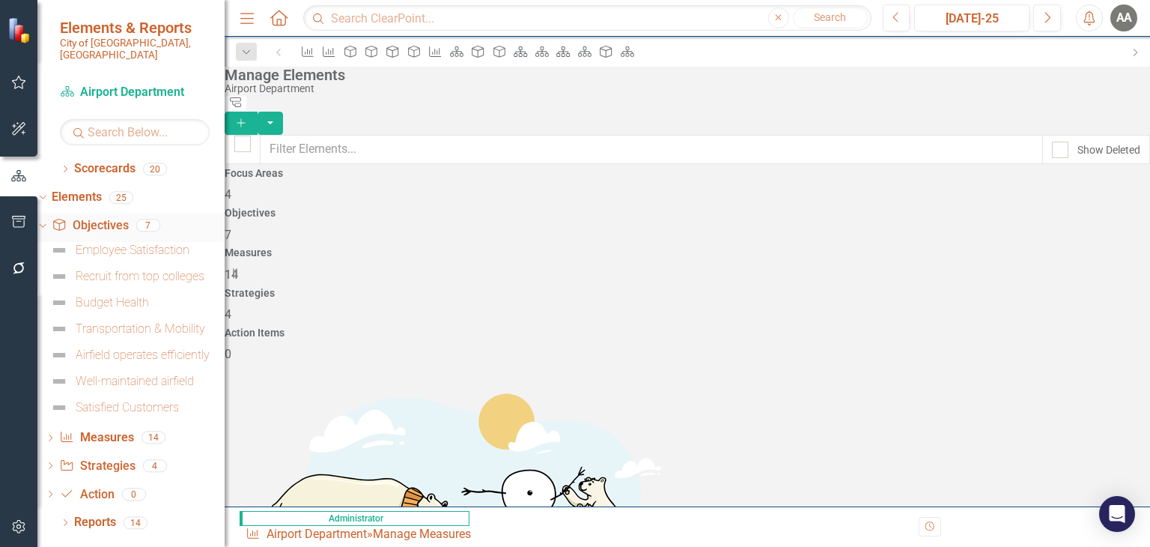
click at [121, 217] on link "Objective Objectives" at bounding box center [90, 225] width 76 height 17
click at [248, 118] on icon "Add" at bounding box center [240, 123] width 13 height 10
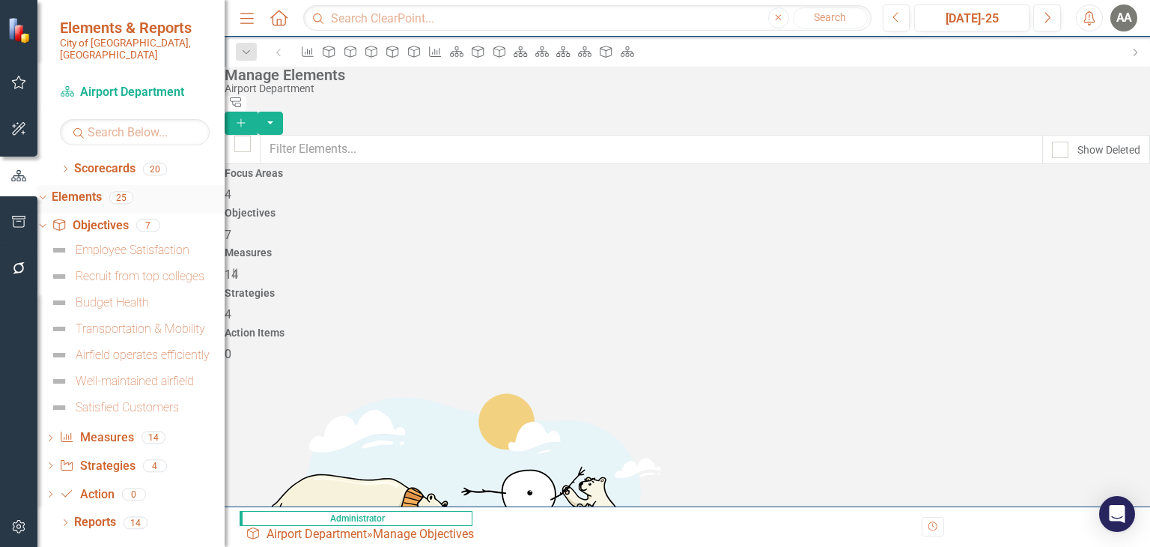
click at [45, 192] on icon "Dropdown" at bounding box center [41, 197] width 8 height 10
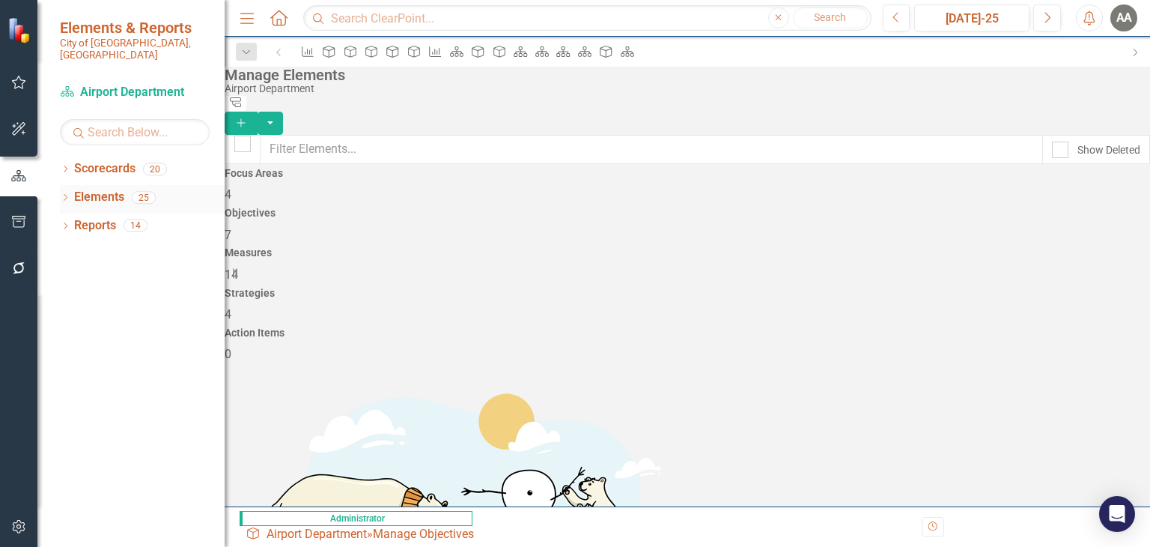
click at [64, 195] on icon "Dropdown" at bounding box center [65, 199] width 10 height 8
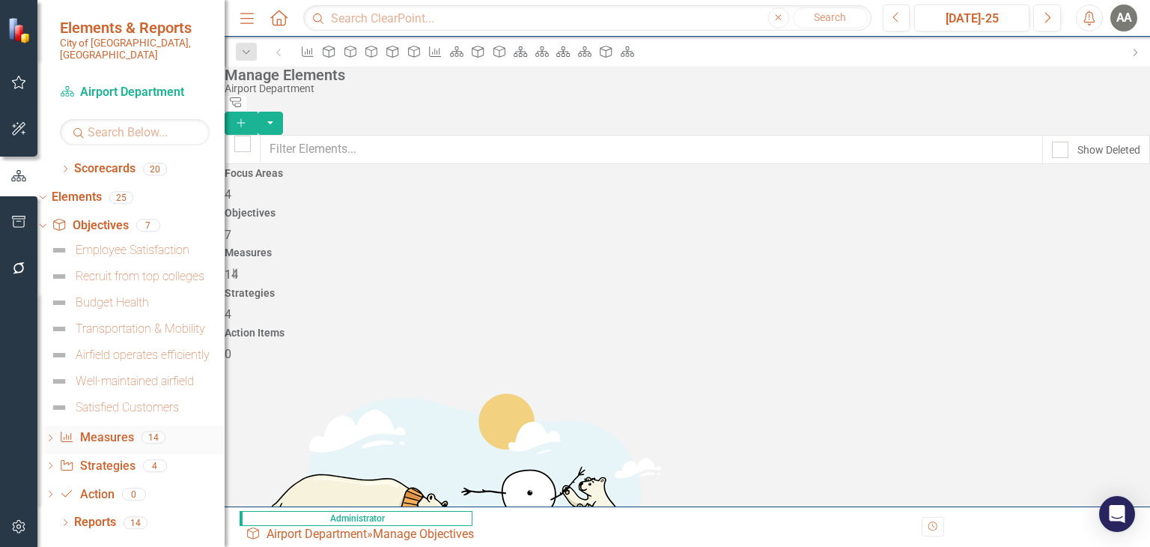
click at [55, 435] on icon "Dropdown" at bounding box center [50, 439] width 10 height 8
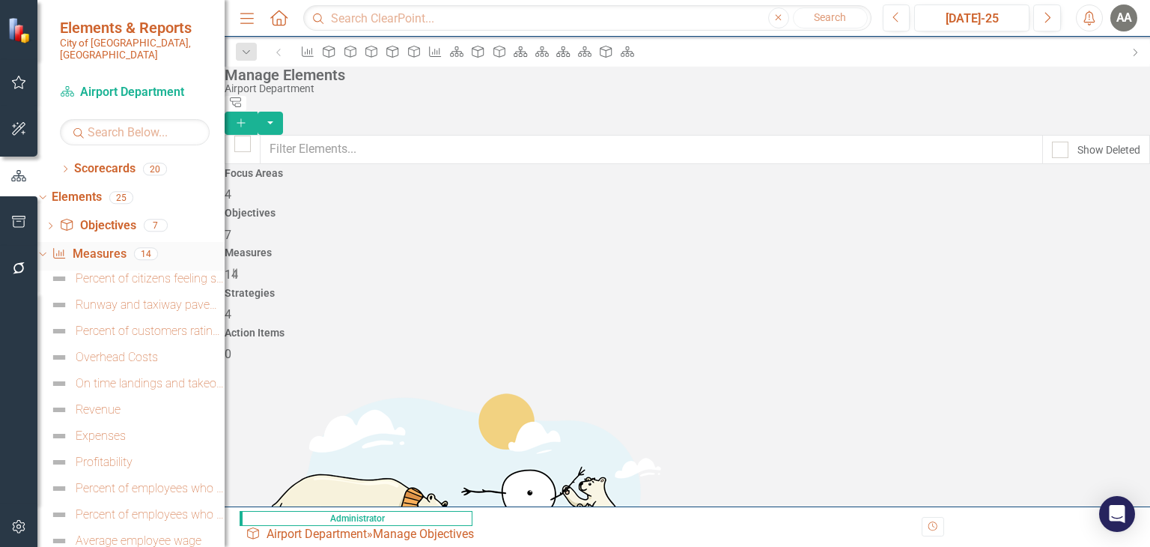
click at [126, 246] on link "Measure Measures" at bounding box center [89, 254] width 74 height 17
click at [248, 118] on icon "Add" at bounding box center [240, 123] width 13 height 10
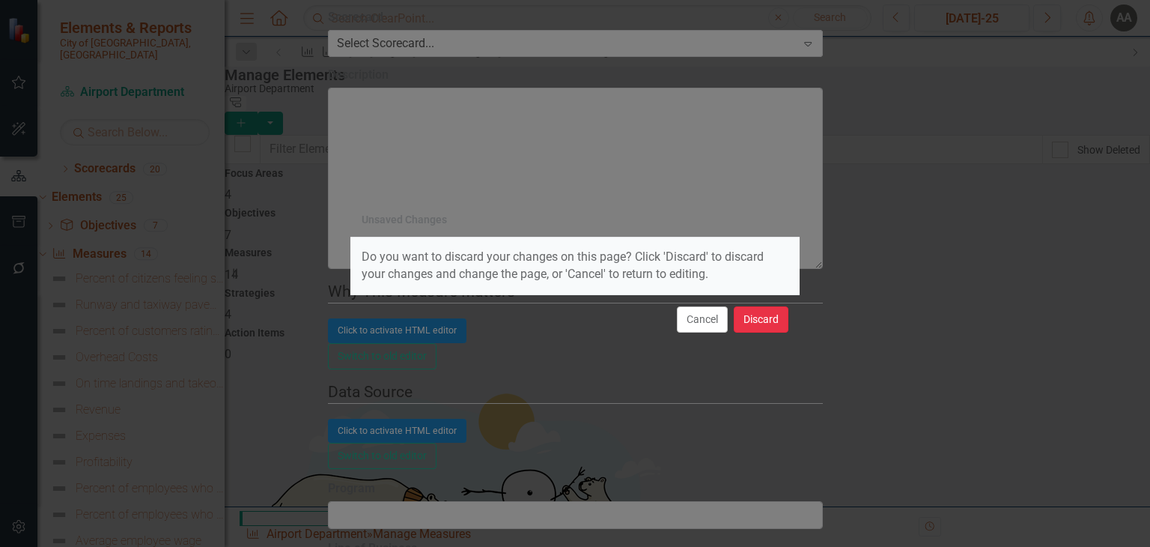
click at [766, 321] on button "Discard" at bounding box center [761, 319] width 55 height 26
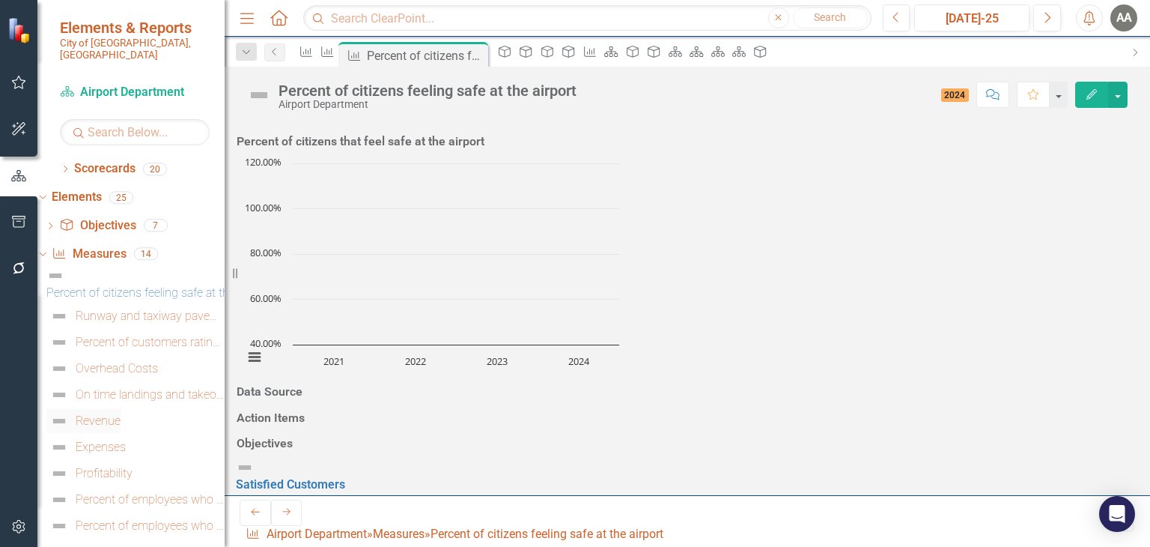
click at [121, 409] on link "Revenue" at bounding box center [83, 421] width 74 height 24
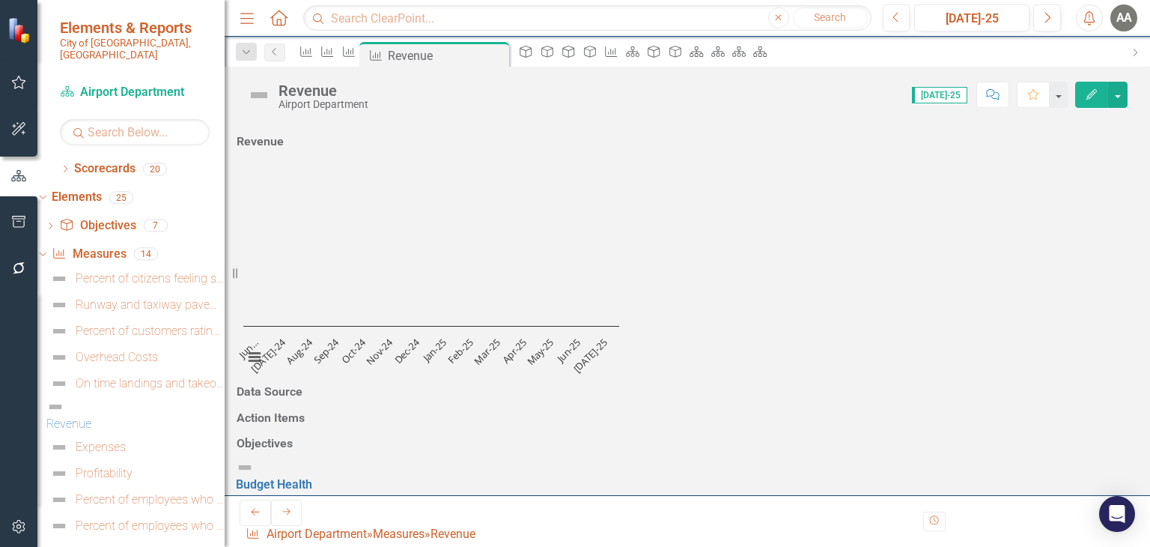
click at [1099, 94] on button "Edit" at bounding box center [1091, 95] width 33 height 26
